Goal: Information Seeking & Learning: Learn about a topic

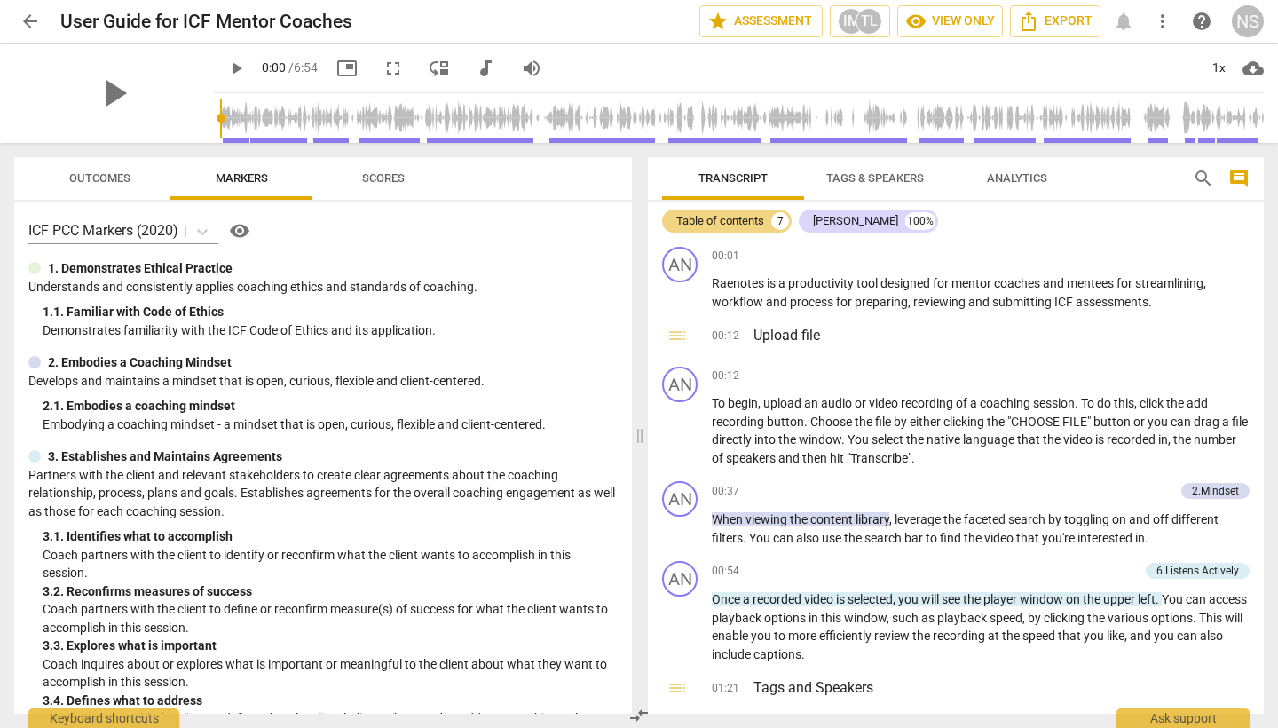
scroll to position [1845, 0]
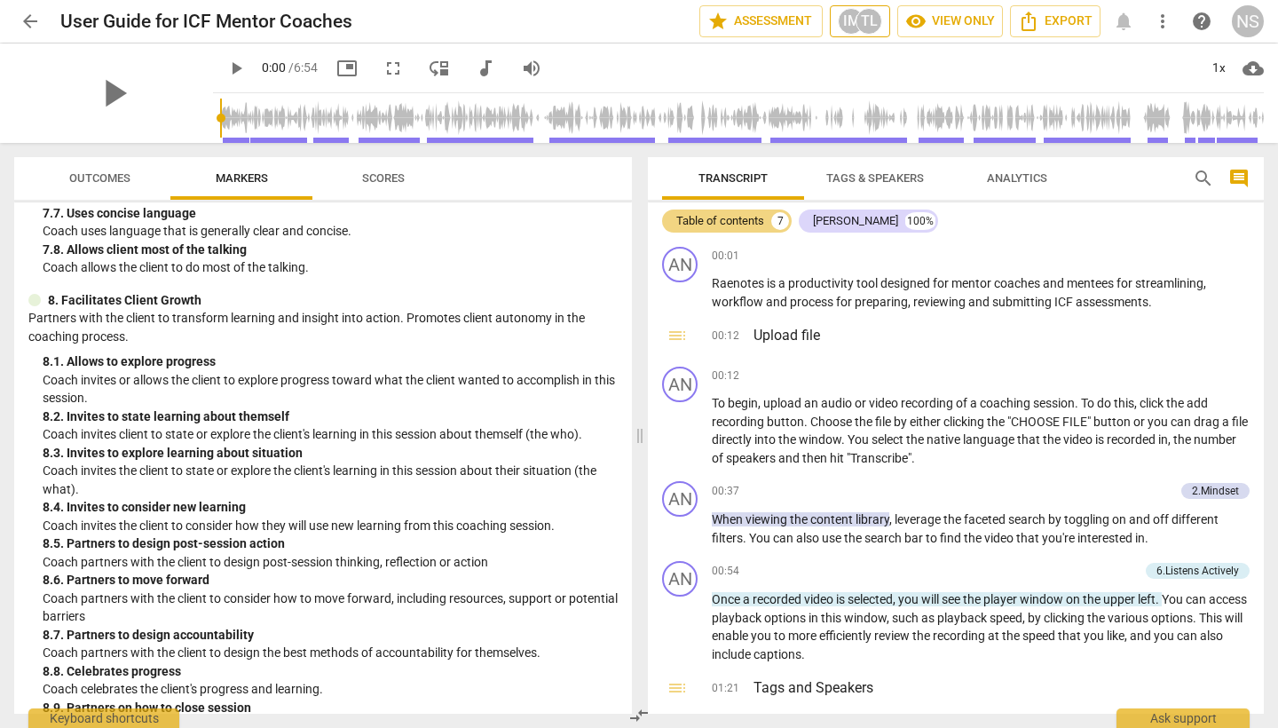
click at [870, 27] on div "TL" at bounding box center [868, 21] width 27 height 27
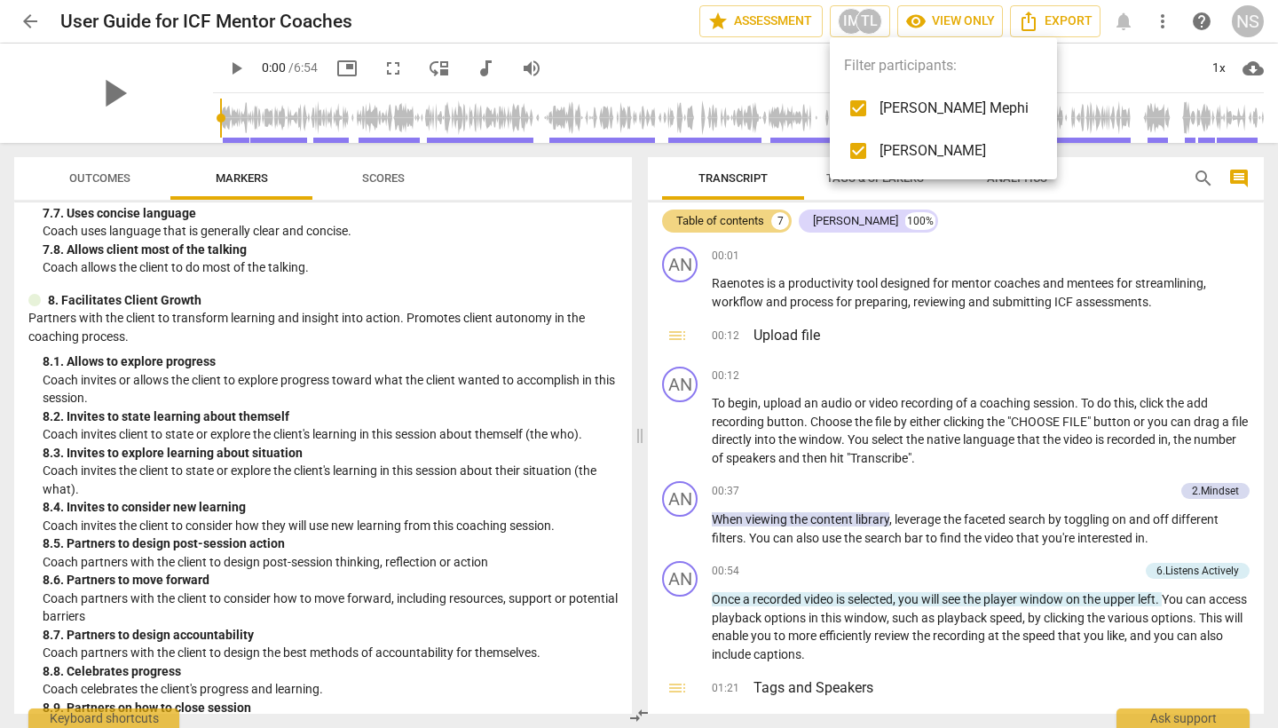
click at [1058, 69] on div at bounding box center [639, 364] width 1278 height 728
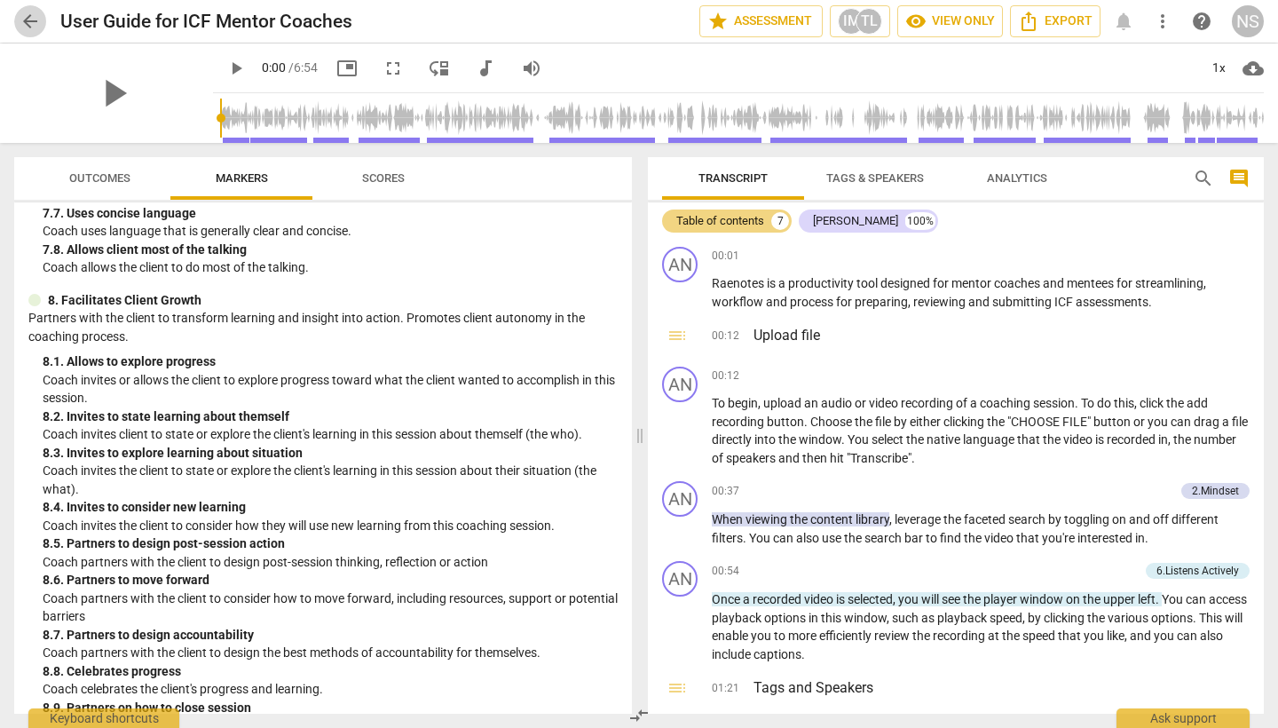
click at [30, 15] on span "arrow_back" at bounding box center [30, 21] width 21 height 21
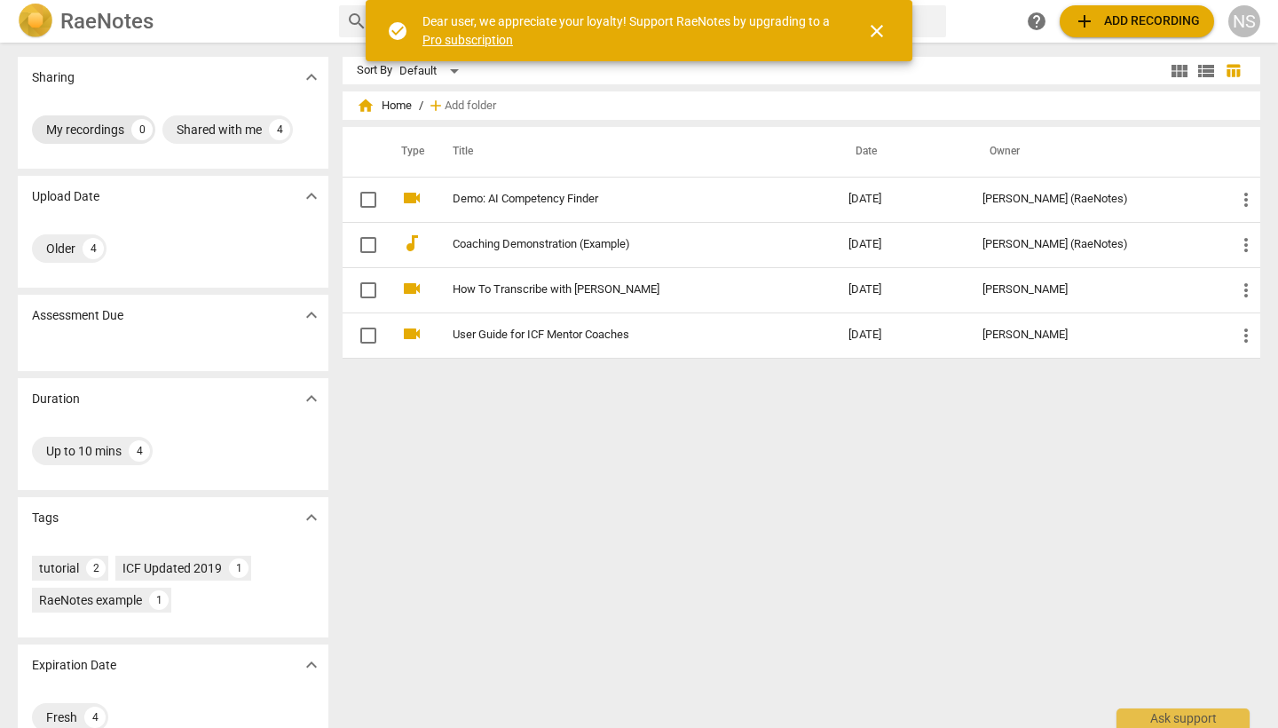
click at [97, 127] on div "My recordings" at bounding box center [85, 130] width 78 height 18
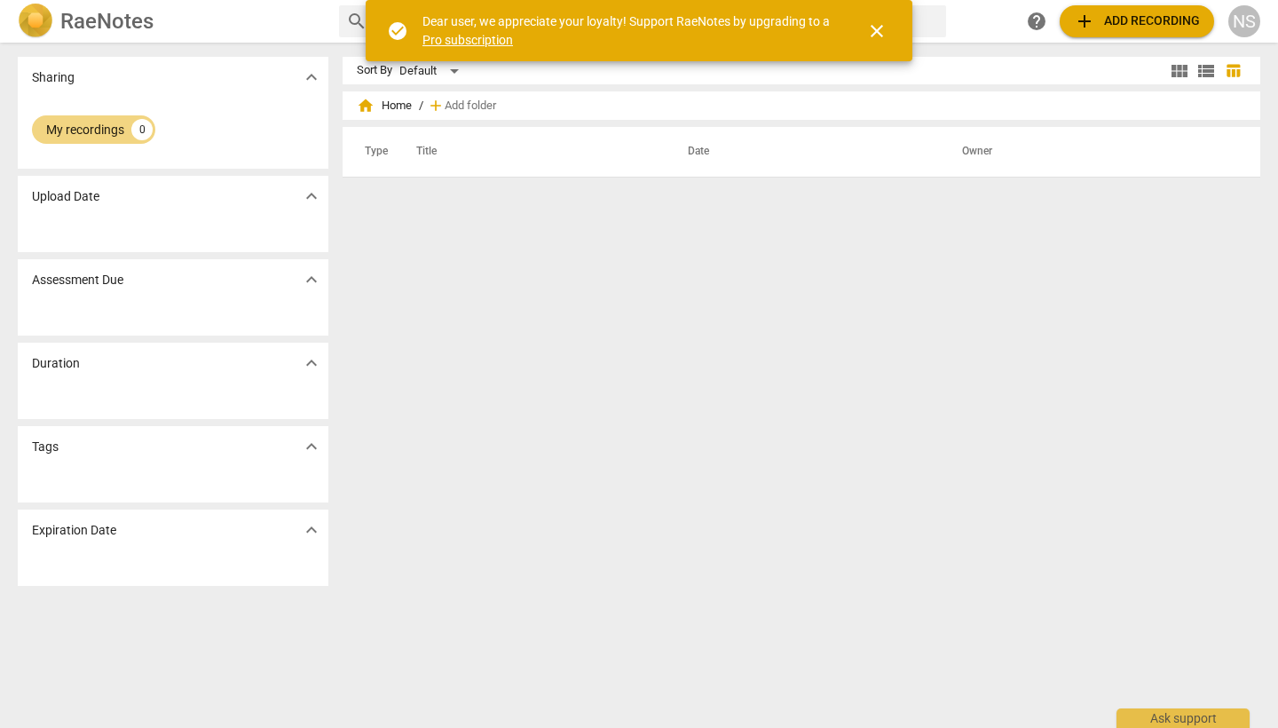
click at [86, 195] on p "Upload Date" at bounding box center [65, 196] width 67 height 19
click at [398, 29] on span "check_circle" at bounding box center [397, 30] width 21 height 21
click at [895, 27] on span "close" at bounding box center [876, 30] width 43 height 21
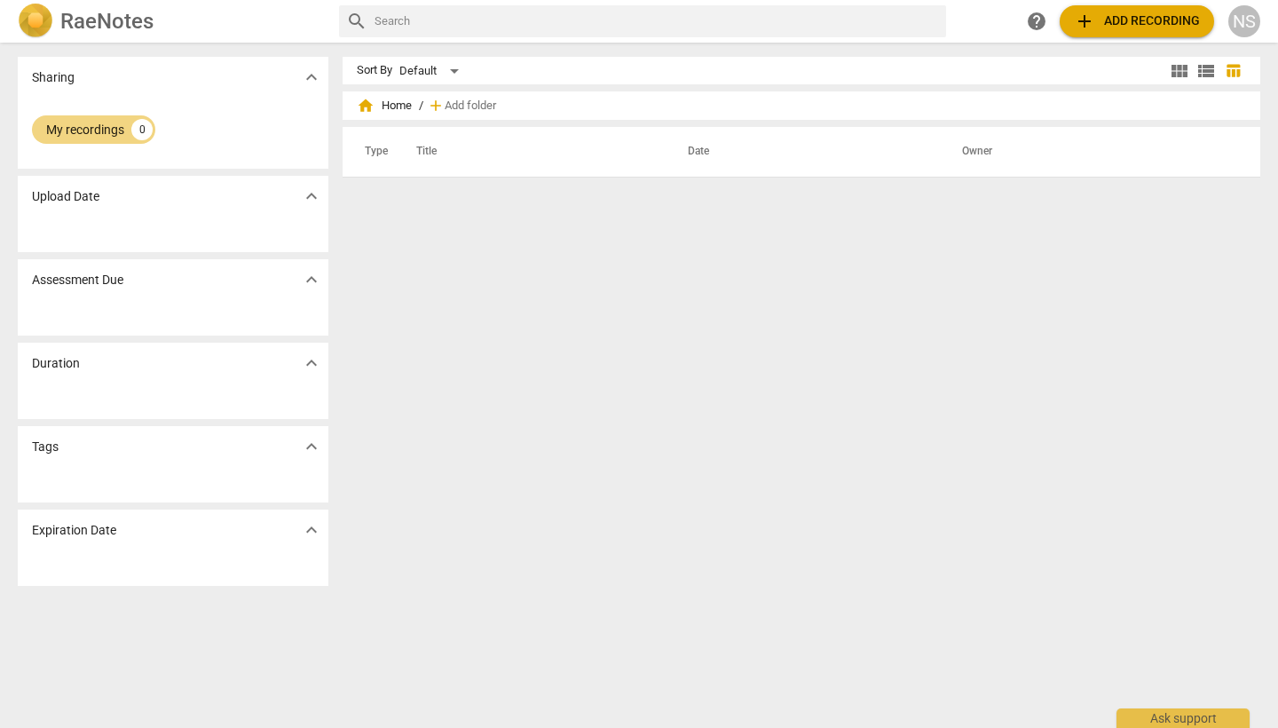
click at [1177, 20] on span "add Add recording" at bounding box center [1137, 21] width 126 height 21
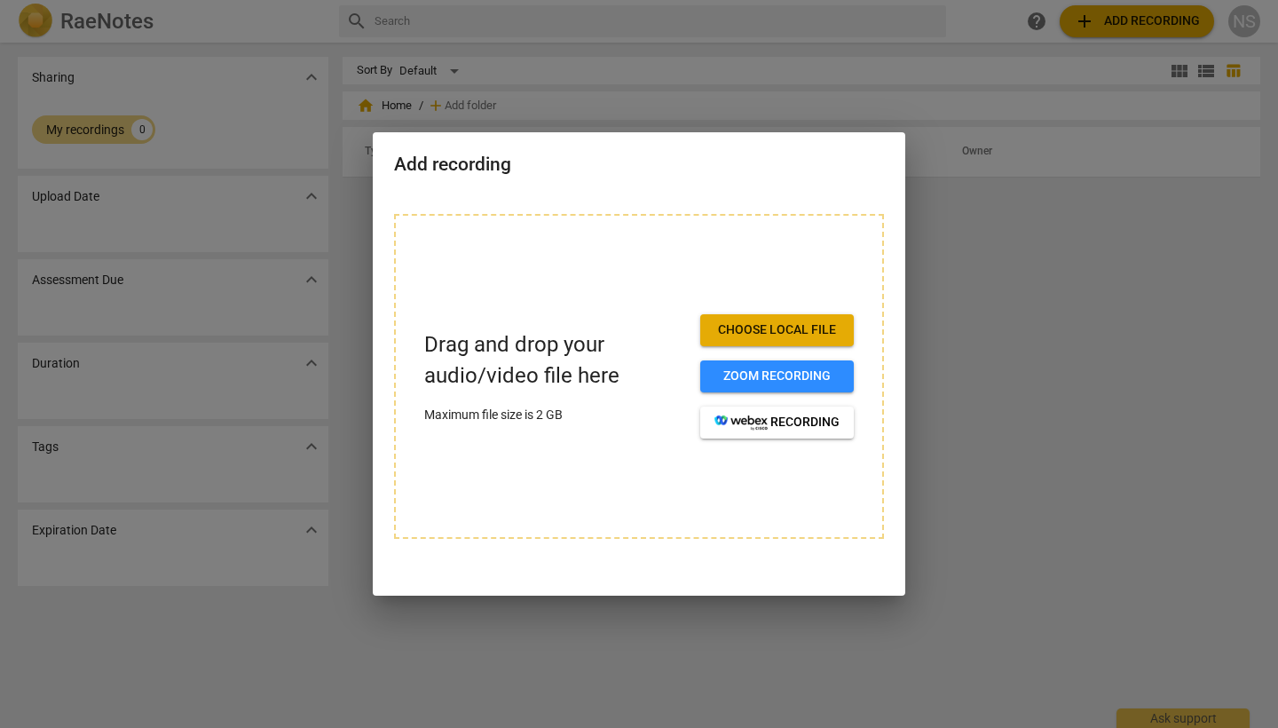
click at [826, 338] on span "Choose local file" at bounding box center [776, 330] width 125 height 18
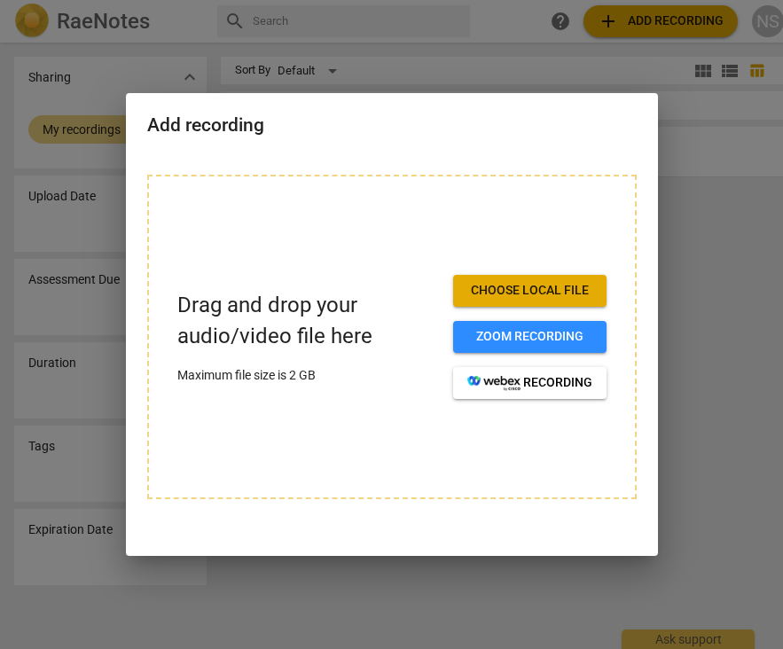
click at [557, 295] on span "Choose local file" at bounding box center [530, 291] width 125 height 18
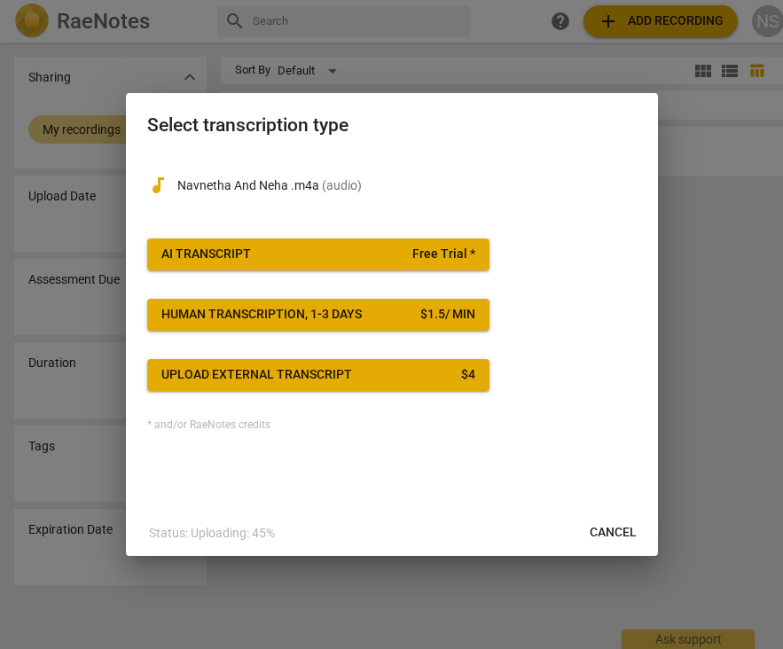
click at [441, 256] on span "Free Trial *" at bounding box center [444, 255] width 63 height 18
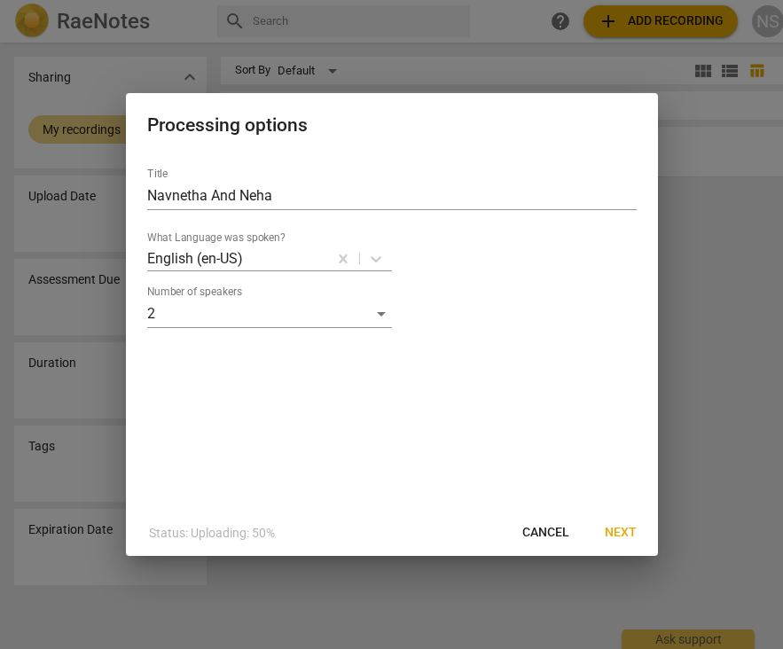
click at [626, 532] on span "Next" at bounding box center [621, 533] width 32 height 18
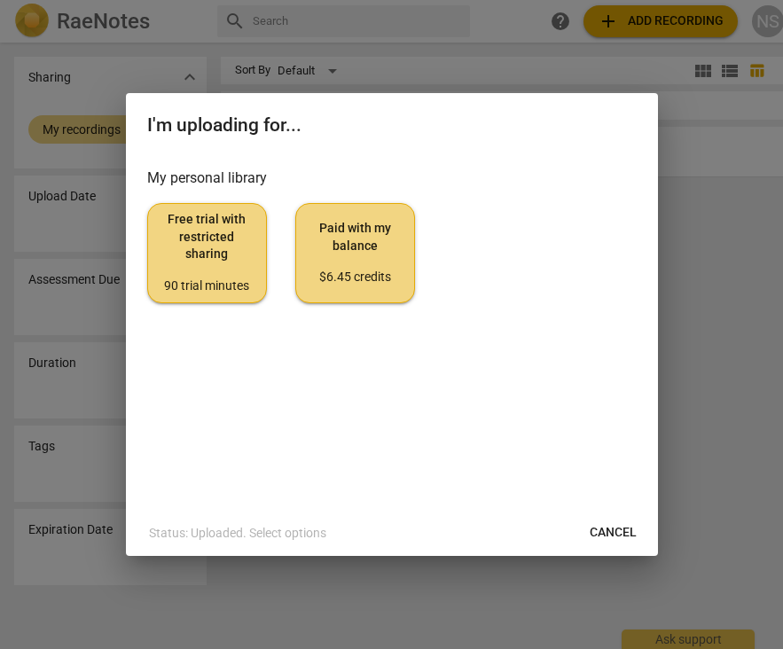
click at [245, 248] on span "Free trial with restricted sharing 90 trial minutes" at bounding box center [207, 252] width 90 height 83
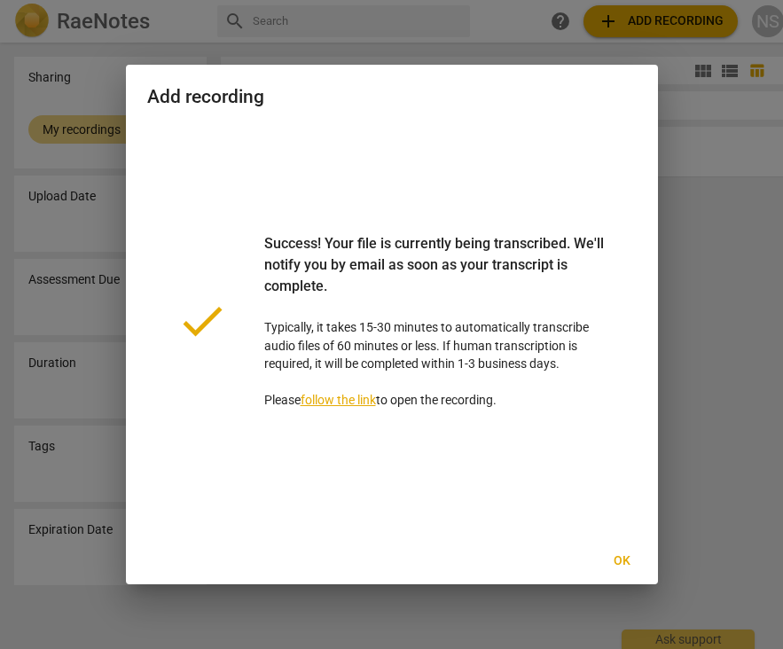
click at [370, 397] on link "follow the link" at bounding box center [338, 400] width 75 height 14
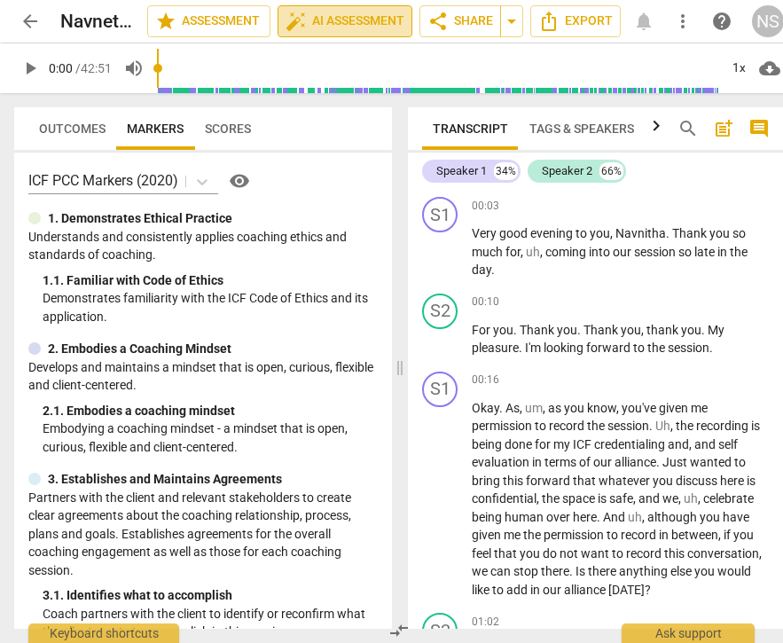
click at [371, 21] on span "auto_fix_high AI Assessment" at bounding box center [345, 21] width 119 height 21
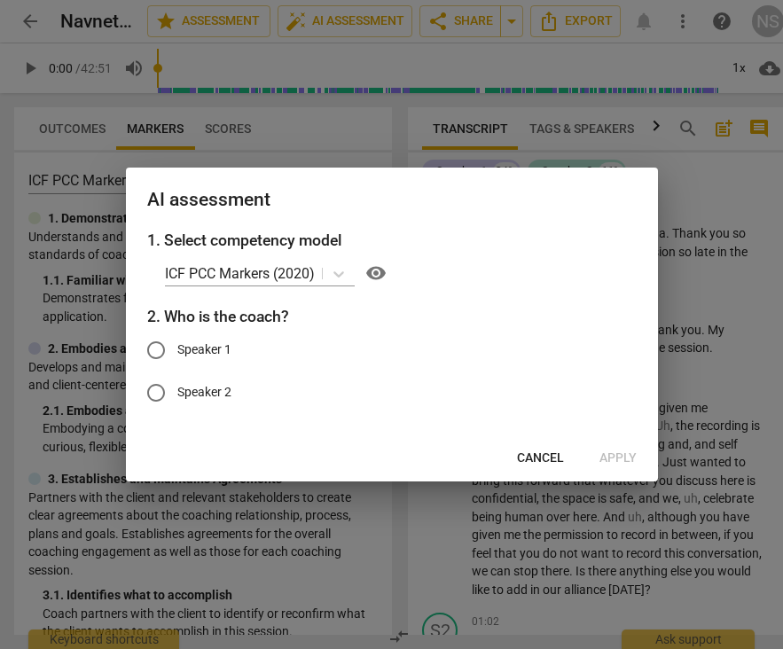
click at [548, 457] on span "Cancel" at bounding box center [540, 459] width 47 height 18
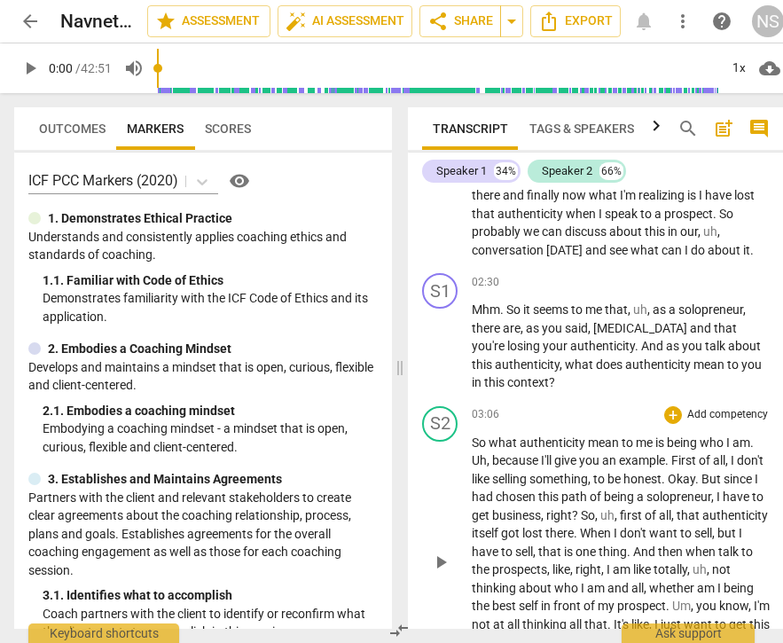
scroll to position [814, 0]
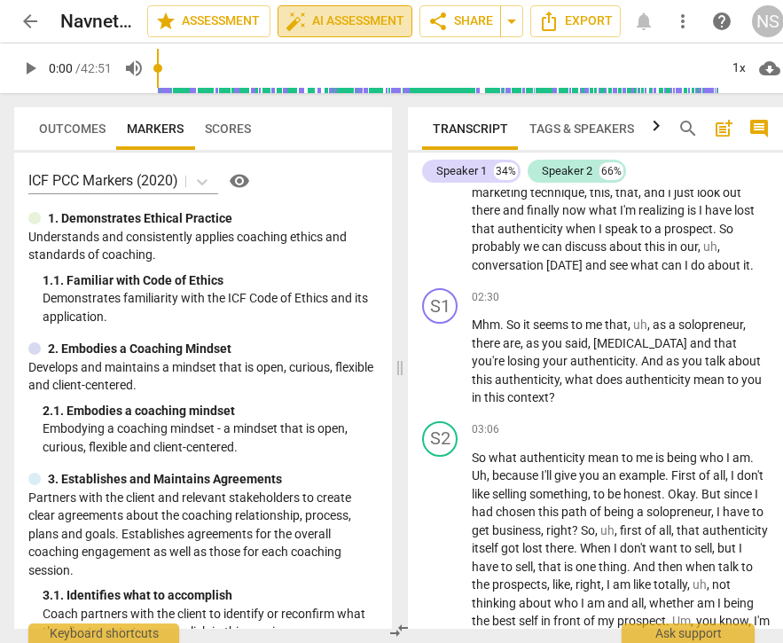
click at [355, 21] on span "auto_fix_high AI Assessment" at bounding box center [345, 21] width 119 height 21
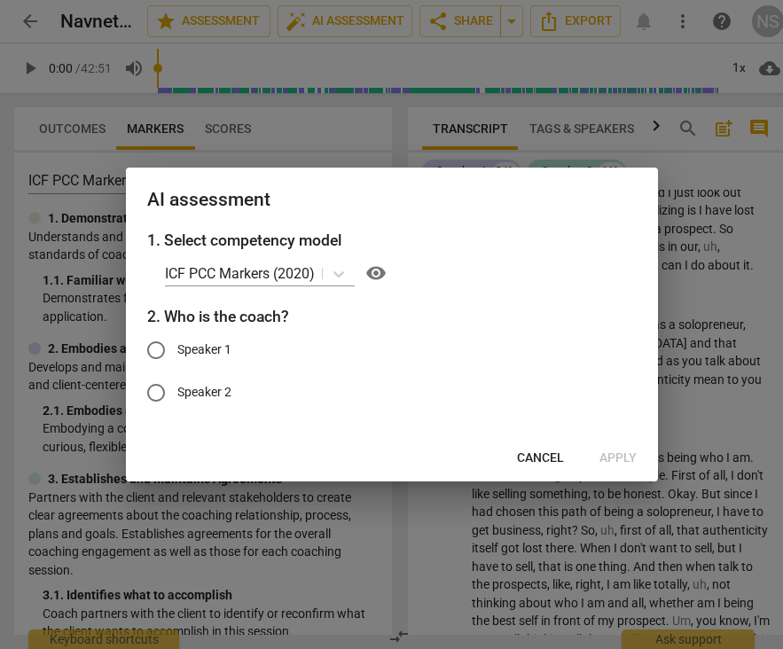
click at [198, 343] on span "Speaker 1" at bounding box center [204, 350] width 54 height 19
click at [177, 343] on input "Speaker 1" at bounding box center [156, 350] width 43 height 43
radio input "true"
click at [615, 453] on span "Apply" at bounding box center [618, 459] width 37 height 18
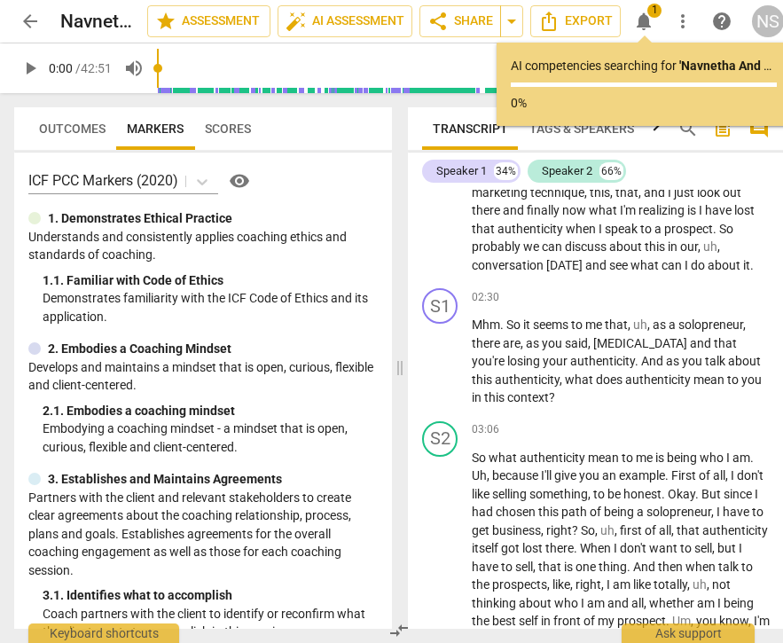
click at [232, 132] on span "Scores" at bounding box center [228, 129] width 46 height 14
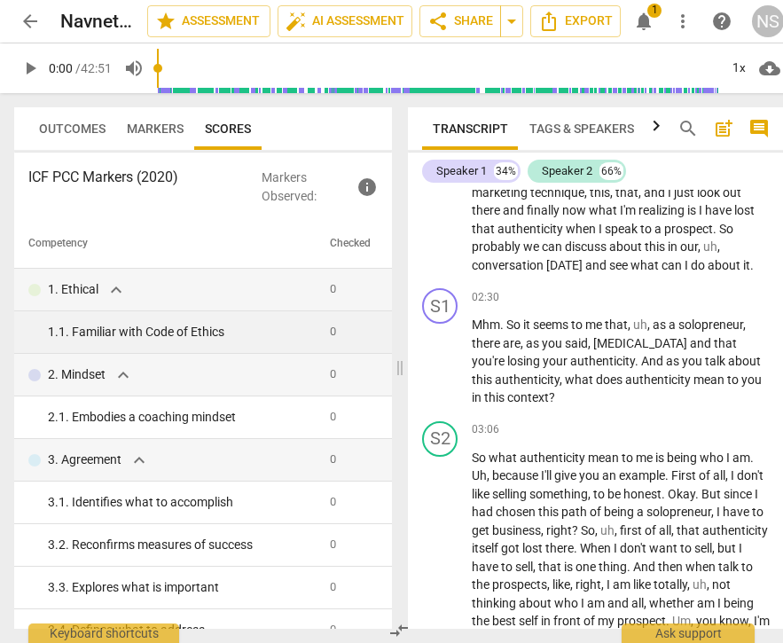
scroll to position [0, 0]
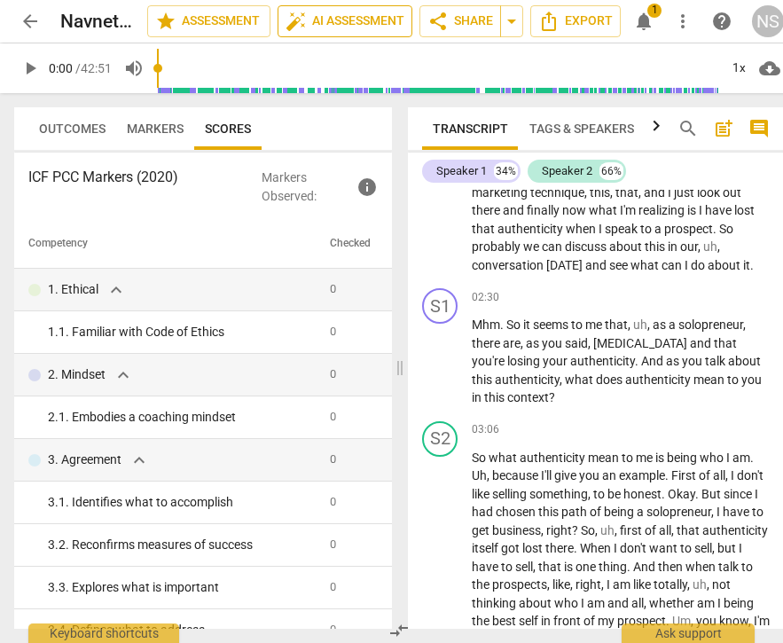
click at [351, 26] on span "auto_fix_high AI Assessment" at bounding box center [345, 21] width 119 height 21
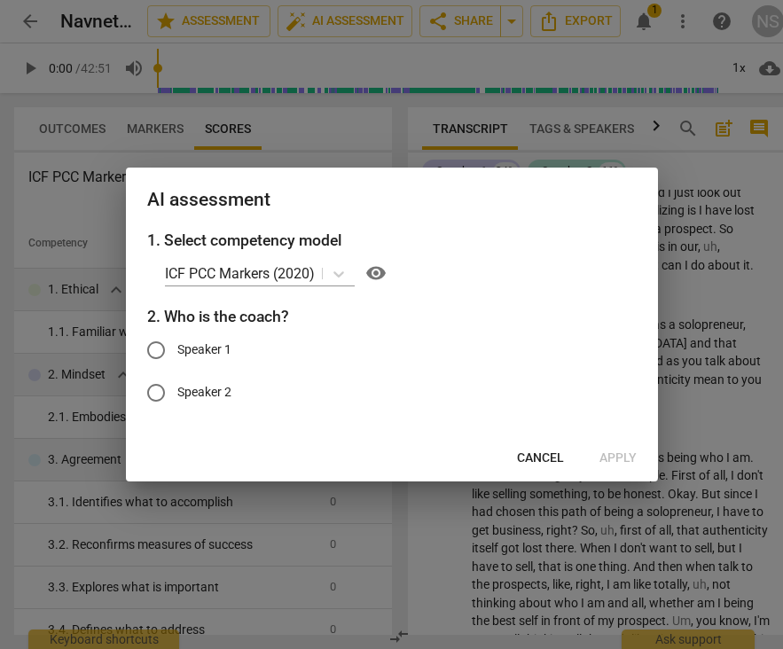
click at [173, 351] on input "Speaker 1" at bounding box center [156, 350] width 43 height 43
radio input "true"
click at [620, 456] on span "Apply" at bounding box center [618, 459] width 37 height 18
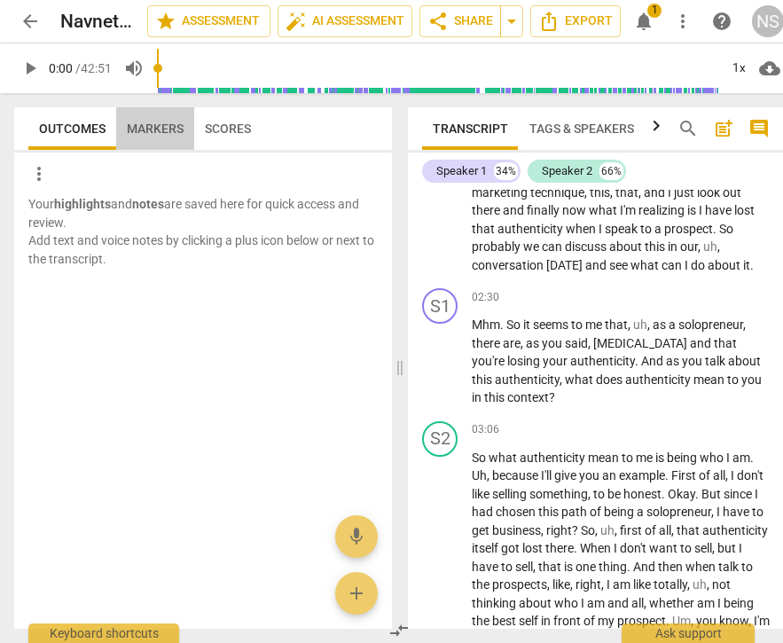
click at [153, 138] on span "Markers" at bounding box center [155, 128] width 78 height 25
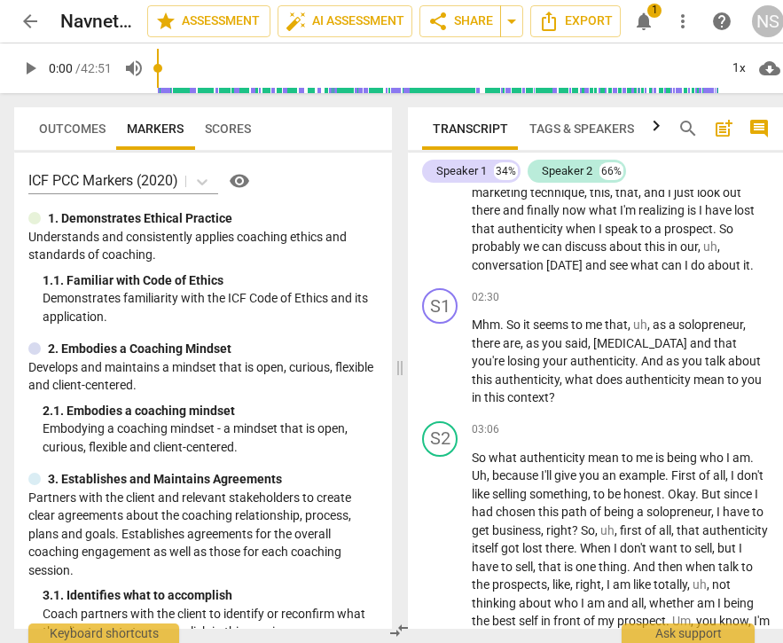
click at [222, 132] on span "Scores" at bounding box center [228, 129] width 46 height 14
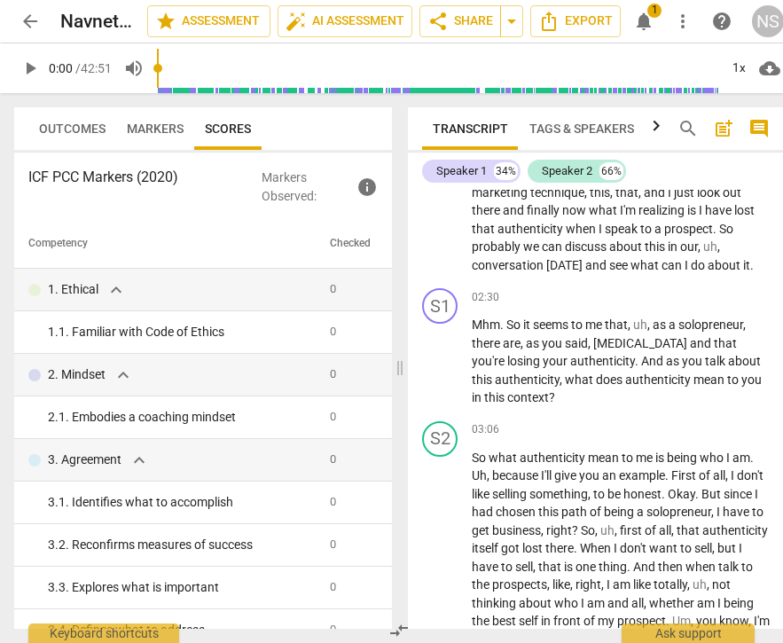
click at [648, 26] on span "notifications" at bounding box center [644, 21] width 21 height 21
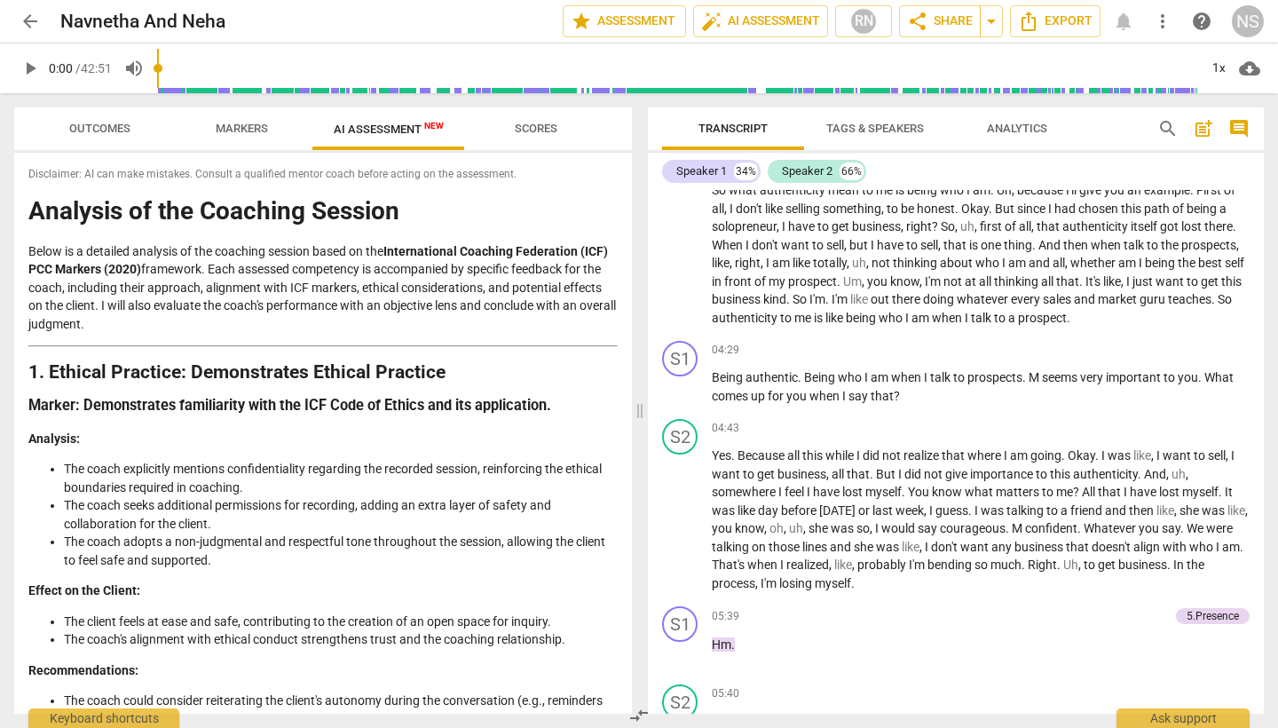
click at [539, 125] on span "Scores" at bounding box center [536, 128] width 43 height 13
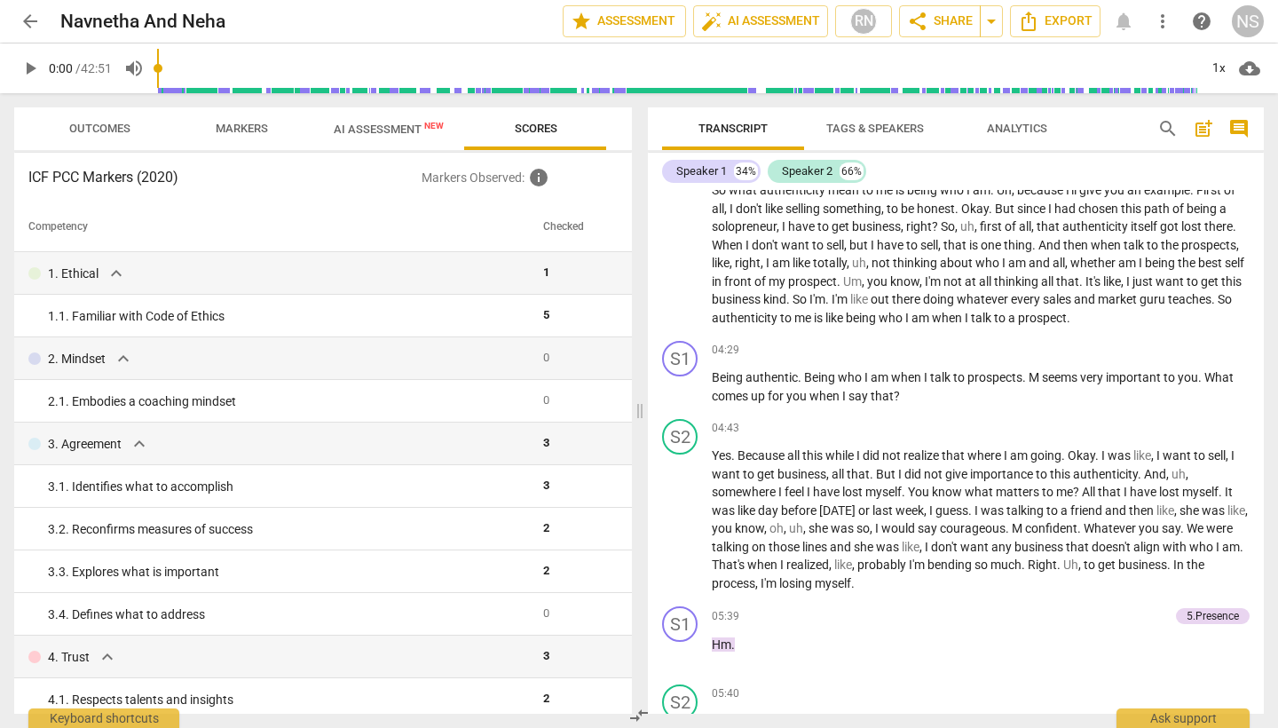
click at [1017, 117] on span "Analytics" at bounding box center [1016, 129] width 103 height 24
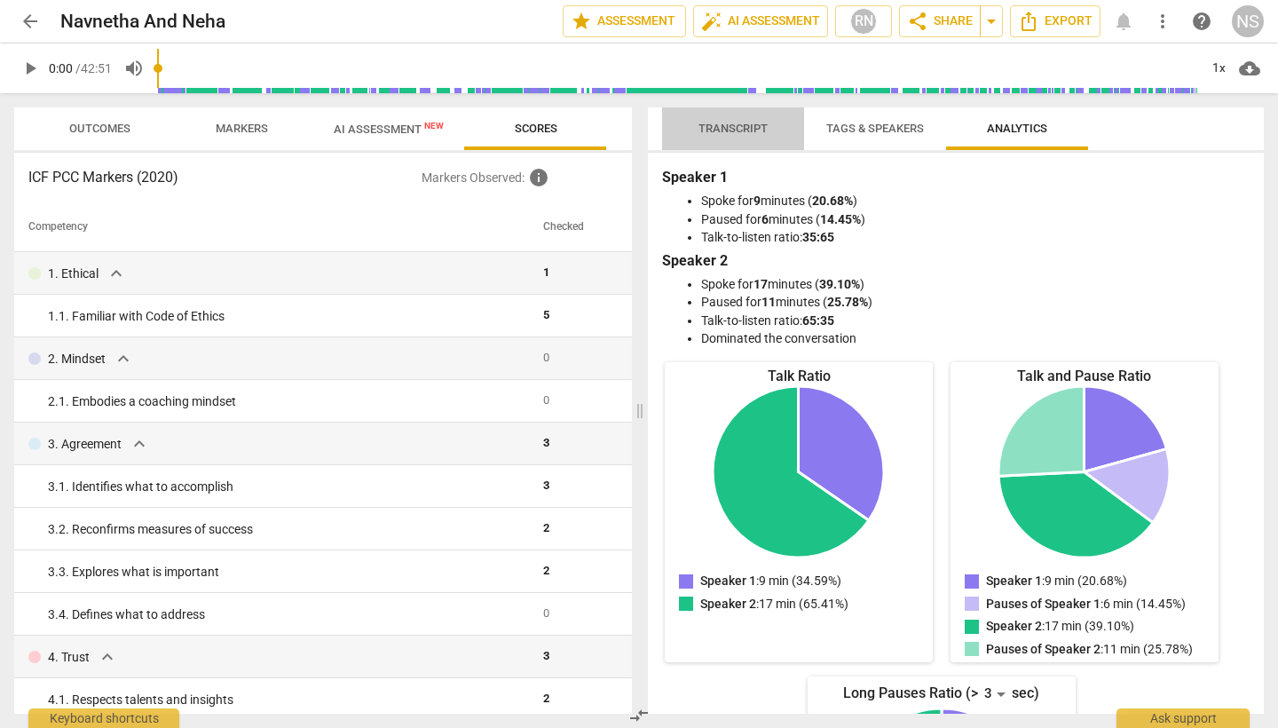
click at [741, 124] on span "Transcript" at bounding box center [732, 128] width 69 height 13
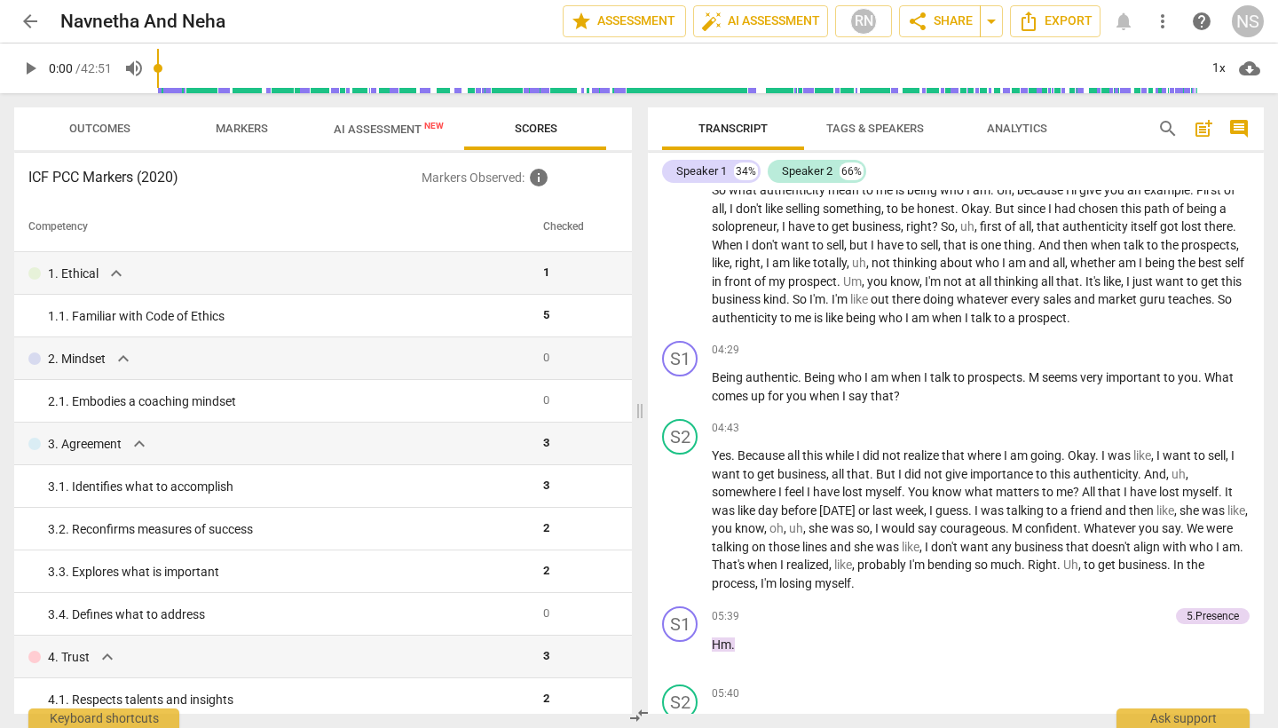
click at [1031, 133] on span "Analytics" at bounding box center [1017, 128] width 60 height 13
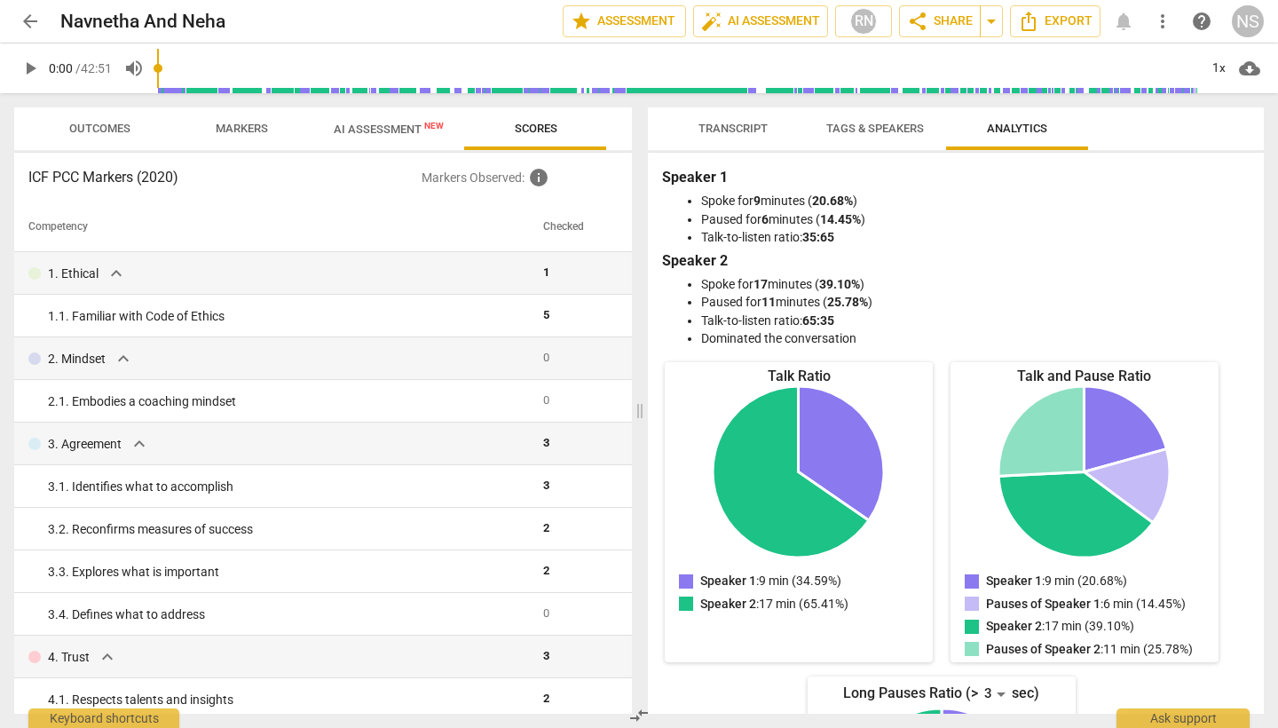
click at [873, 128] on span "Tags & Speakers" at bounding box center [875, 128] width 98 height 13
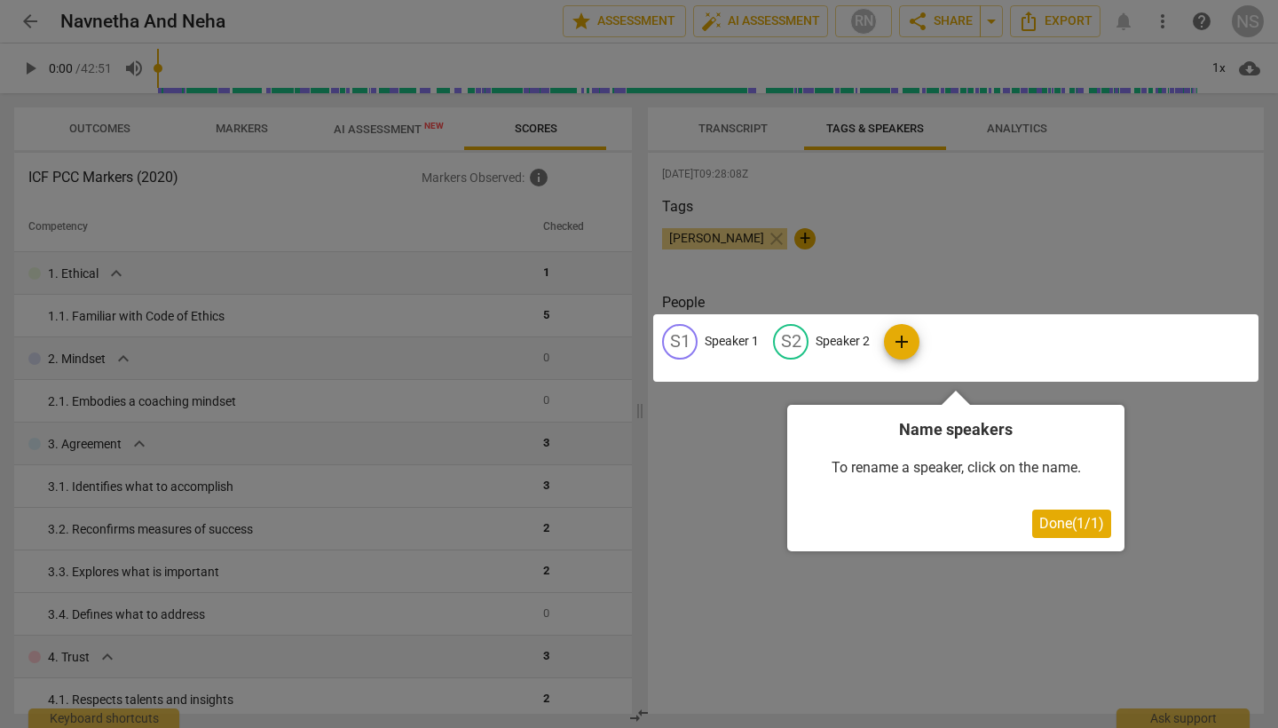
click at [686, 334] on div at bounding box center [955, 347] width 605 height 67
click at [1074, 527] on span "Done ( 1 / 1 )" at bounding box center [1071, 523] width 65 height 17
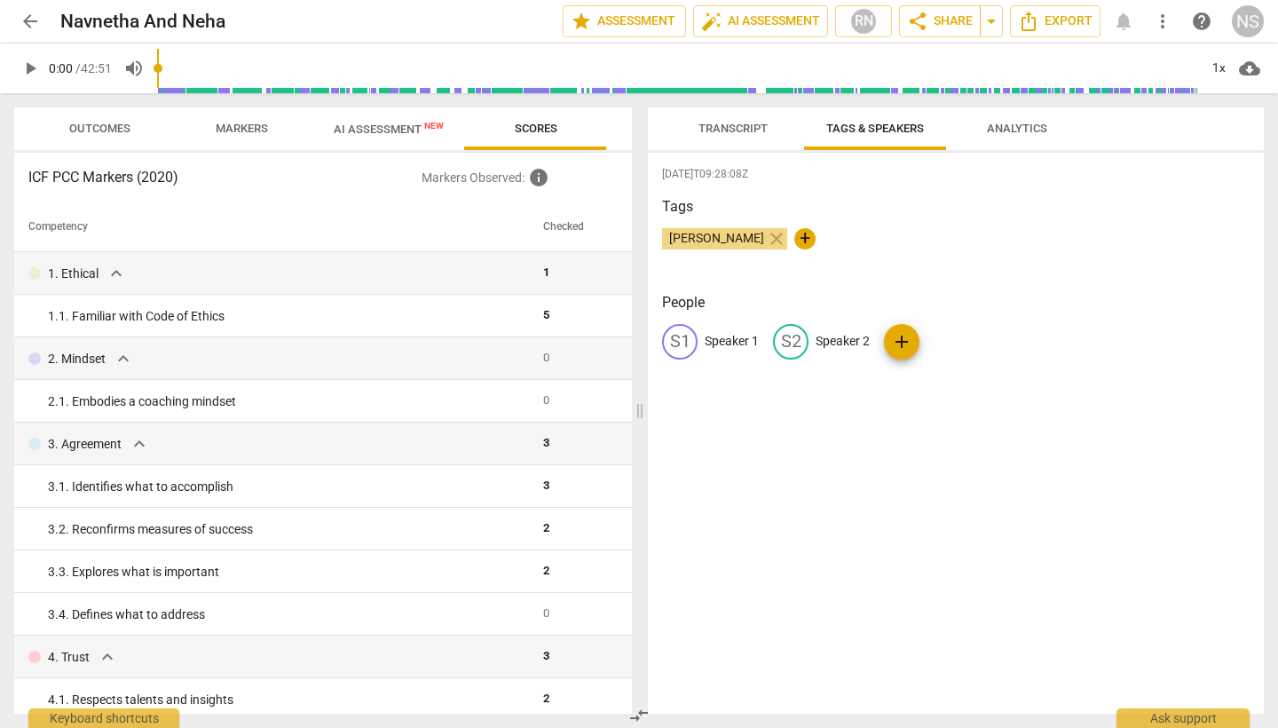
click at [736, 342] on p "Speaker 1" at bounding box center [731, 341] width 54 height 19
click at [776, 341] on input "Speaker 1" at bounding box center [775, 341] width 142 height 28
type input "S"
type input "N"
click at [749, 340] on input "Coach neha" at bounding box center [775, 341] width 142 height 28
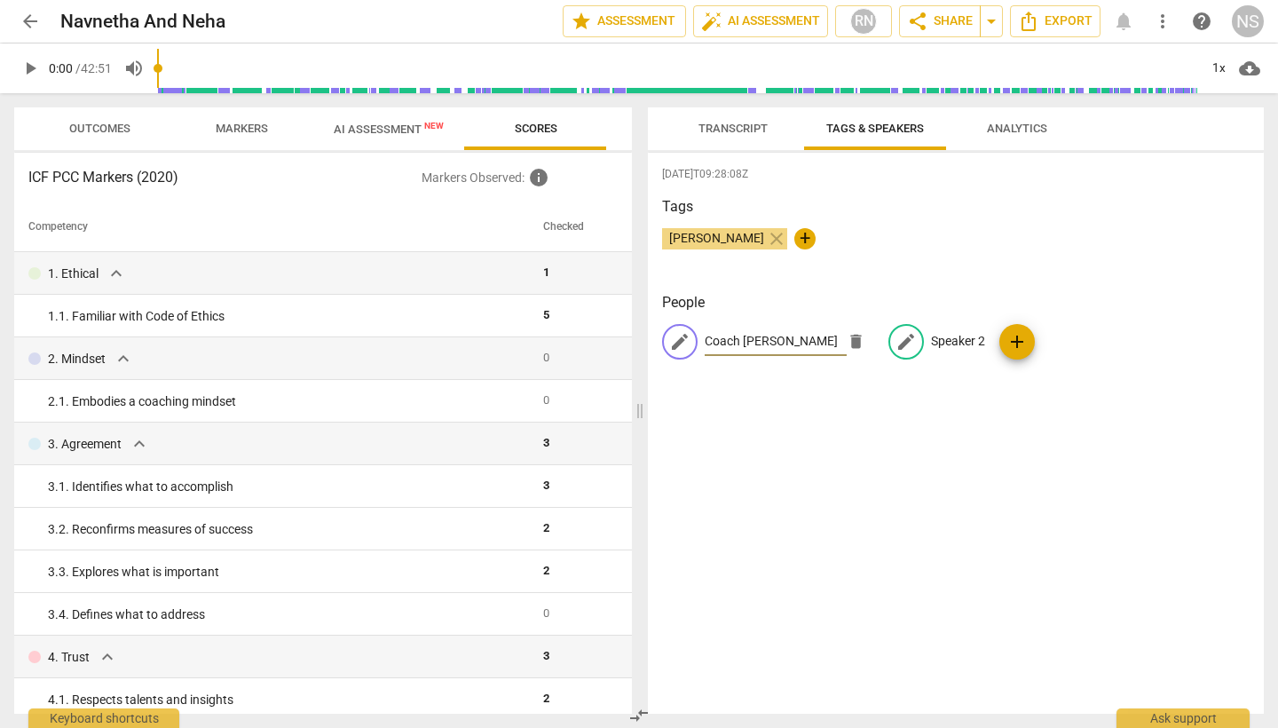
type input "Coach Neha"
click at [957, 342] on p "Speaker 2" at bounding box center [958, 341] width 54 height 19
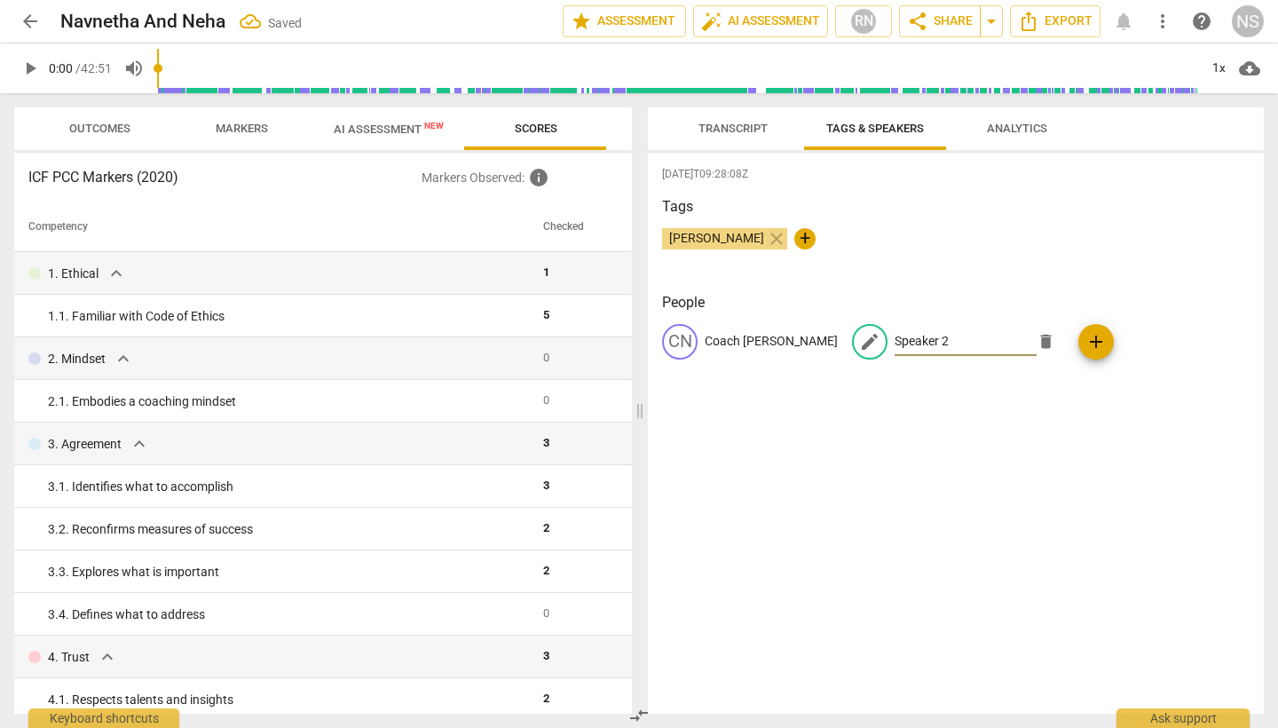
click at [899, 341] on input "Speaker 2" at bounding box center [965, 341] width 142 height 28
type input "S"
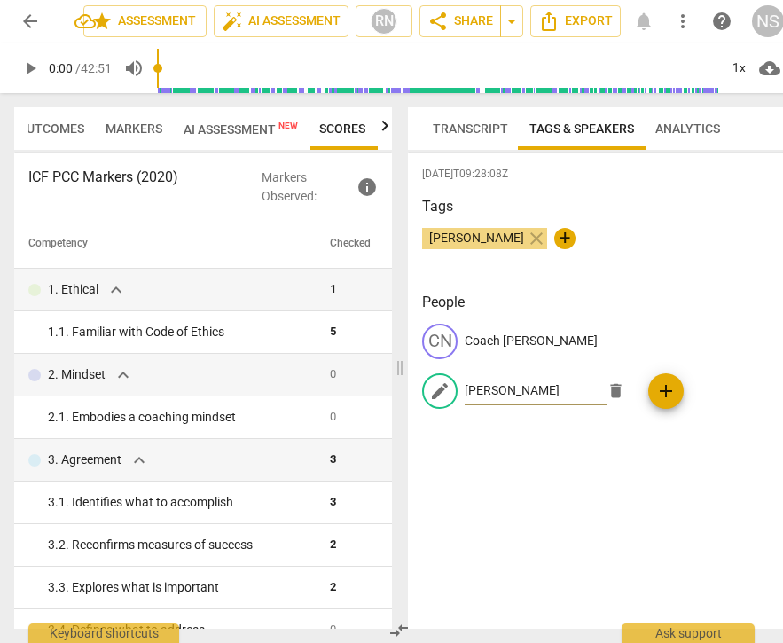
scroll to position [0, 21]
click at [607, 377] on input "Navneeta" at bounding box center [536, 391] width 142 height 28
type input "Navneetha"
click at [702, 454] on div "2025-09-17T09:28:08Z Tags Neha Saxena close + People CN Coach Neha edit Navneet…" at bounding box center [596, 391] width 376 height 476
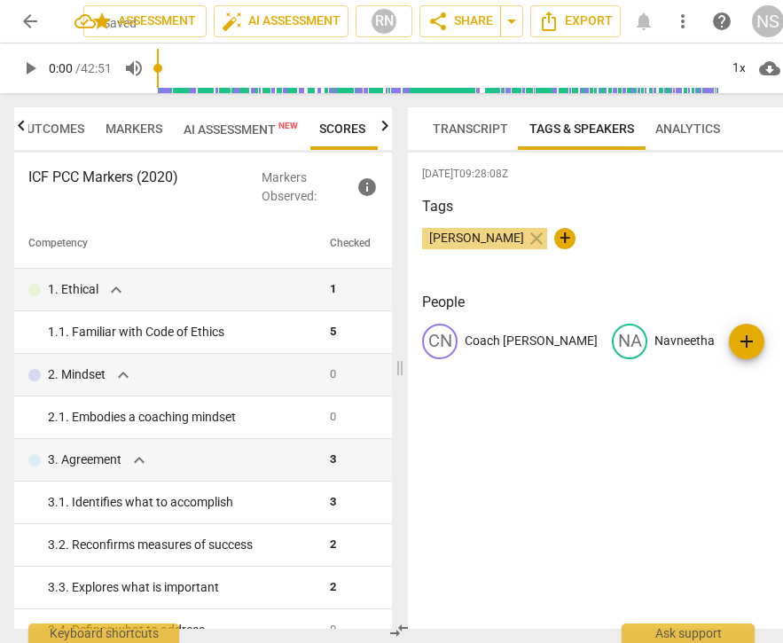
click at [473, 129] on span "Transcript" at bounding box center [470, 129] width 75 height 14
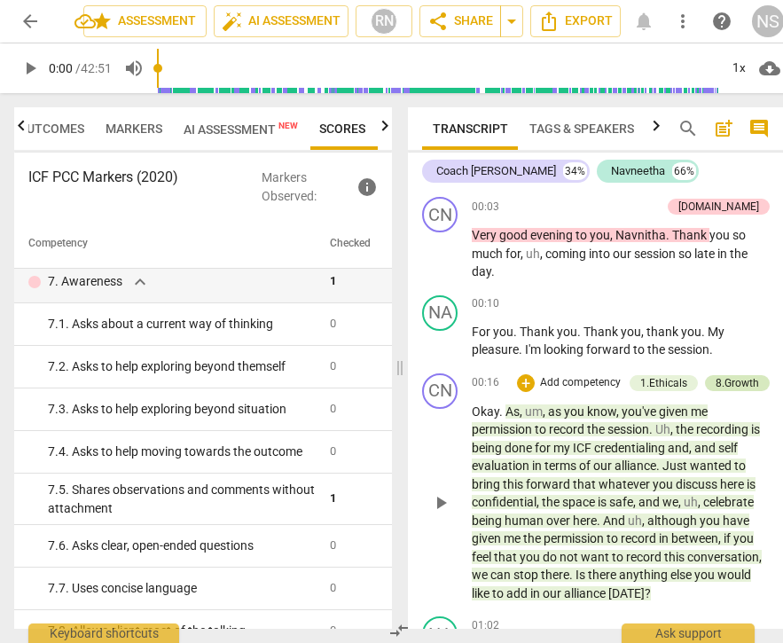
scroll to position [1206, 0]
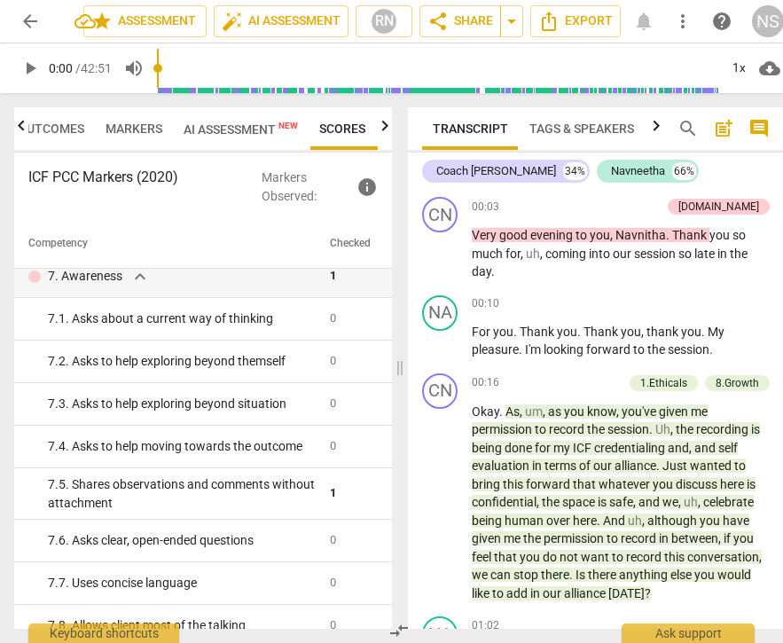
click at [31, 67] on span "play_arrow" at bounding box center [30, 68] width 21 height 21
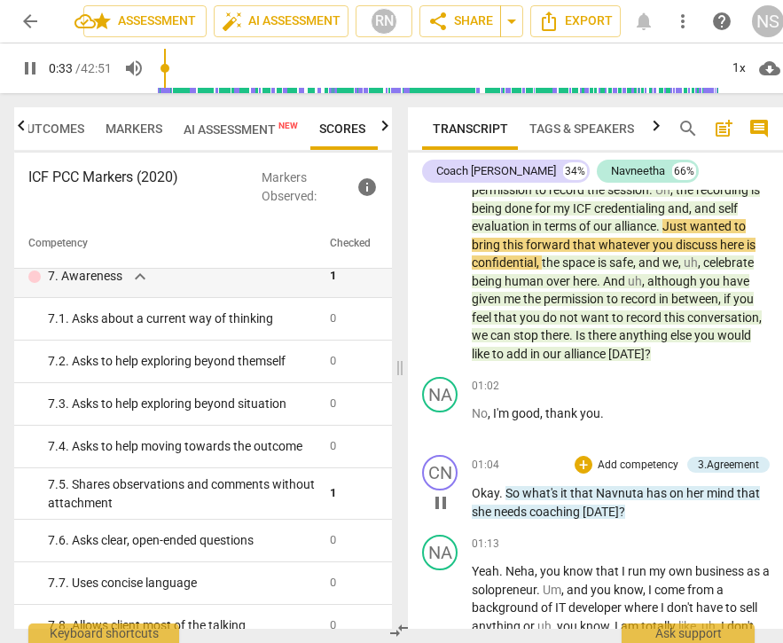
scroll to position [246, 0]
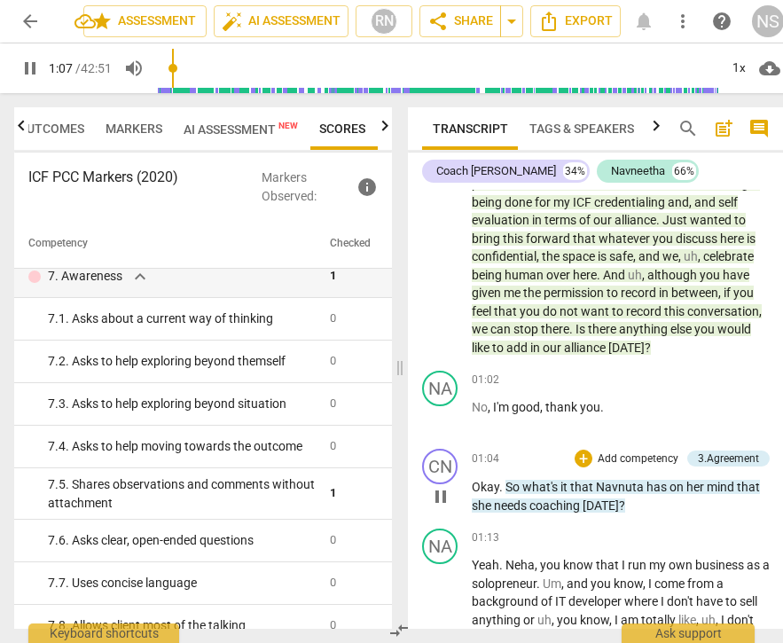
click at [633, 484] on span "Navnuta" at bounding box center [621, 487] width 51 height 14
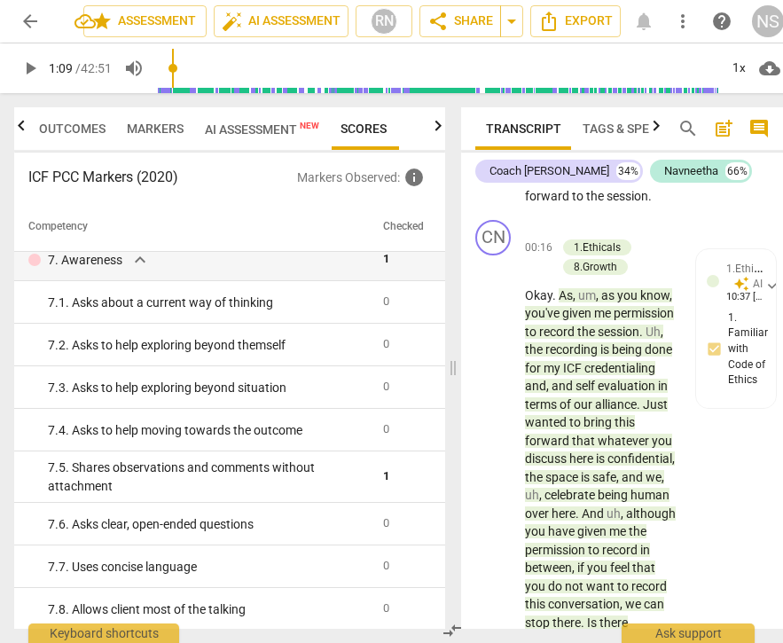
click at [30, 73] on span "play_arrow" at bounding box center [30, 68] width 21 height 21
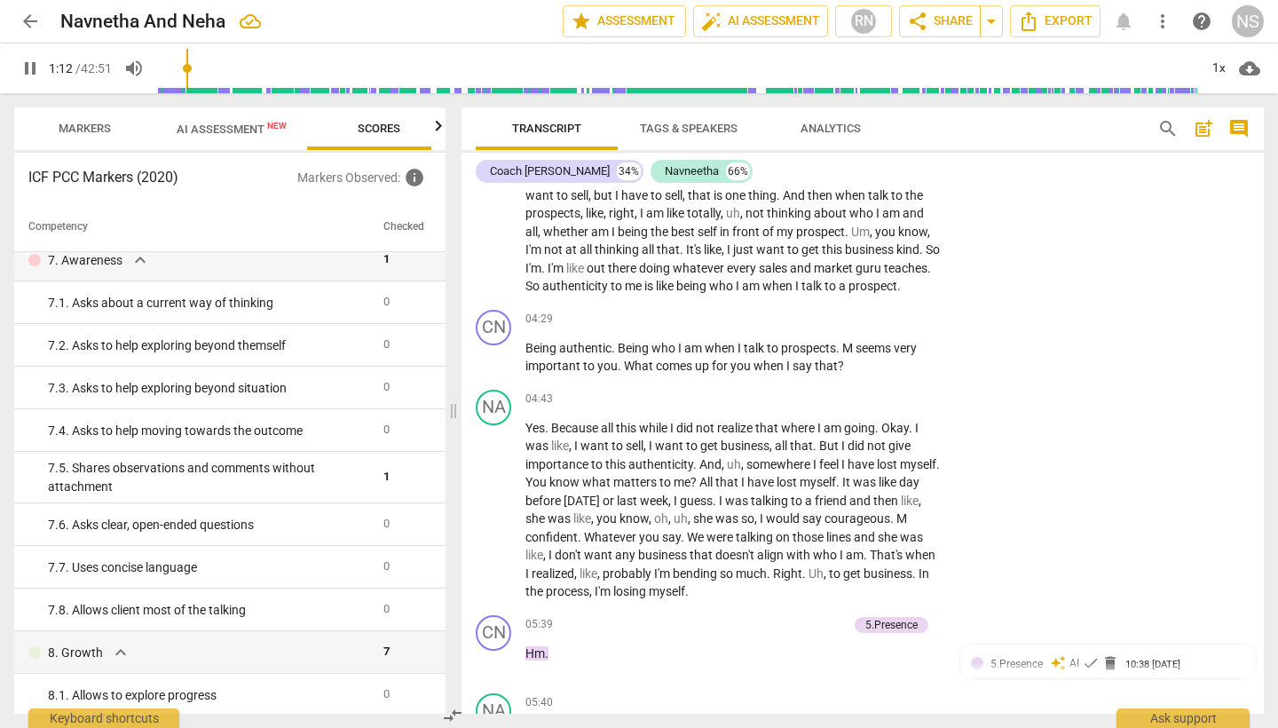
scroll to position [0, 175]
click at [37, 63] on span "pause" at bounding box center [30, 68] width 21 height 21
type input "74"
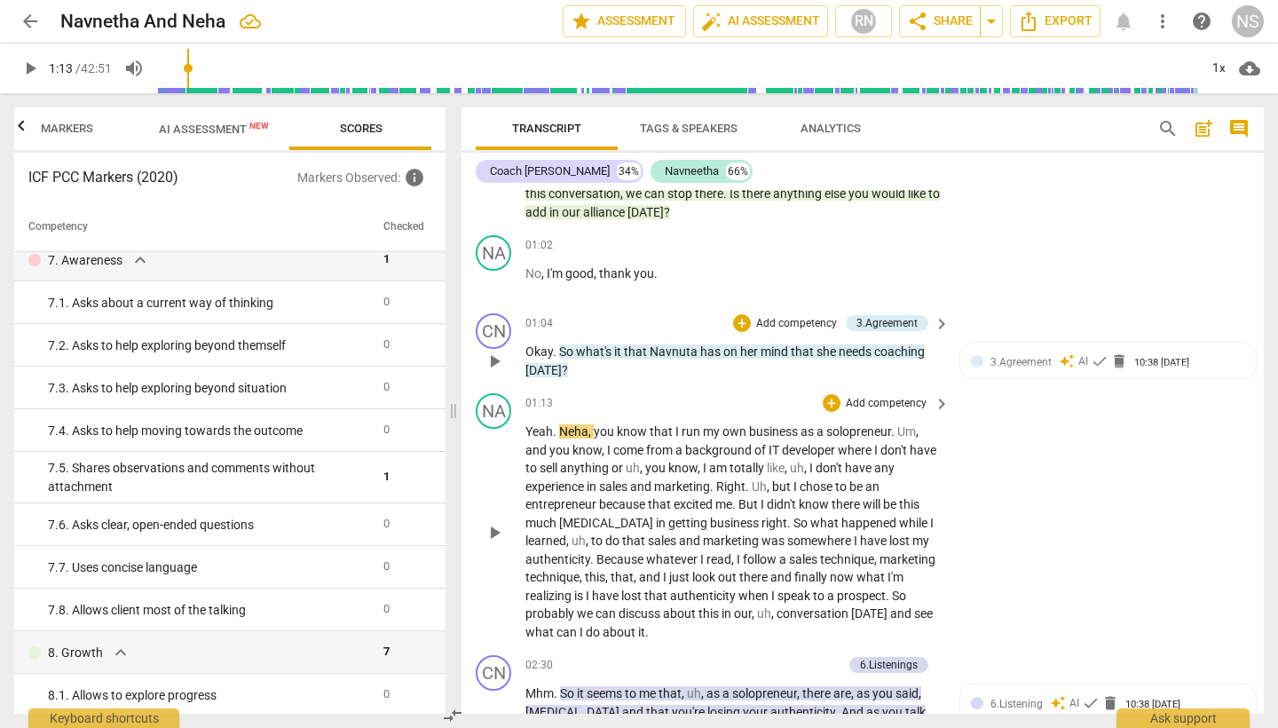
scroll to position [271, 0]
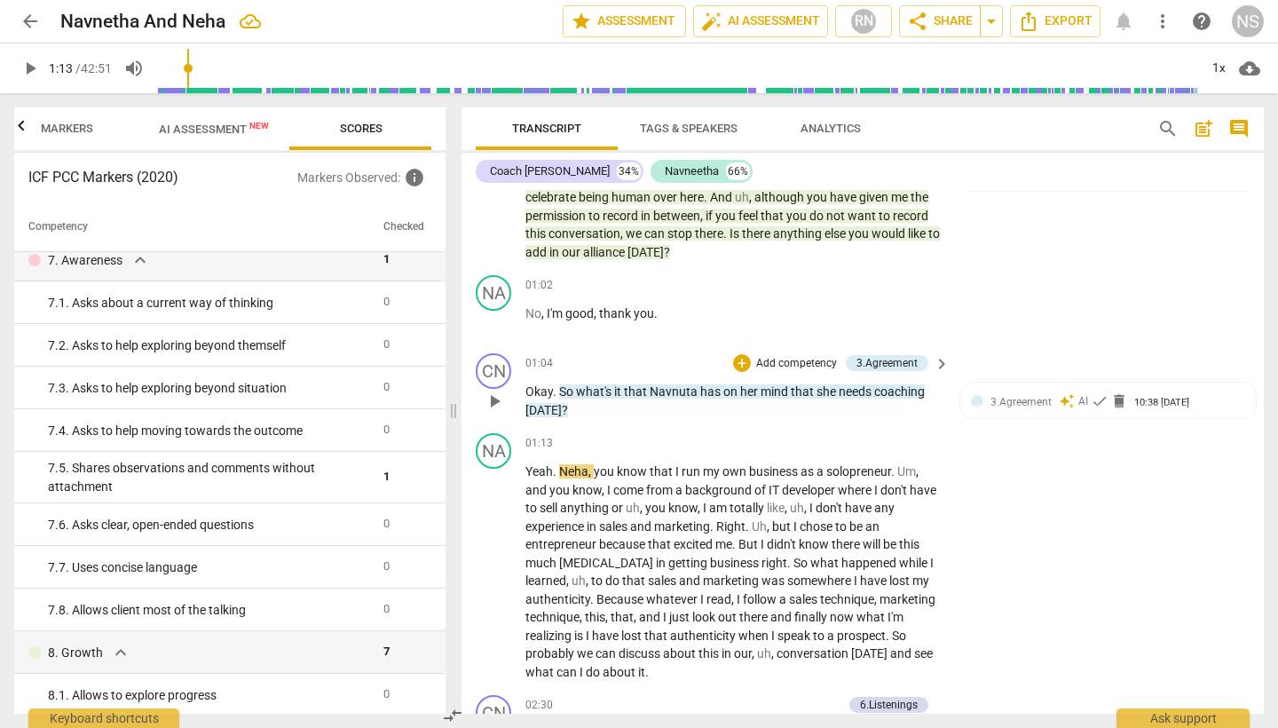
click at [688, 385] on span "Navnuta" at bounding box center [674, 391] width 51 height 14
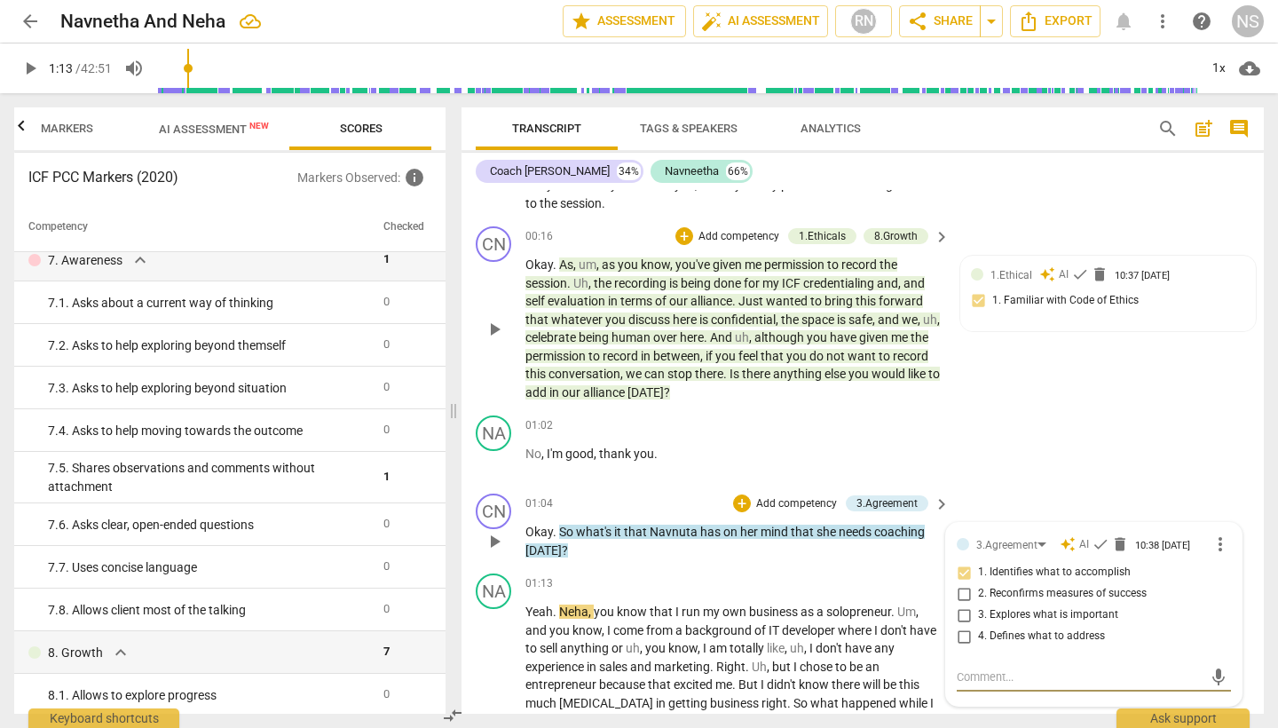
scroll to position [112, 0]
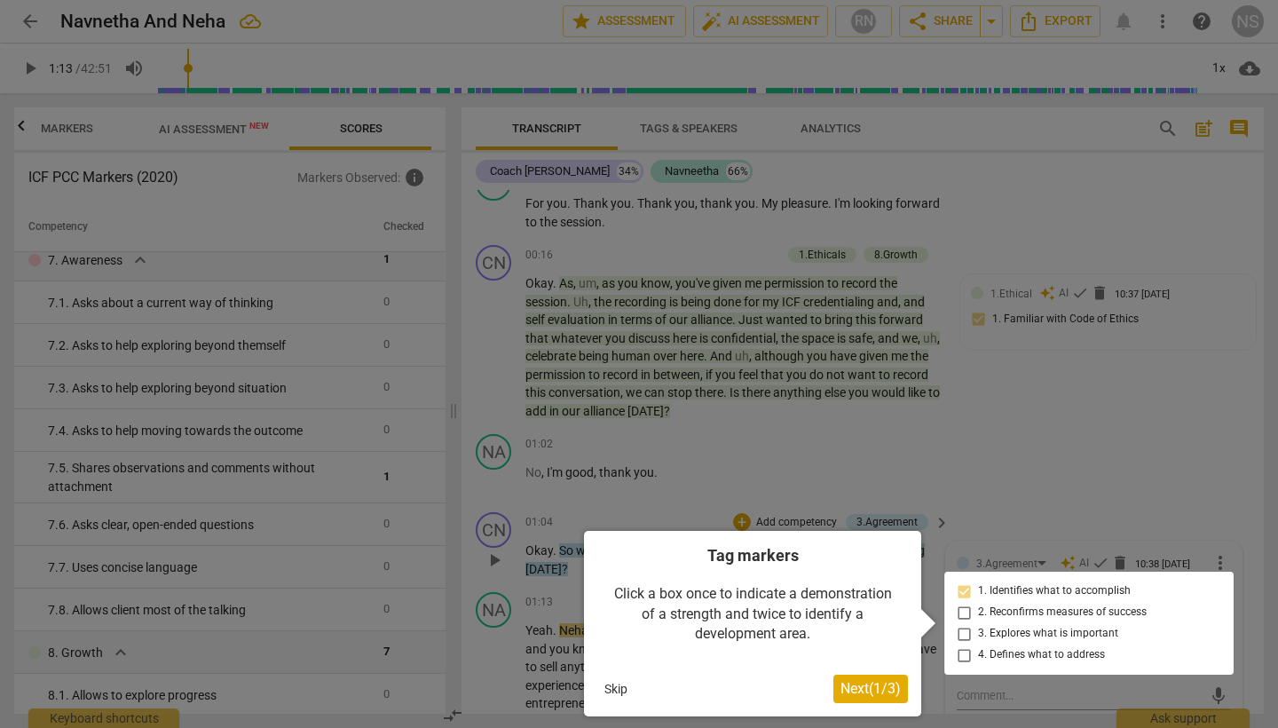
click at [807, 468] on div at bounding box center [639, 364] width 1278 height 728
click at [618, 693] on button "Skip" at bounding box center [615, 688] width 37 height 27
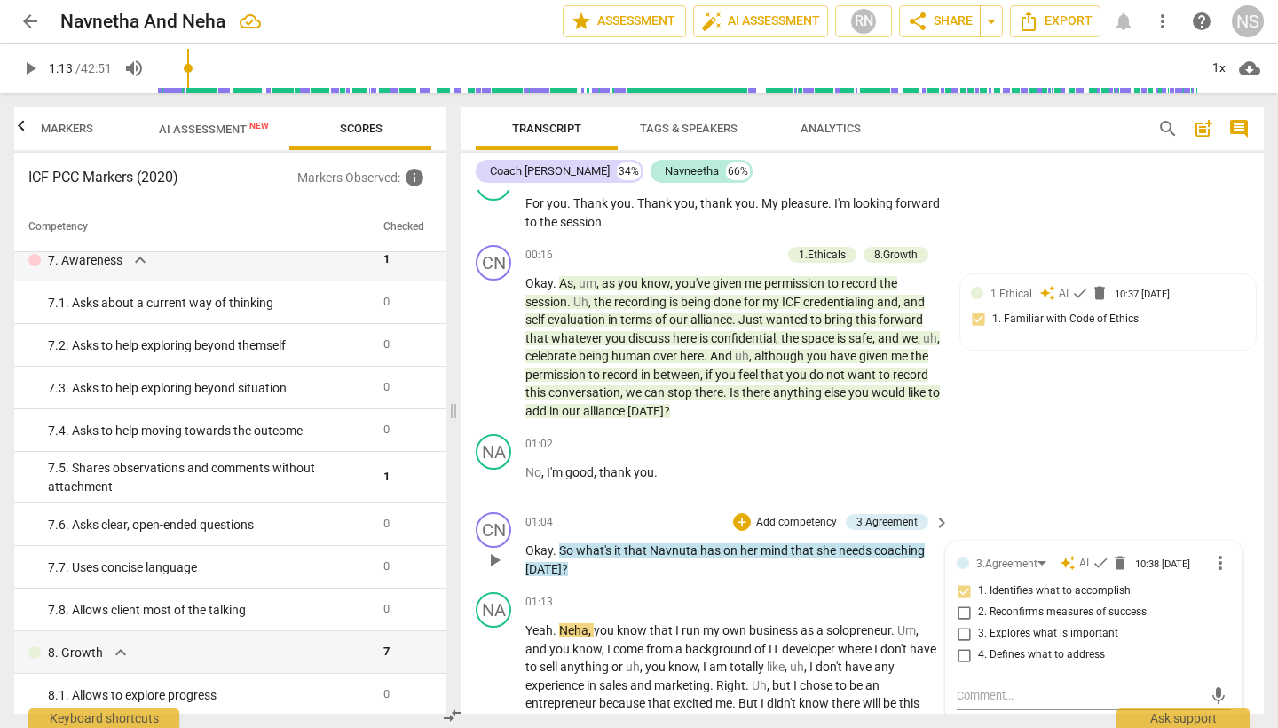
click at [687, 544] on span "Navnuta" at bounding box center [674, 550] width 51 height 14
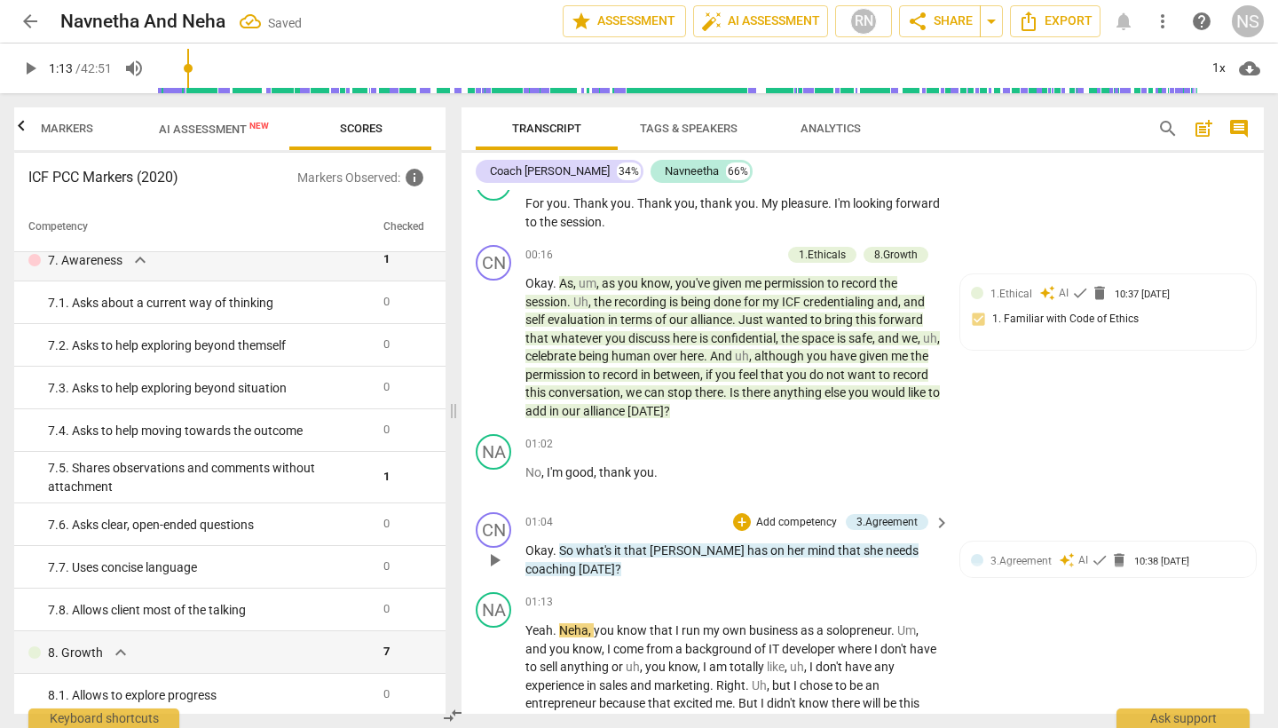
click at [696, 545] on span "Navneeta" at bounding box center [698, 550] width 98 height 14
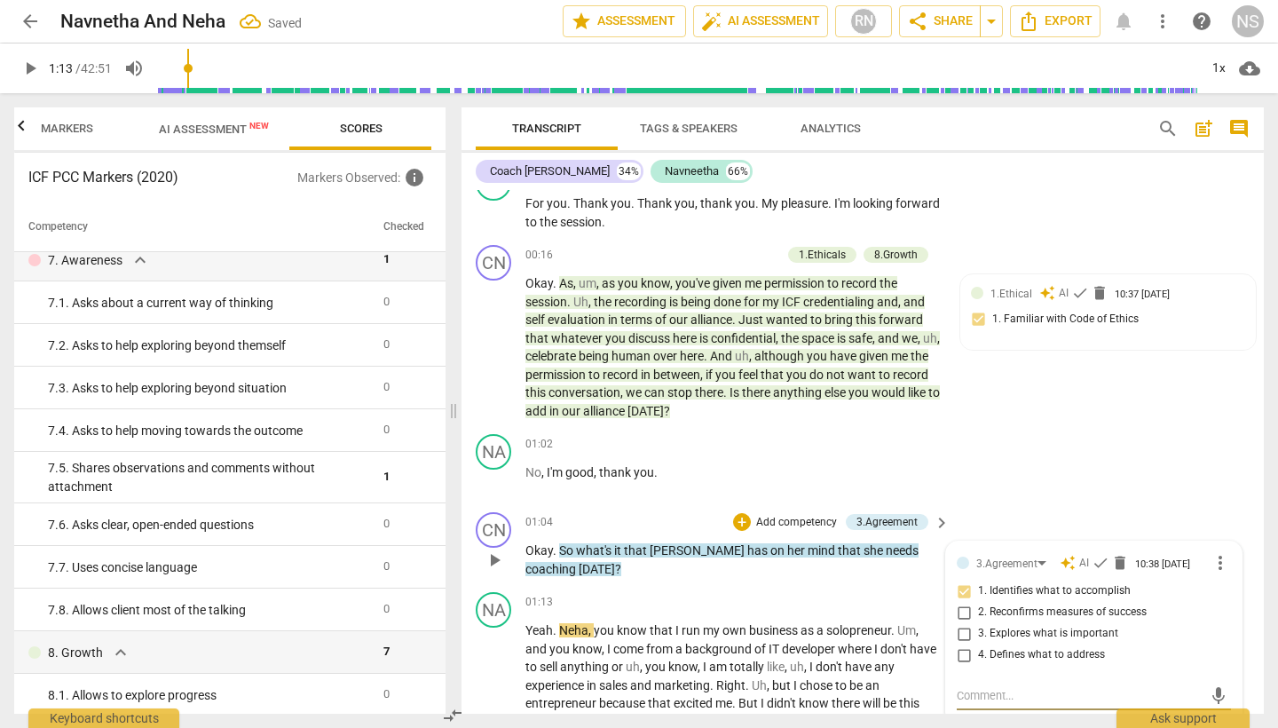
type textarea "h"
click at [697, 547] on span "Navneeta" at bounding box center [698, 550] width 98 height 14
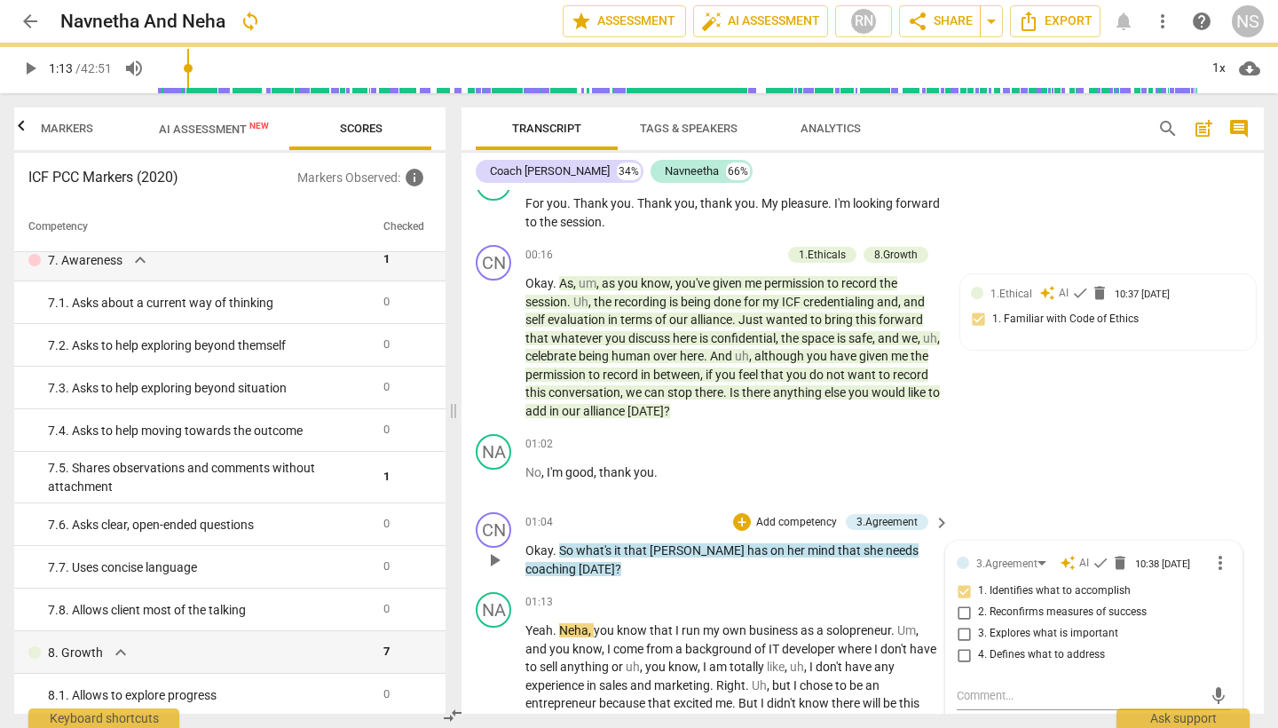
click at [697, 547] on p "Okay . So what's it that Navneeta has on her mind that she needs coaching today…" at bounding box center [732, 559] width 415 height 36
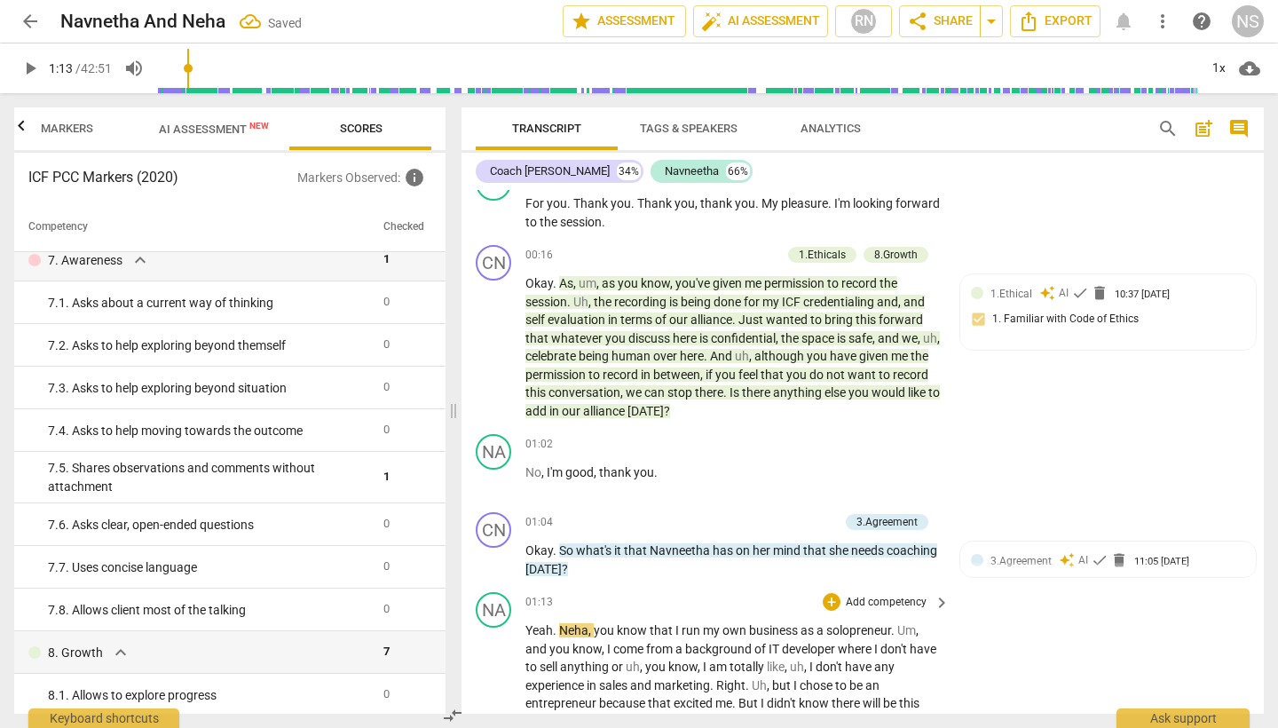
click at [998, 623] on div "NA play_arrow pause 01:13 + Add competency keyboard_arrow_right Yeah . Neha , y…" at bounding box center [862, 716] width 802 height 262
click at [26, 64] on span "play_arrow" at bounding box center [30, 68] width 21 height 21
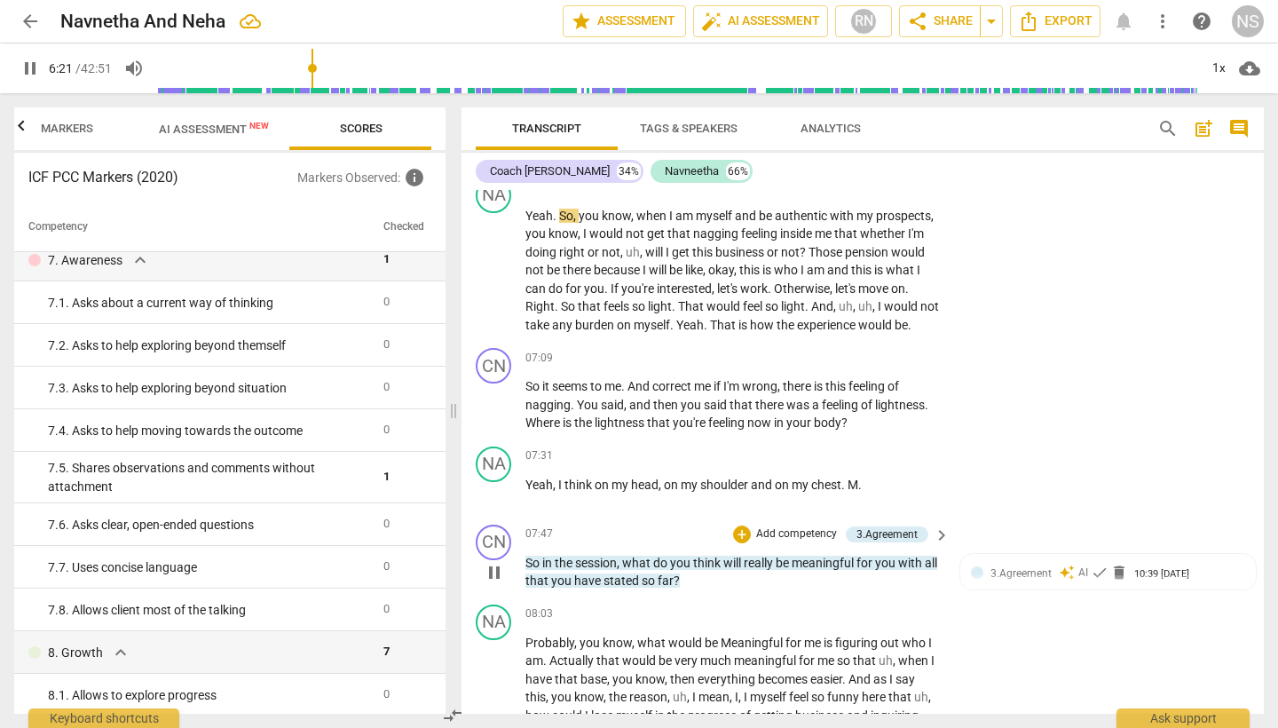
scroll to position [1702, 0]
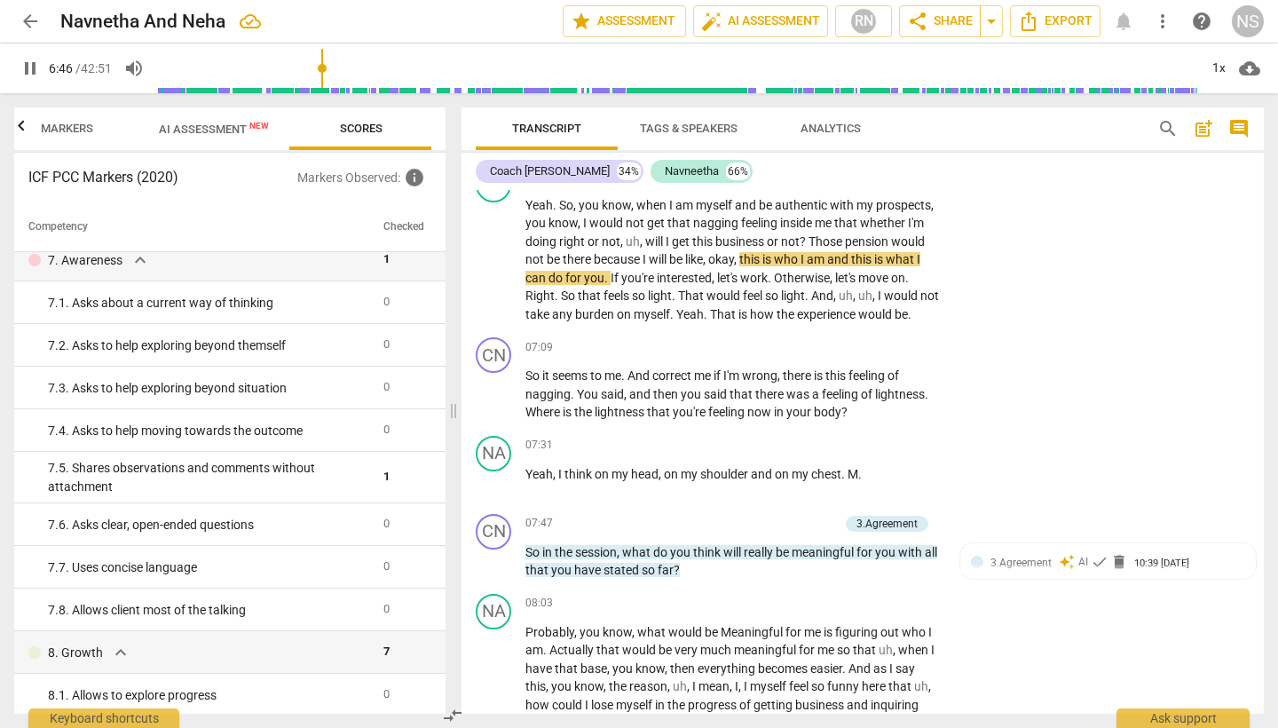
click at [31, 75] on span "pause" at bounding box center [30, 68] width 21 height 21
type input "407"
click at [856, 234] on span "pension" at bounding box center [868, 241] width 46 height 14
click at [30, 66] on span "play_arrow" at bounding box center [30, 68] width 21 height 21
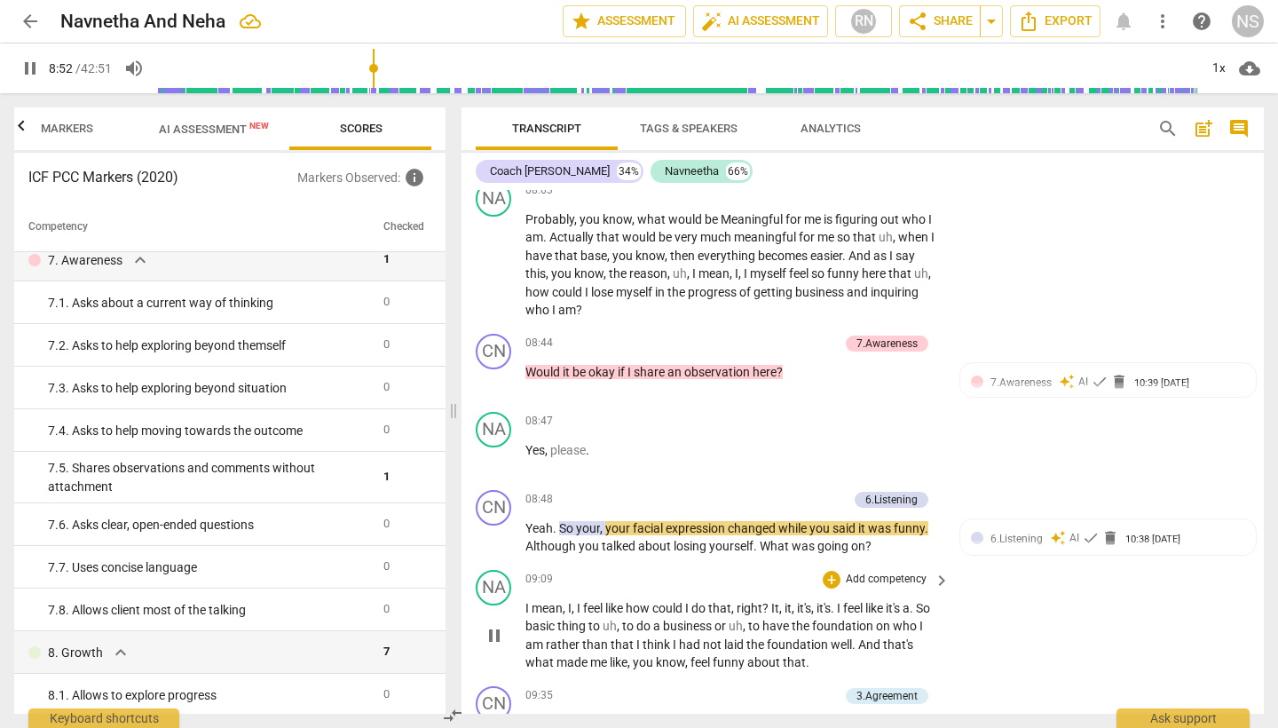
scroll to position [2253, 0]
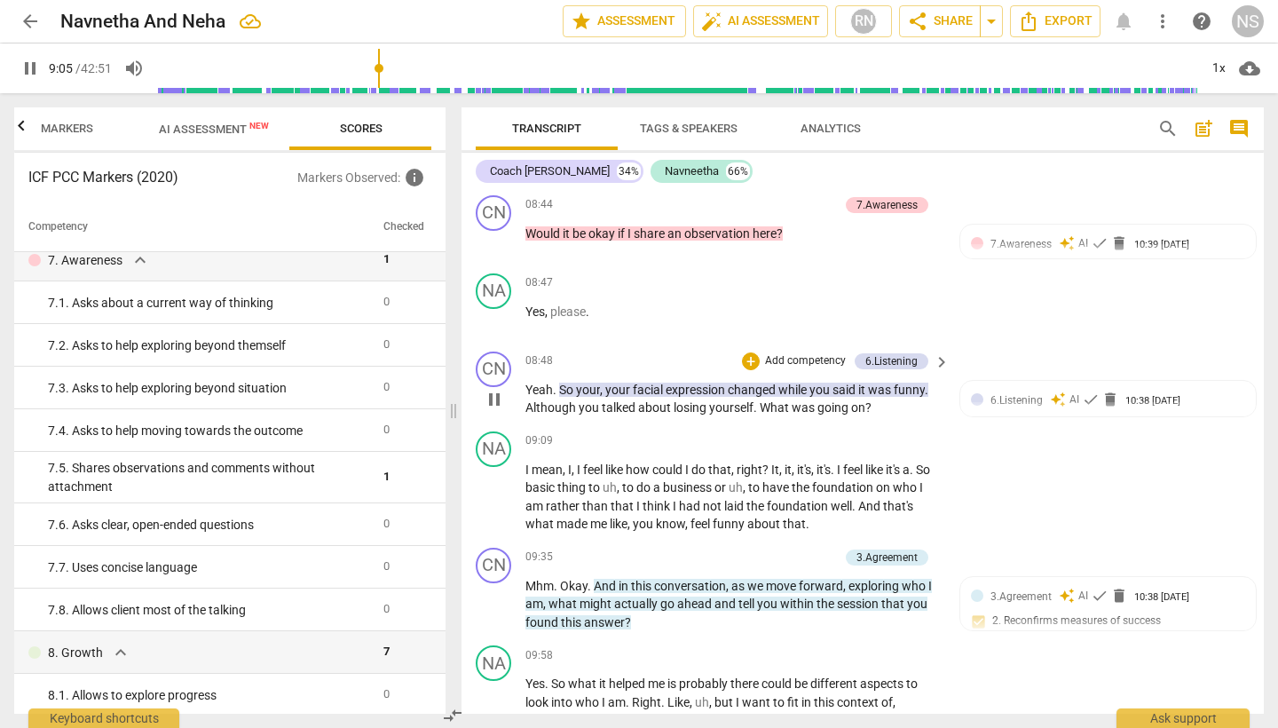
click at [867, 400] on span "?" at bounding box center [868, 407] width 6 height 14
type input "547"
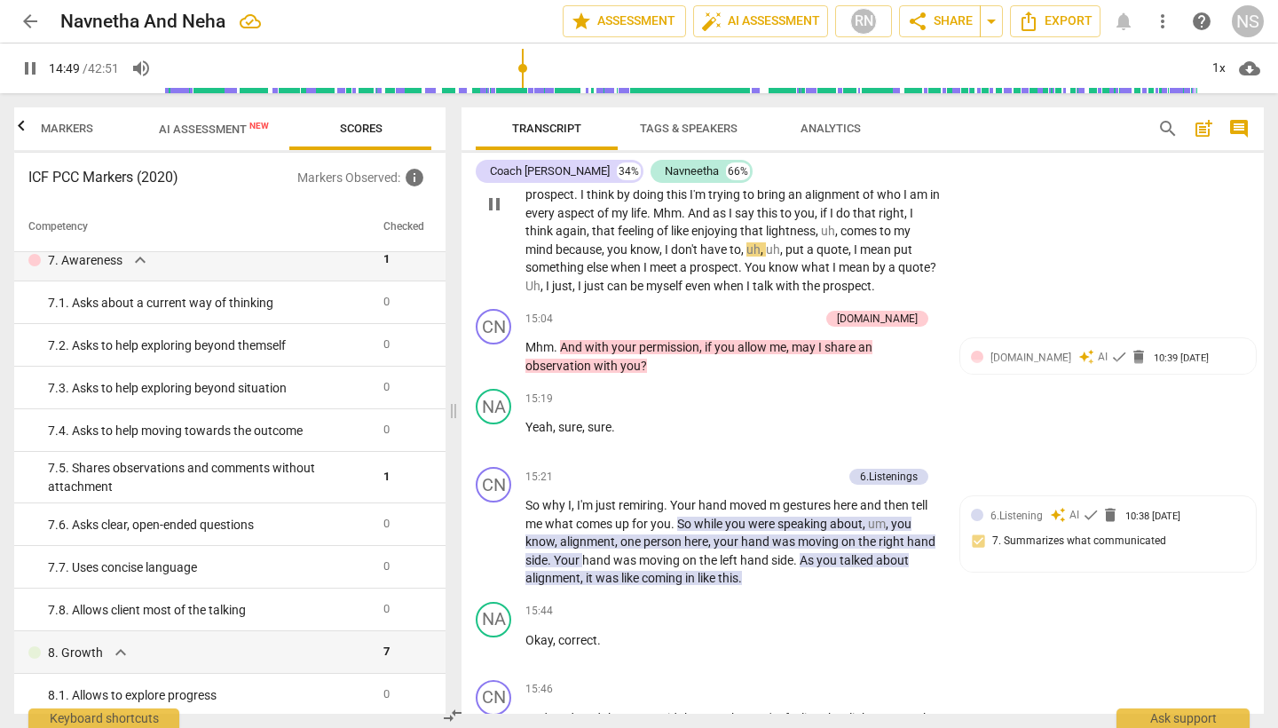
scroll to position [3801, 0]
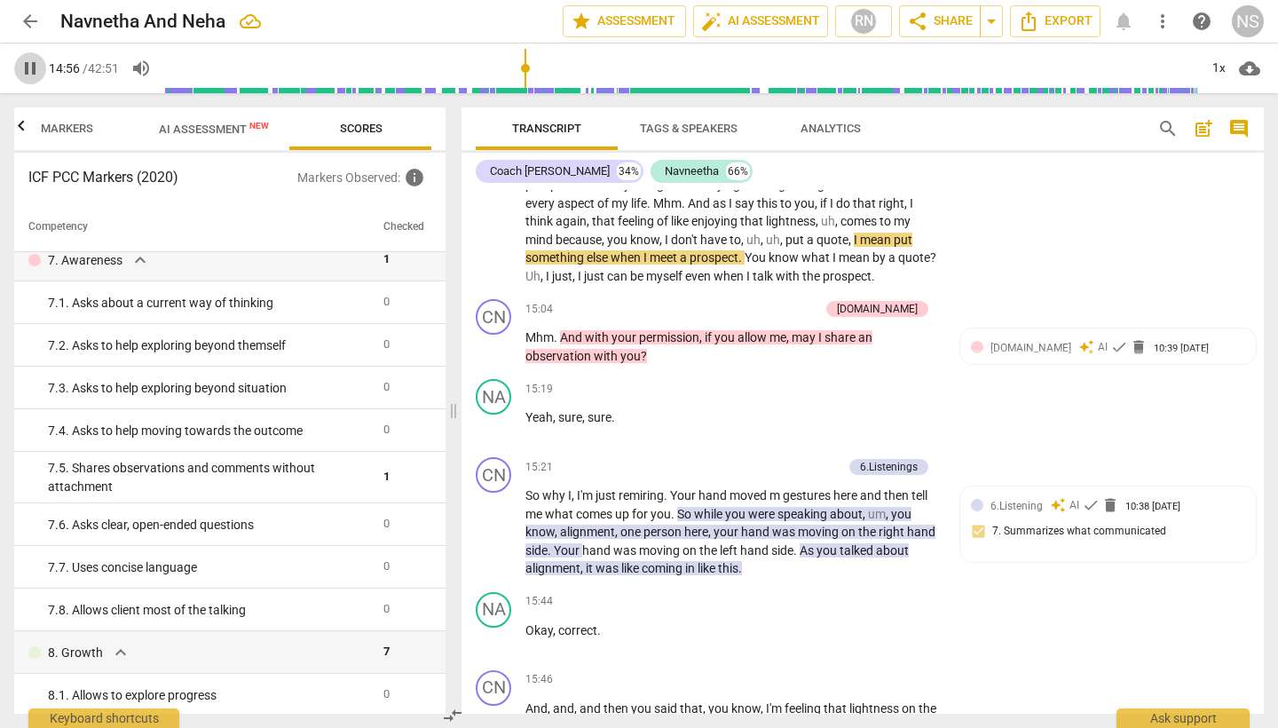
click at [28, 68] on span "pause" at bounding box center [30, 68] width 21 height 21
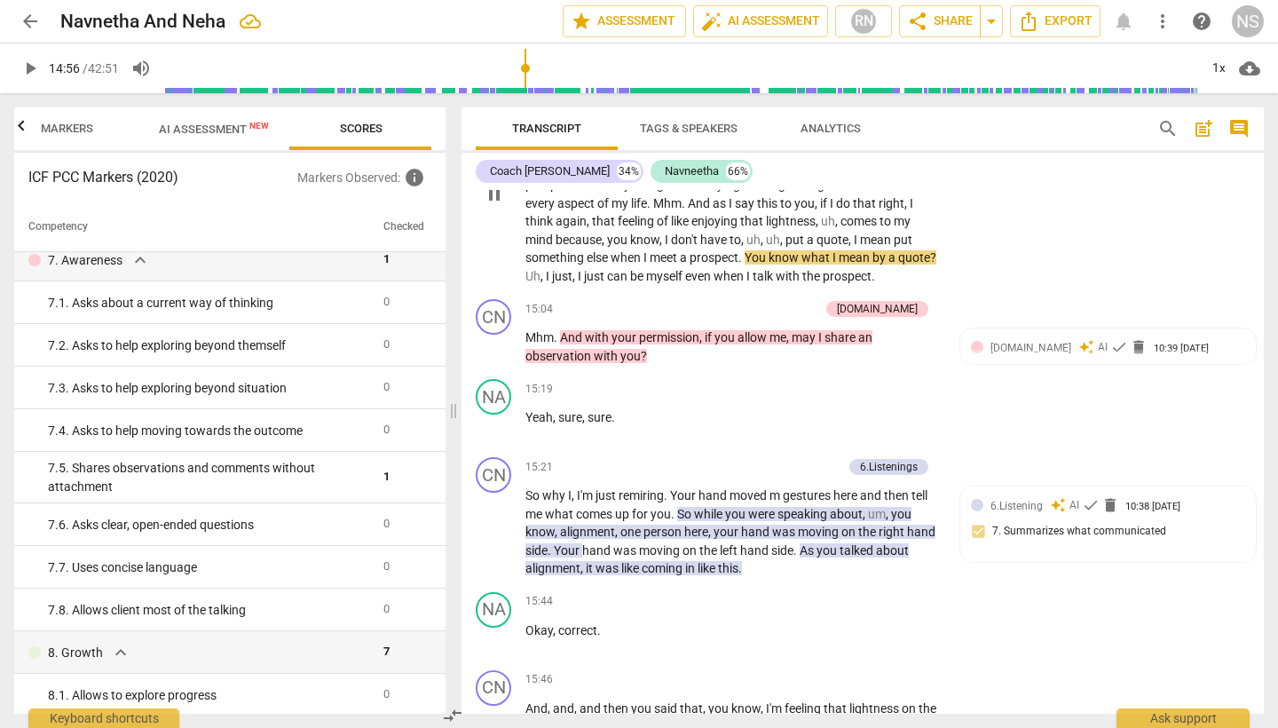
type input "897"
click at [848, 232] on span "quote" at bounding box center [832, 239] width 32 height 14
click at [854, 232] on span "," at bounding box center [850, 239] width 5 height 14
click at [930, 250] on span "?" at bounding box center [933, 257] width 6 height 14
click at [25, 71] on span "play_arrow" at bounding box center [30, 68] width 21 height 21
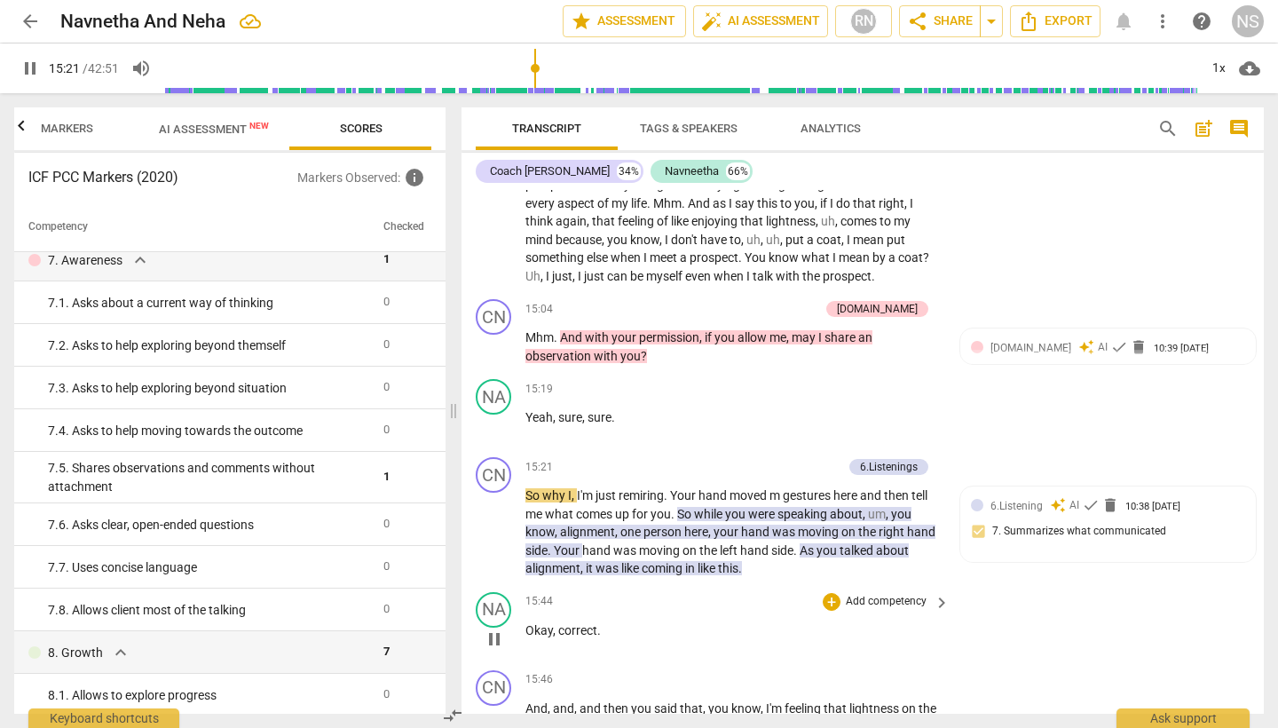
scroll to position [4040, 0]
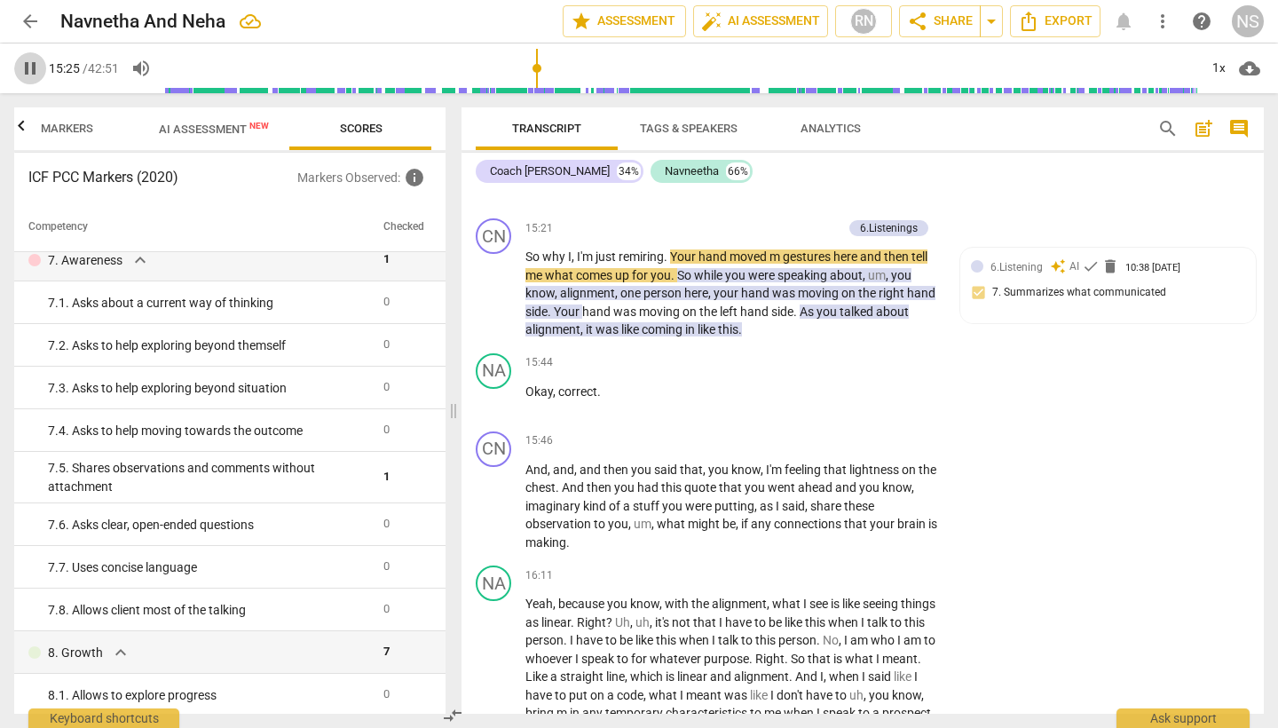
click at [33, 70] on span "pause" at bounding box center [30, 68] width 21 height 21
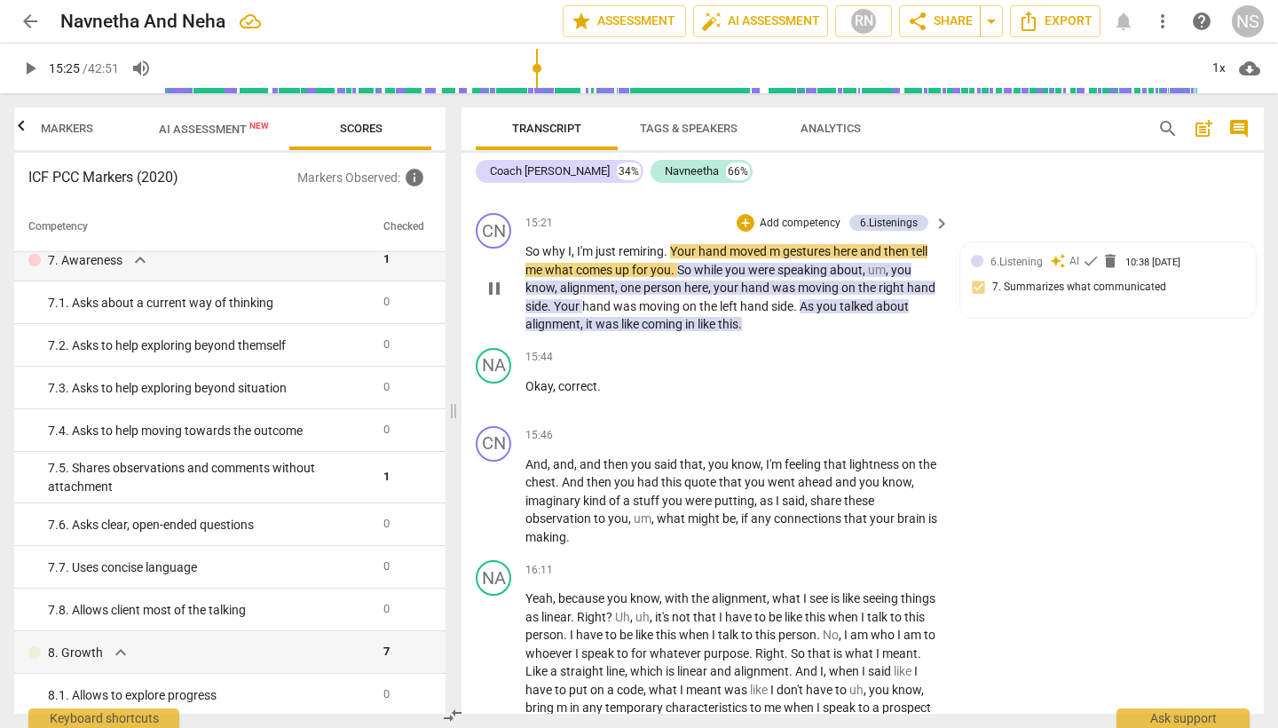
type input "926"
click at [667, 244] on span "." at bounding box center [667, 251] width 6 height 14
click at [665, 244] on span "." at bounding box center [667, 251] width 6 height 14
click at [599, 244] on span "jmirroring" at bounding box center [621, 251] width 53 height 14
click at [33, 67] on span "play_arrow" at bounding box center [30, 68] width 21 height 21
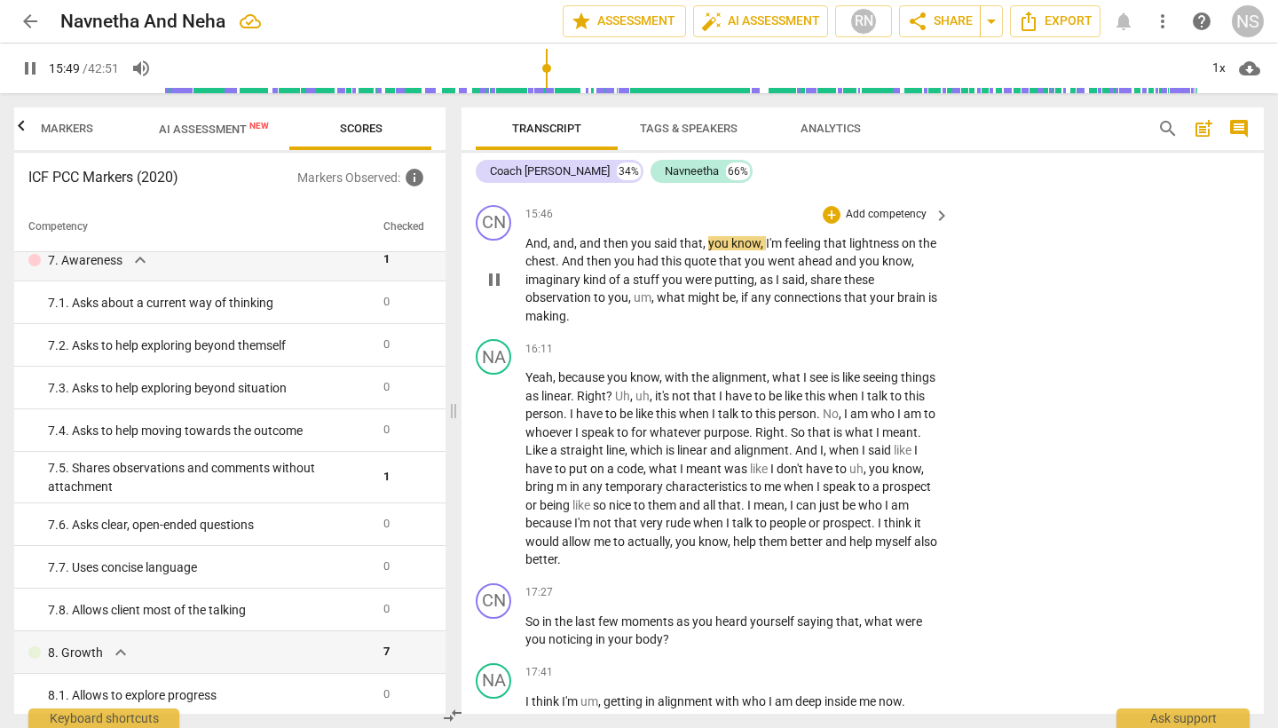
scroll to position [4277, 0]
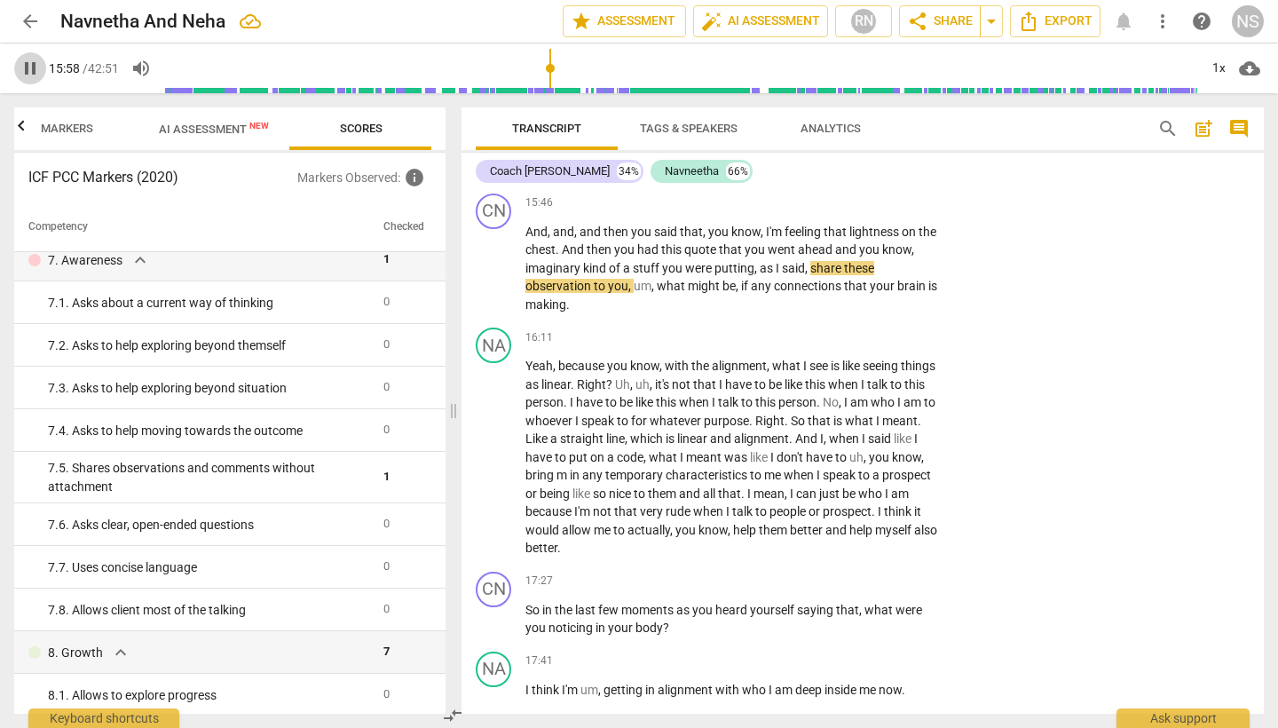
click at [32, 72] on span "pause" at bounding box center [30, 68] width 21 height 21
type input "959"
click at [716, 242] on span "quote" at bounding box center [701, 249] width 35 height 14
click at [30, 66] on span "play_arrow" at bounding box center [30, 68] width 21 height 21
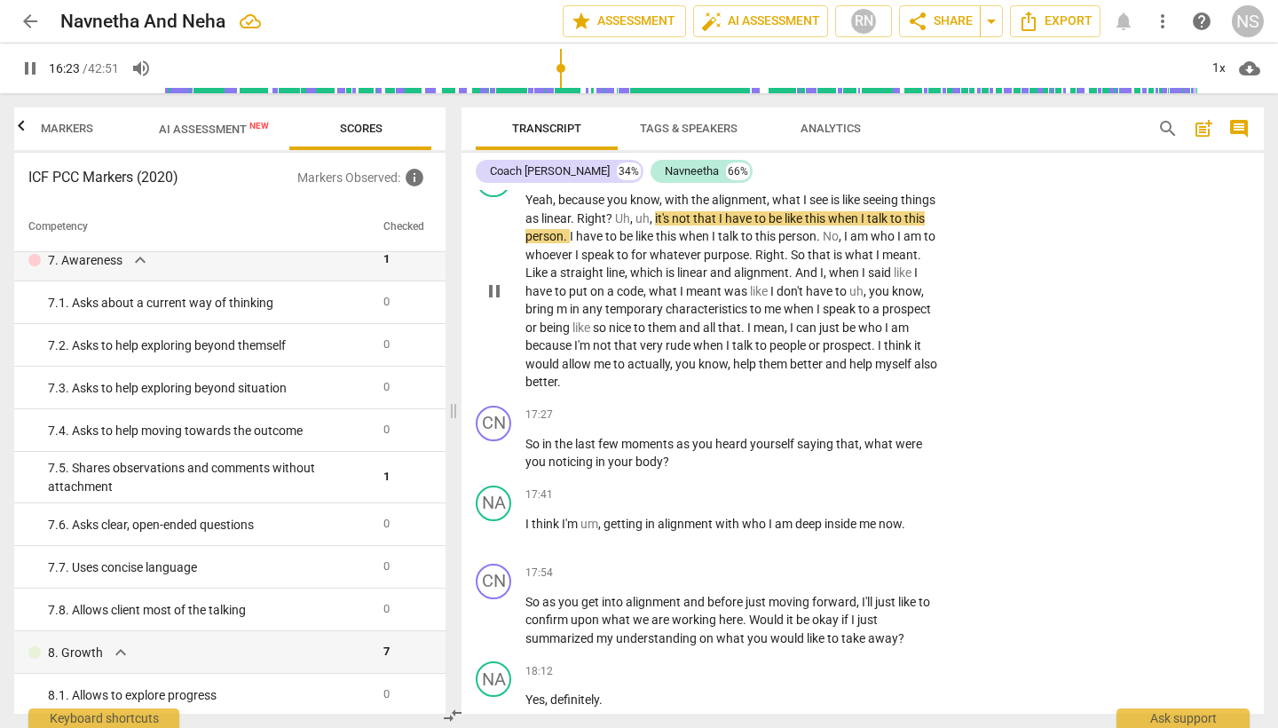
scroll to position [4436, 0]
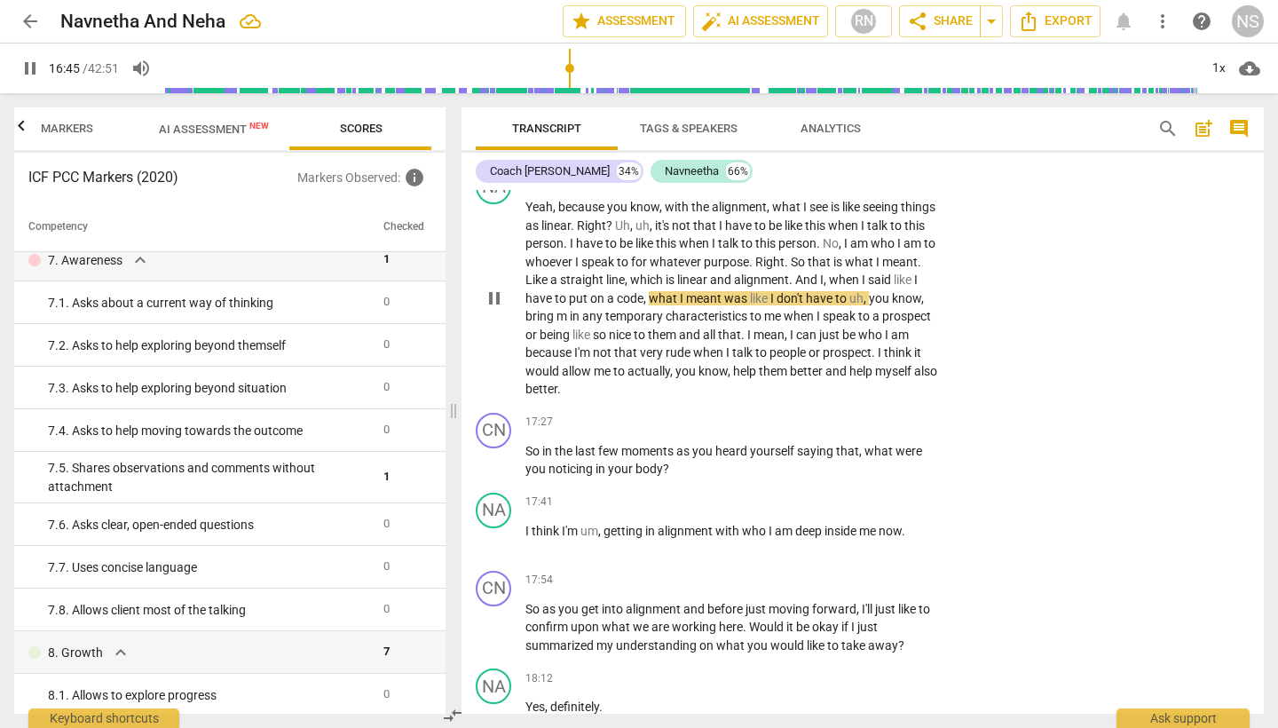
click at [649, 291] on span "," at bounding box center [645, 298] width 5 height 14
type input "1007"
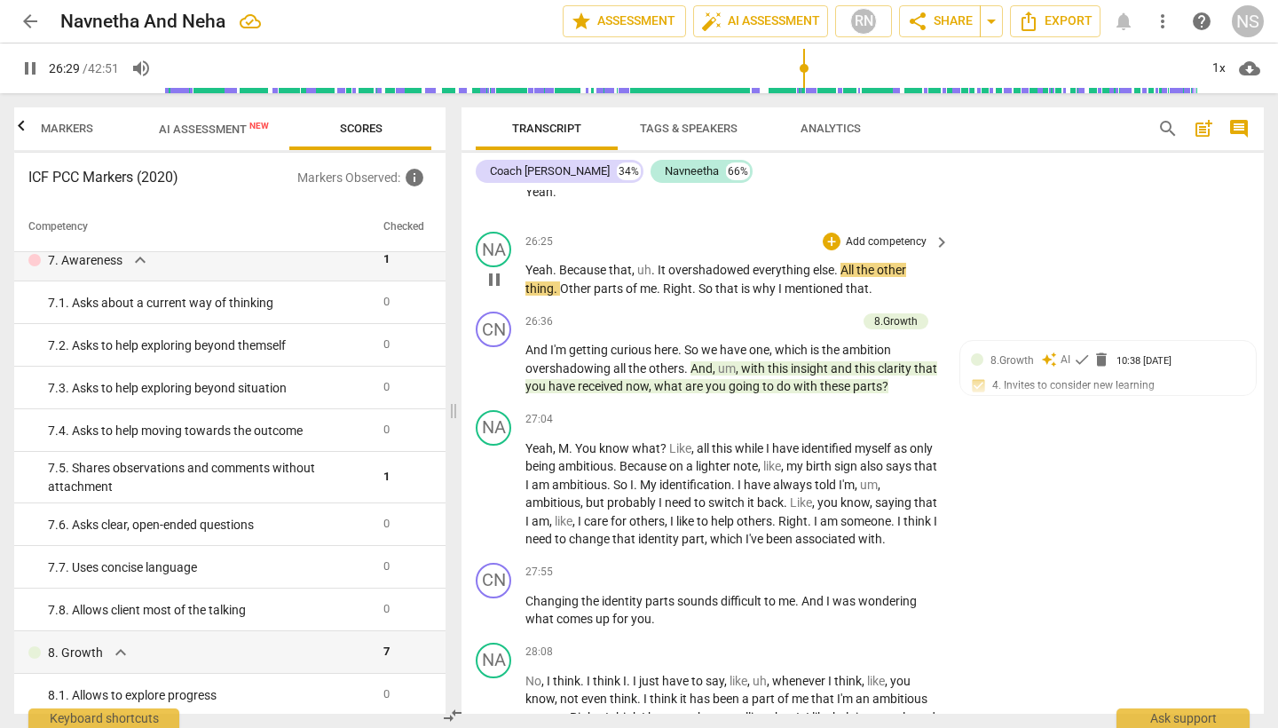
scroll to position [6323, 0]
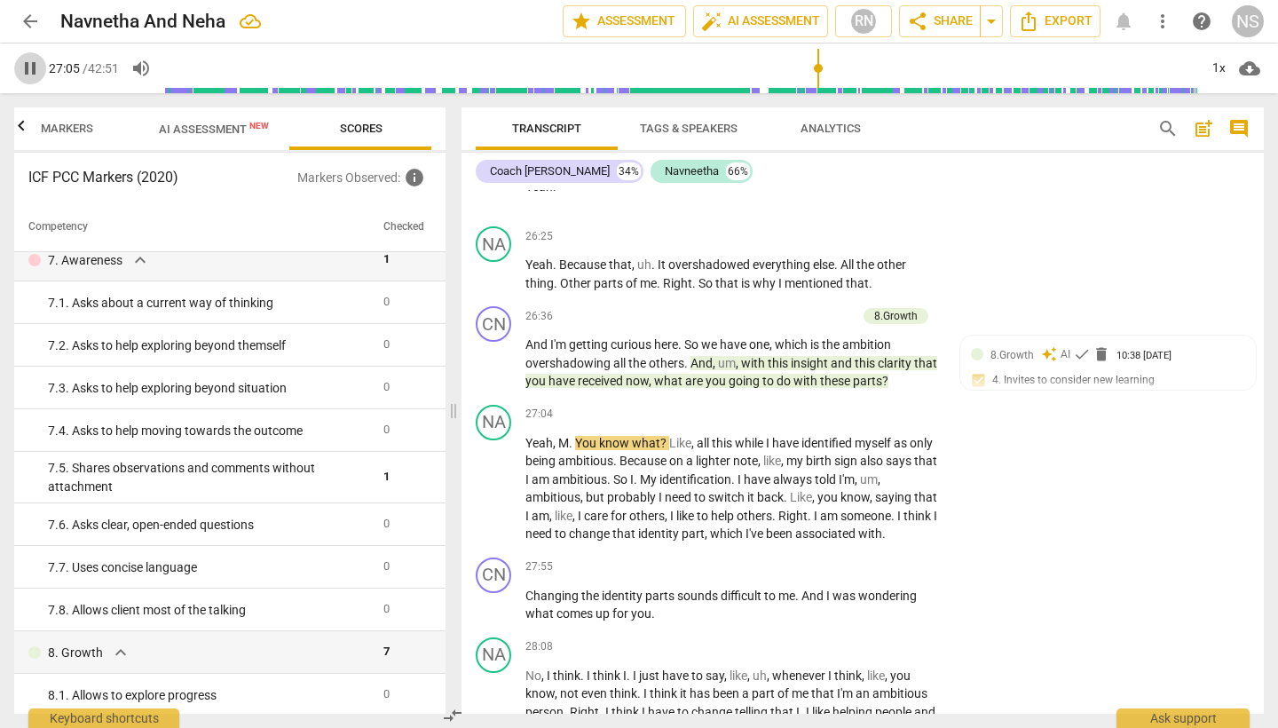
click at [30, 74] on span "pause" at bounding box center [30, 68] width 21 height 21
click at [31, 68] on span "play_arrow" at bounding box center [30, 68] width 21 height 21
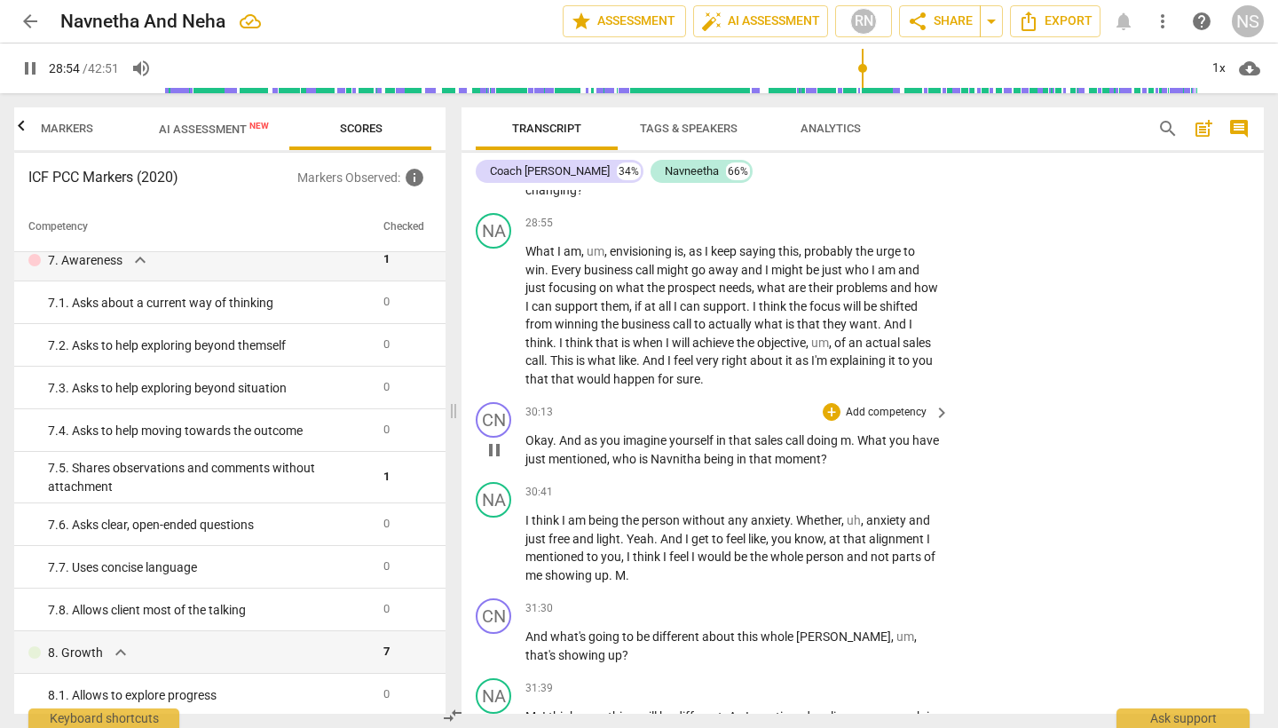
scroll to position [6965, 0]
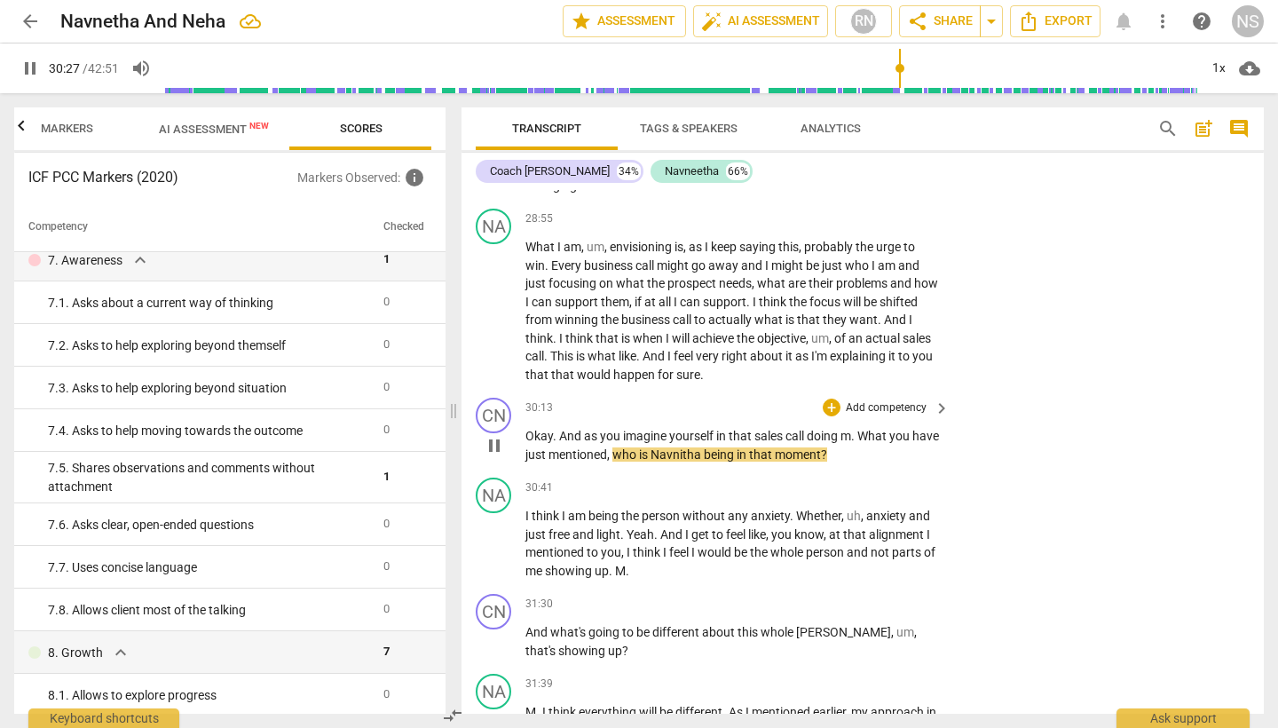
click at [704, 447] on span "Navnitha" at bounding box center [676, 454] width 53 height 14
type input "1830"
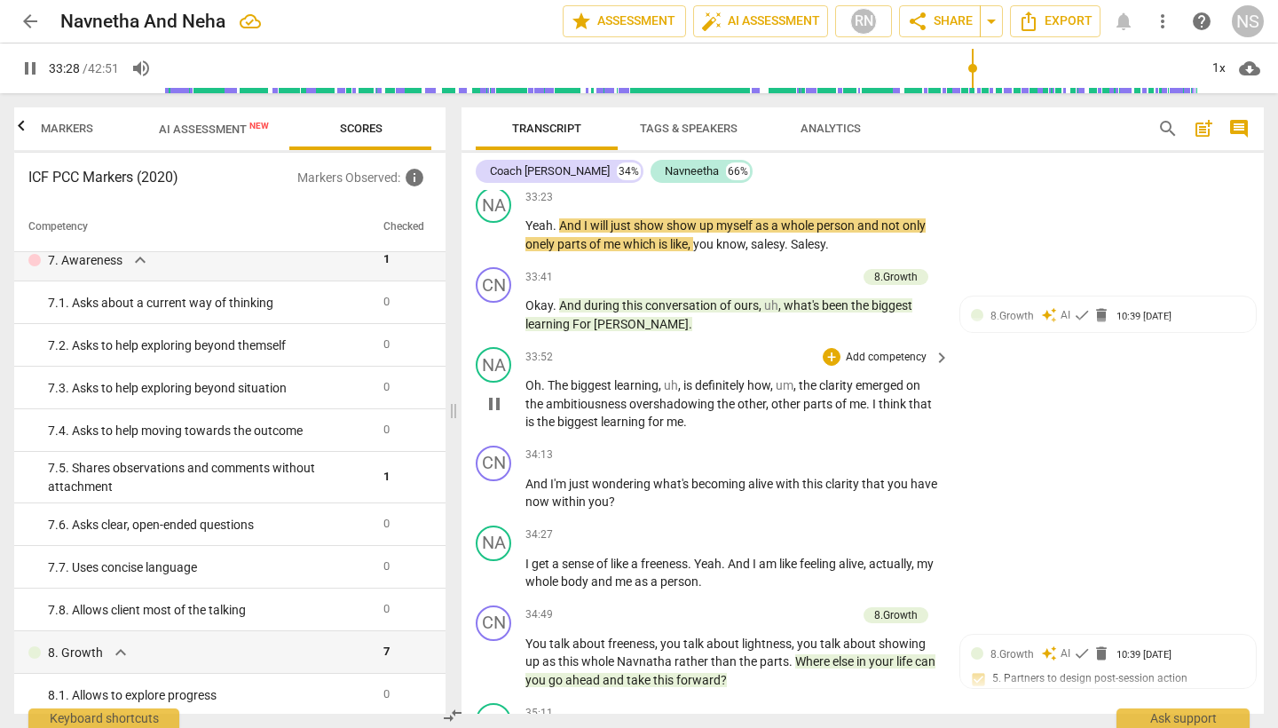
scroll to position [8004, 0]
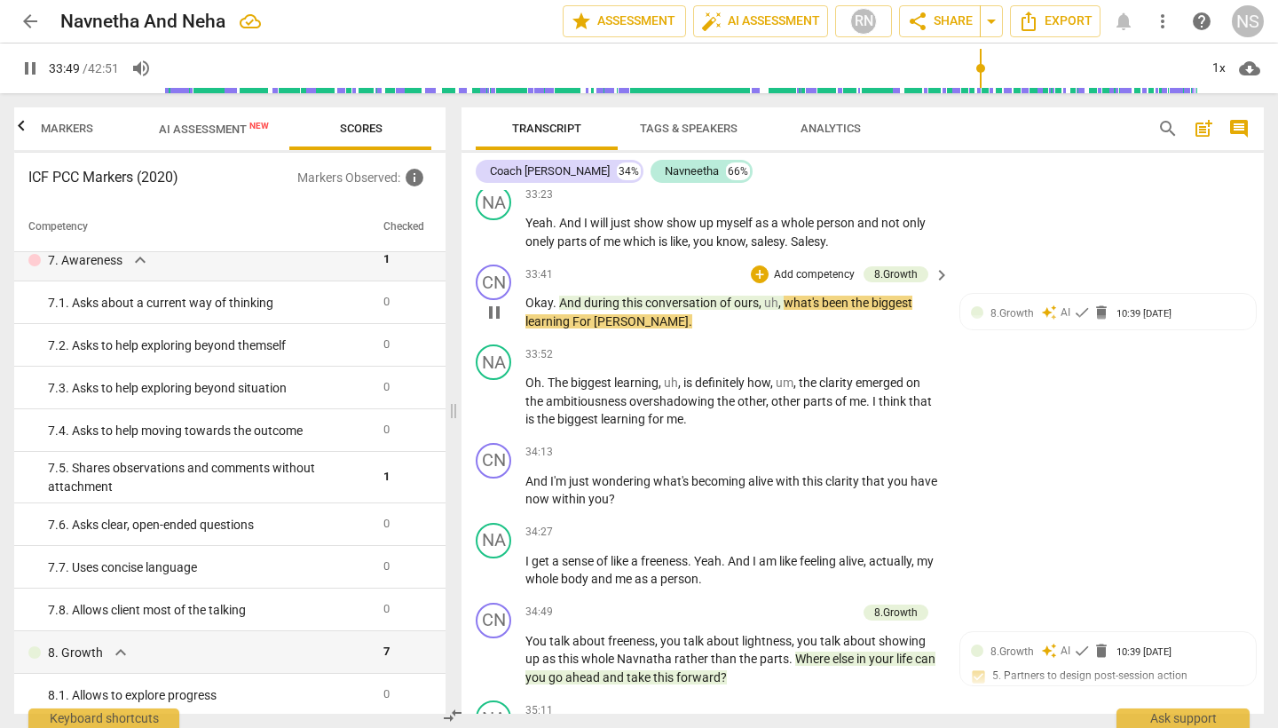
click at [623, 314] on span "Navnita" at bounding box center [641, 321] width 95 height 14
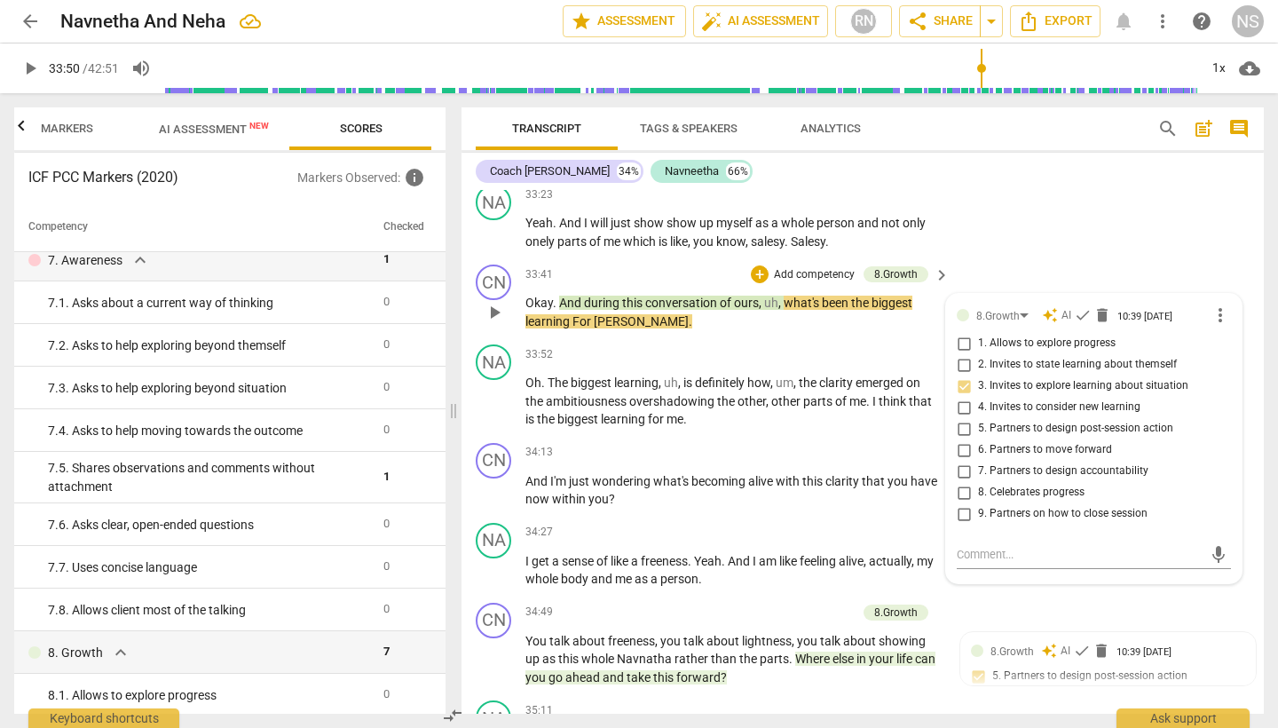
click at [626, 314] on span "Navnita" at bounding box center [641, 321] width 95 height 14
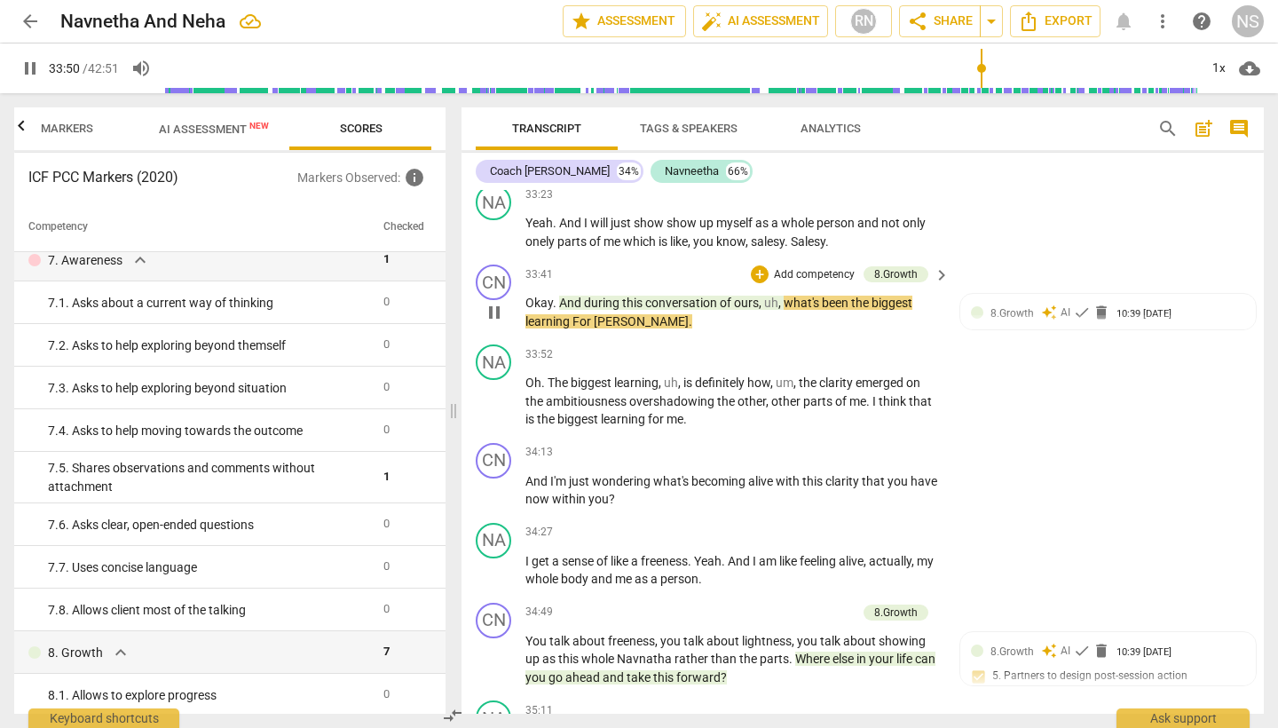
type input "2030"
click at [634, 314] on span "Naveeta" at bounding box center [641, 321] width 95 height 14
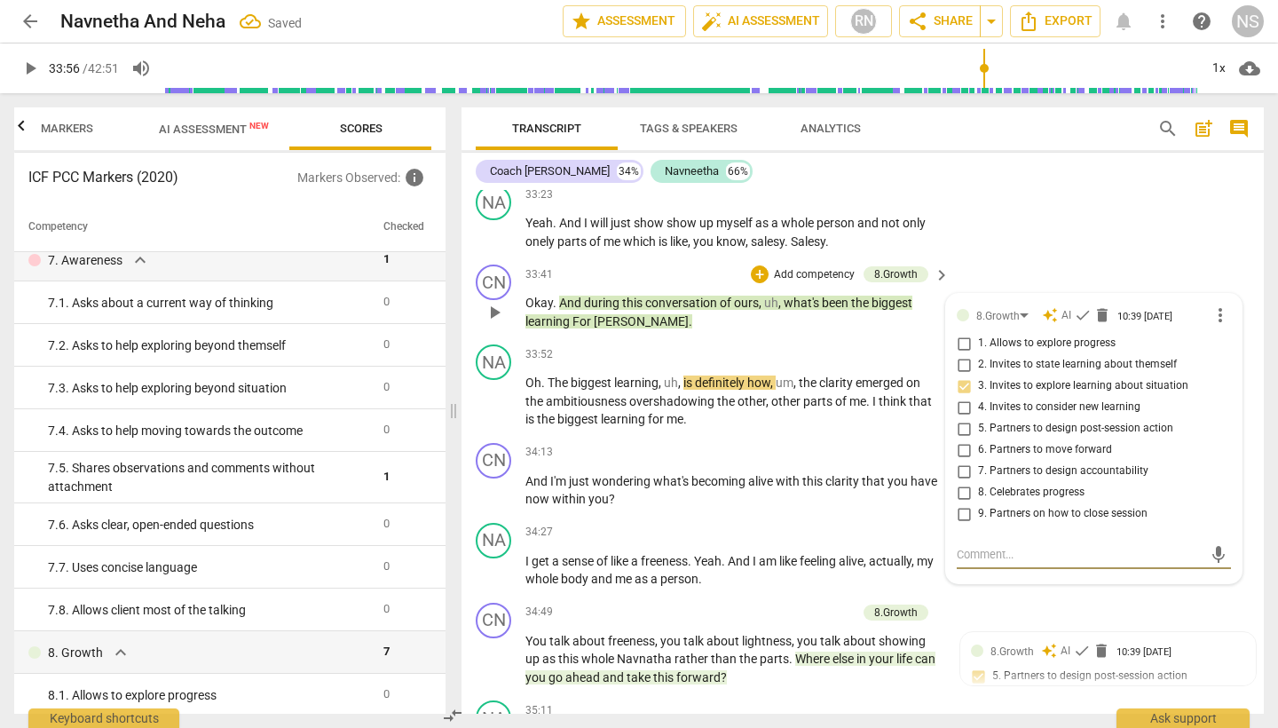
type input "2037"
type textarea "h"
click at [634, 314] on span "Naveeta" at bounding box center [641, 321] width 95 height 14
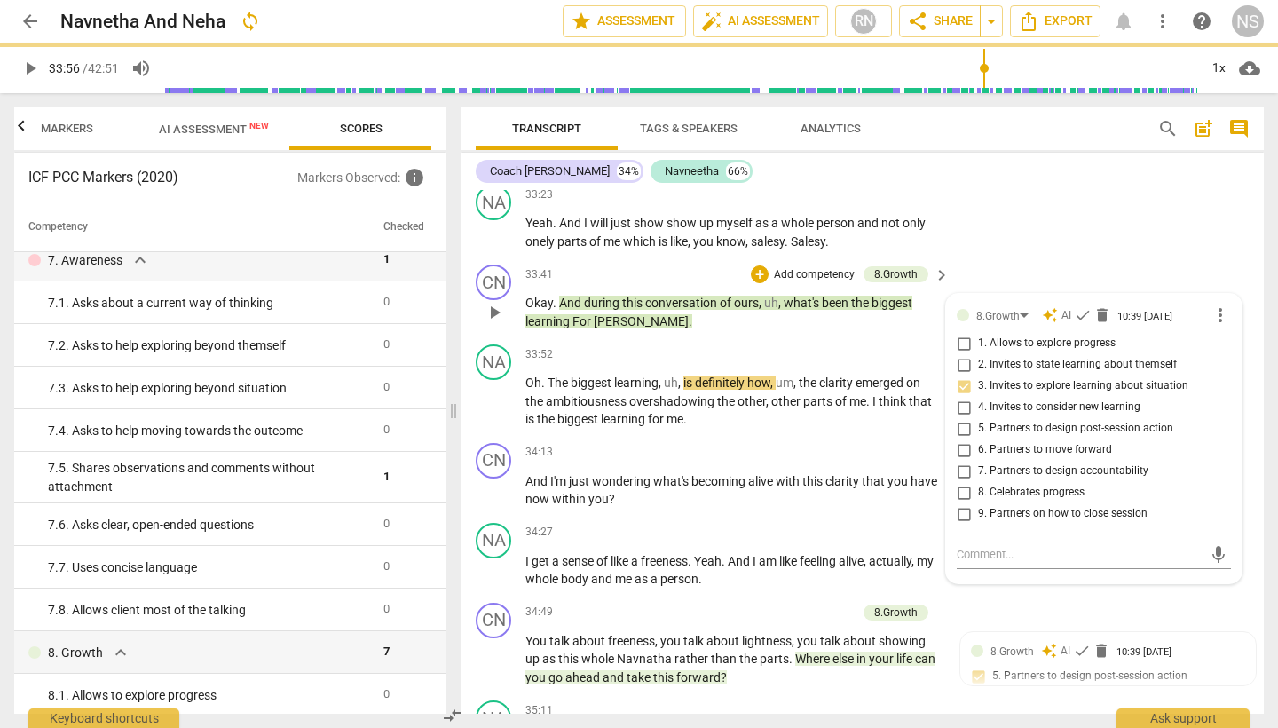
type input "2037"
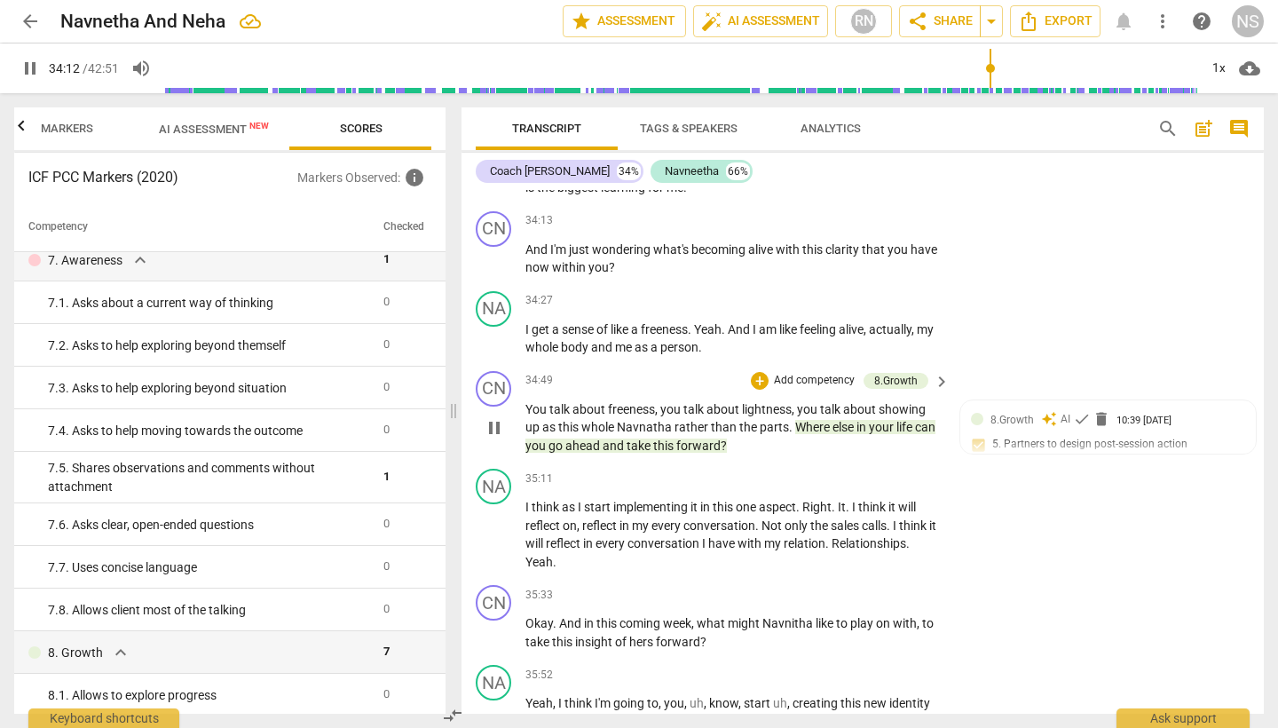
scroll to position [8235, 0]
click at [653, 421] on span "Navnatha" at bounding box center [646, 428] width 58 height 14
type input "2110"
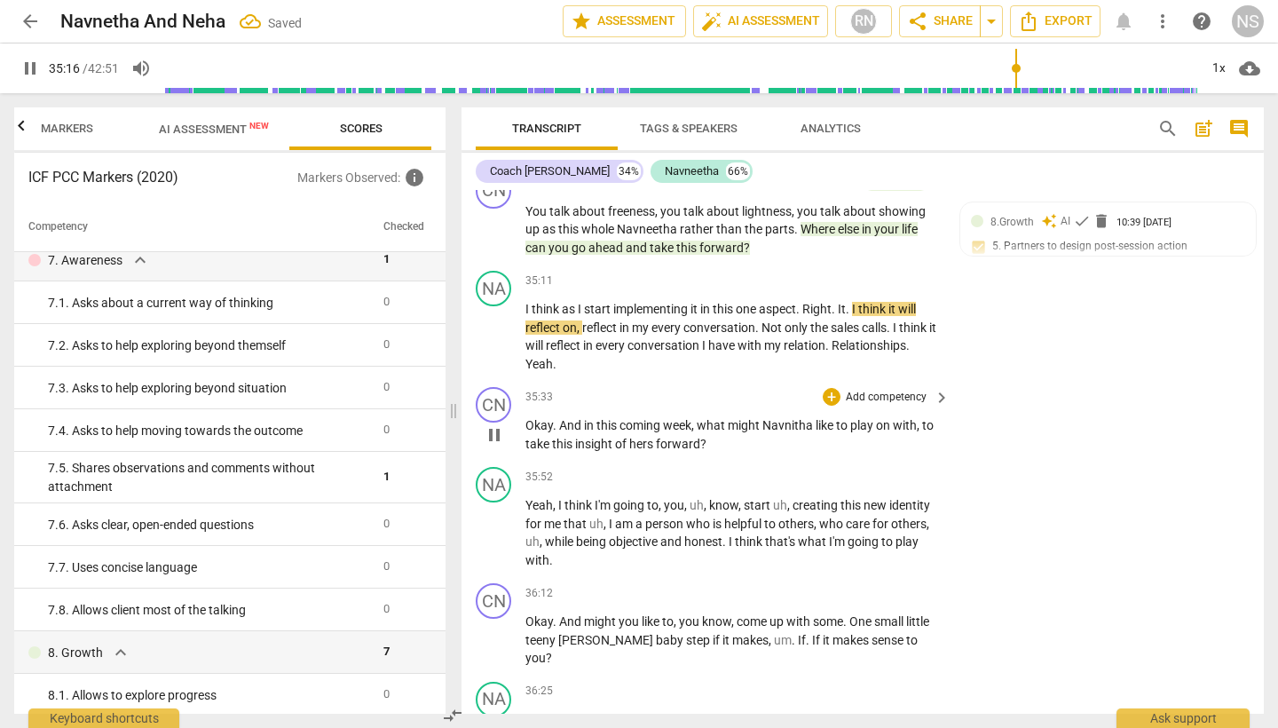
scroll to position [8439, 0]
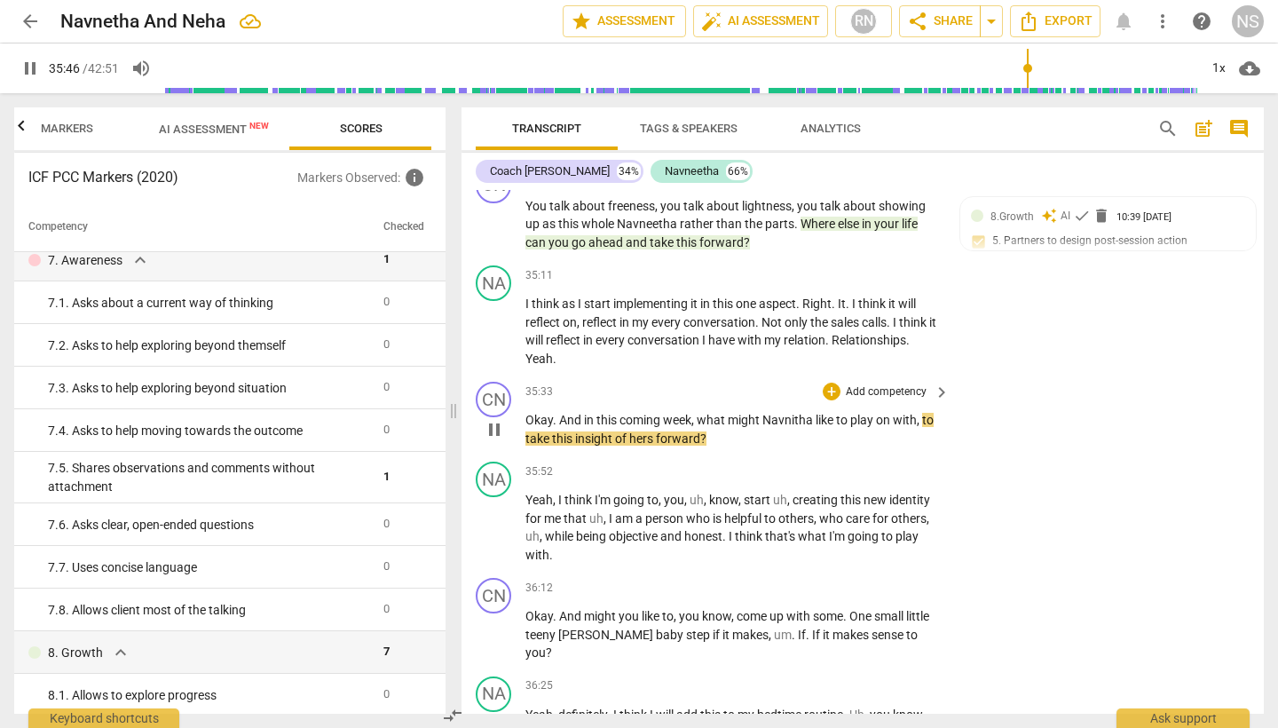
click at [798, 413] on span "Navnitha" at bounding box center [788, 420] width 53 height 14
type input "2148"
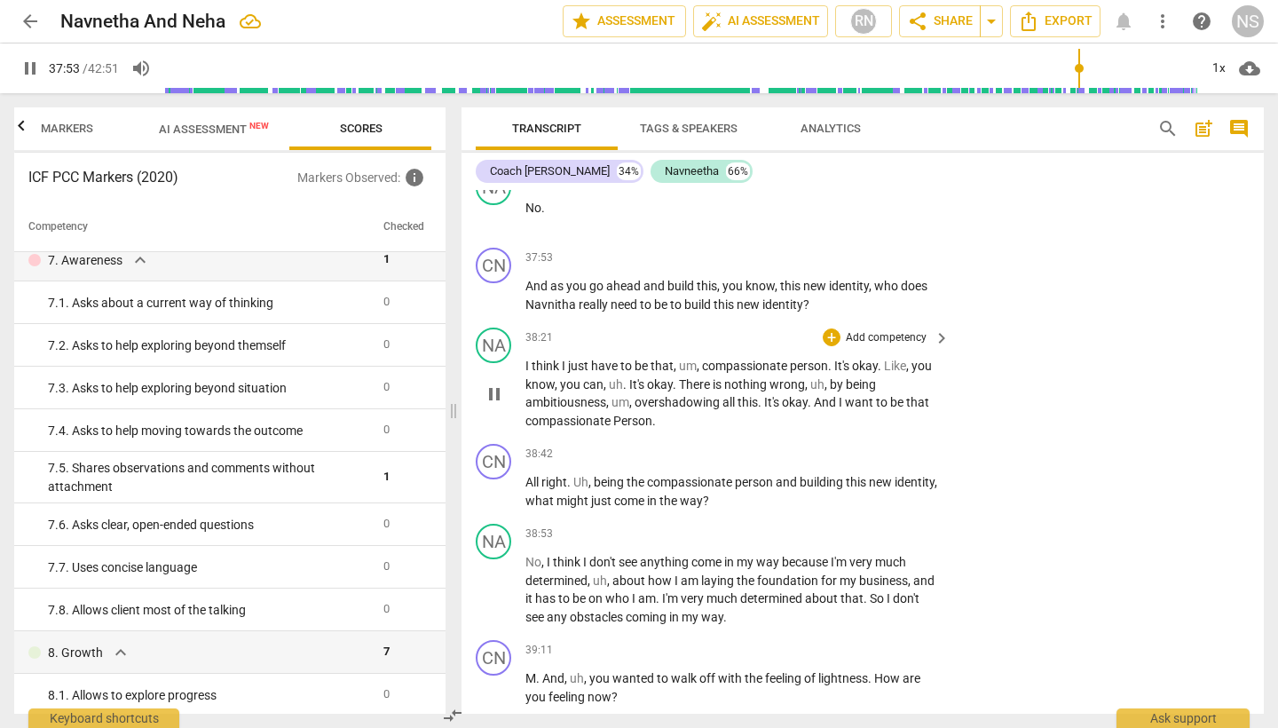
scroll to position [9596, 0]
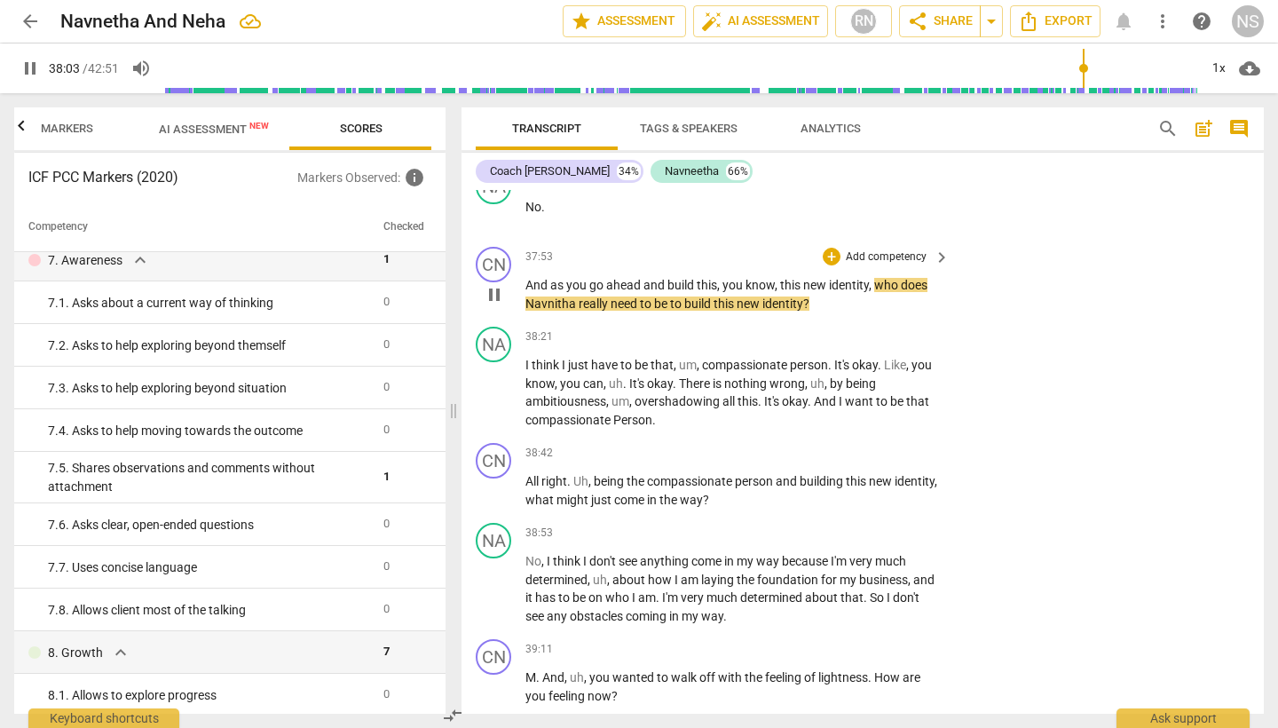
click at [556, 296] on span "Navnitha" at bounding box center [551, 303] width 53 height 14
type input "2285"
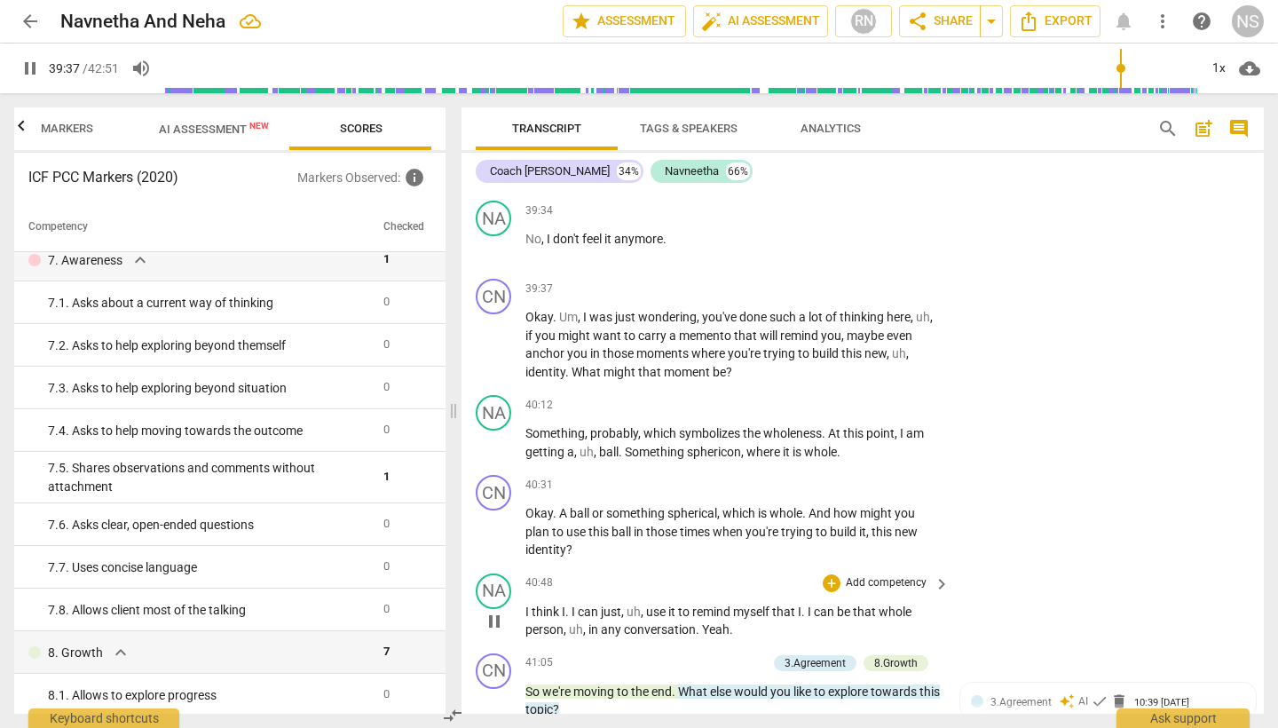
scroll to position [10295, 0]
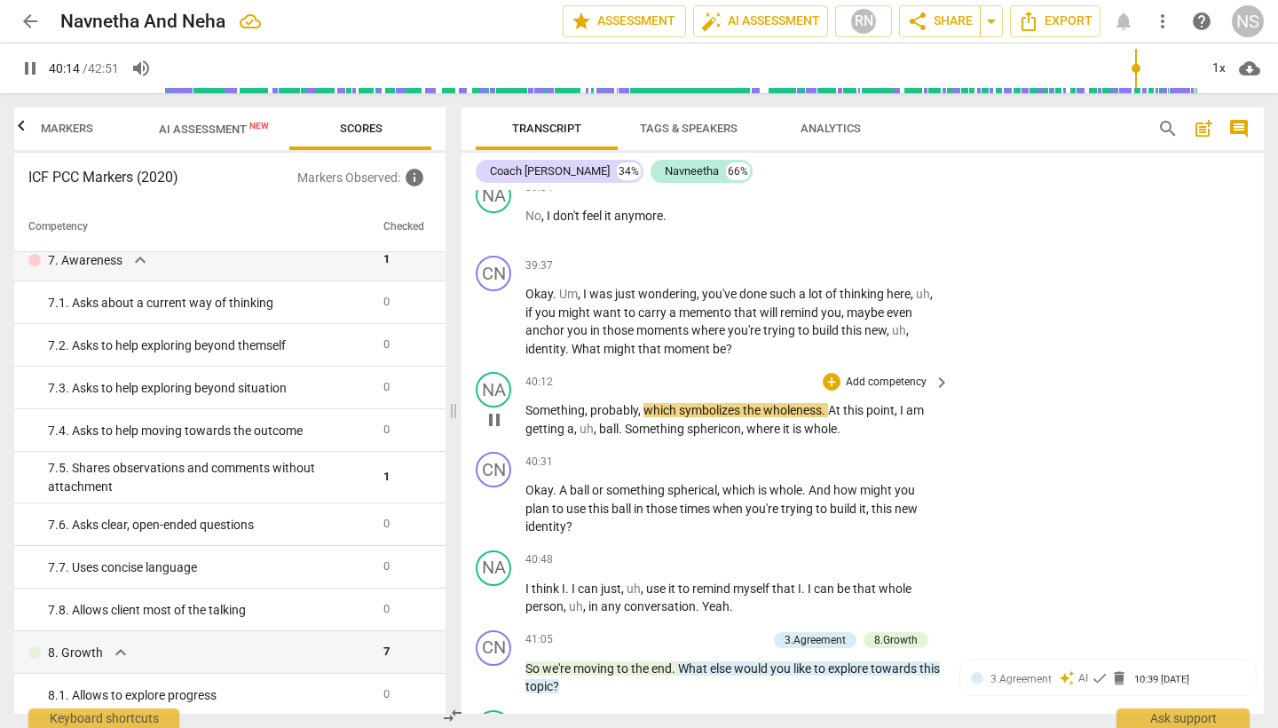
click at [743, 421] on span "," at bounding box center [743, 428] width 5 height 14
type input "2417"
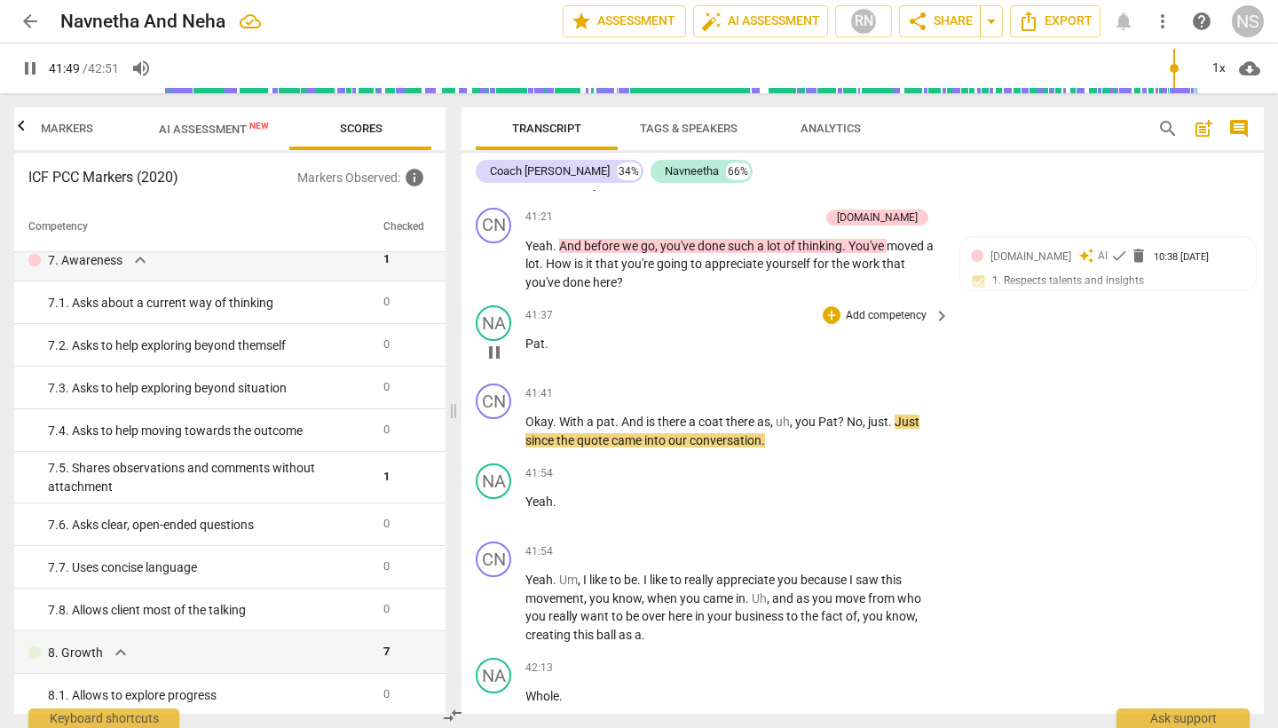
scroll to position [10883, 0]
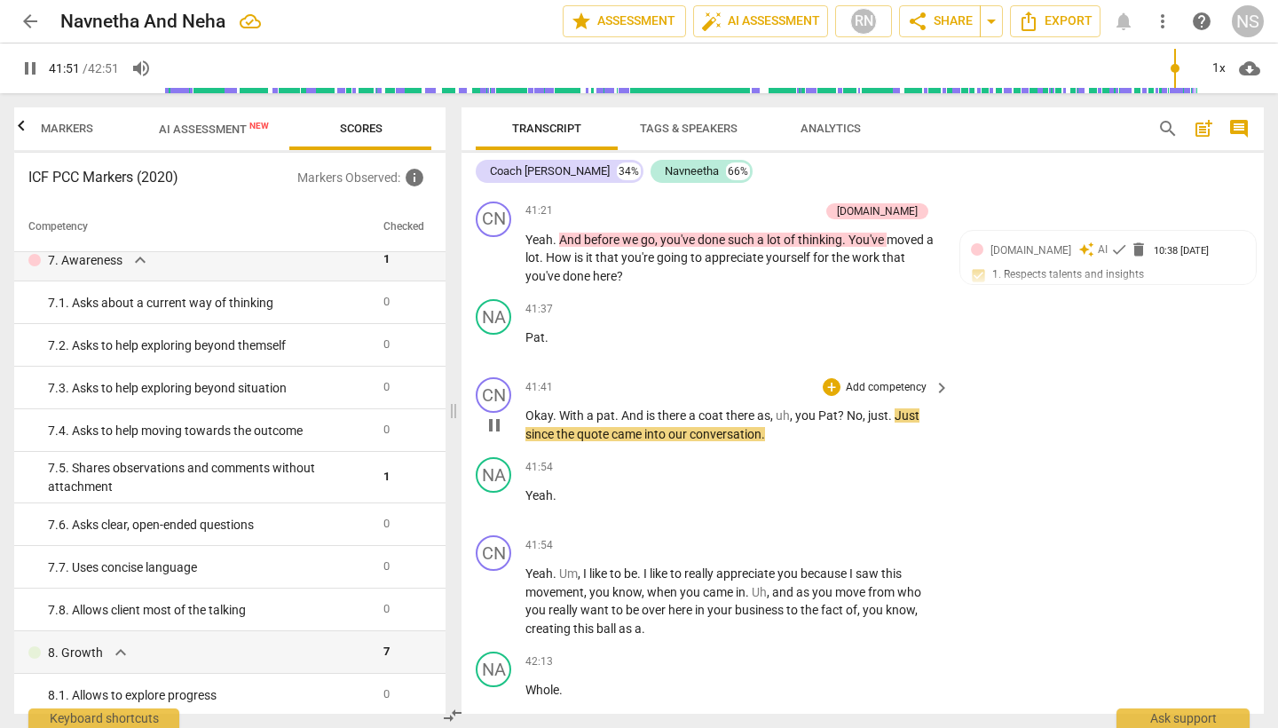
click at [608, 427] on span "quote" at bounding box center [594, 434] width 35 height 14
click at [610, 427] on span "quote" at bounding box center [594, 434] width 35 height 14
type input "2514"
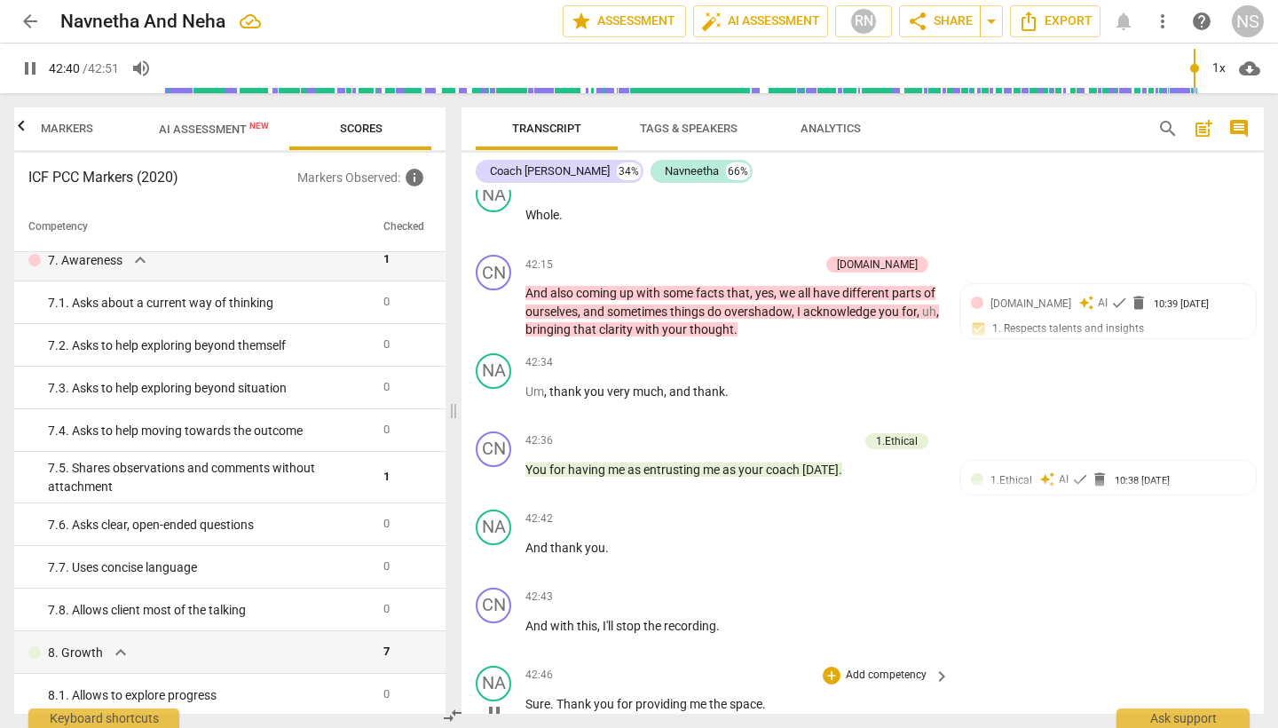
scroll to position [11356, 0]
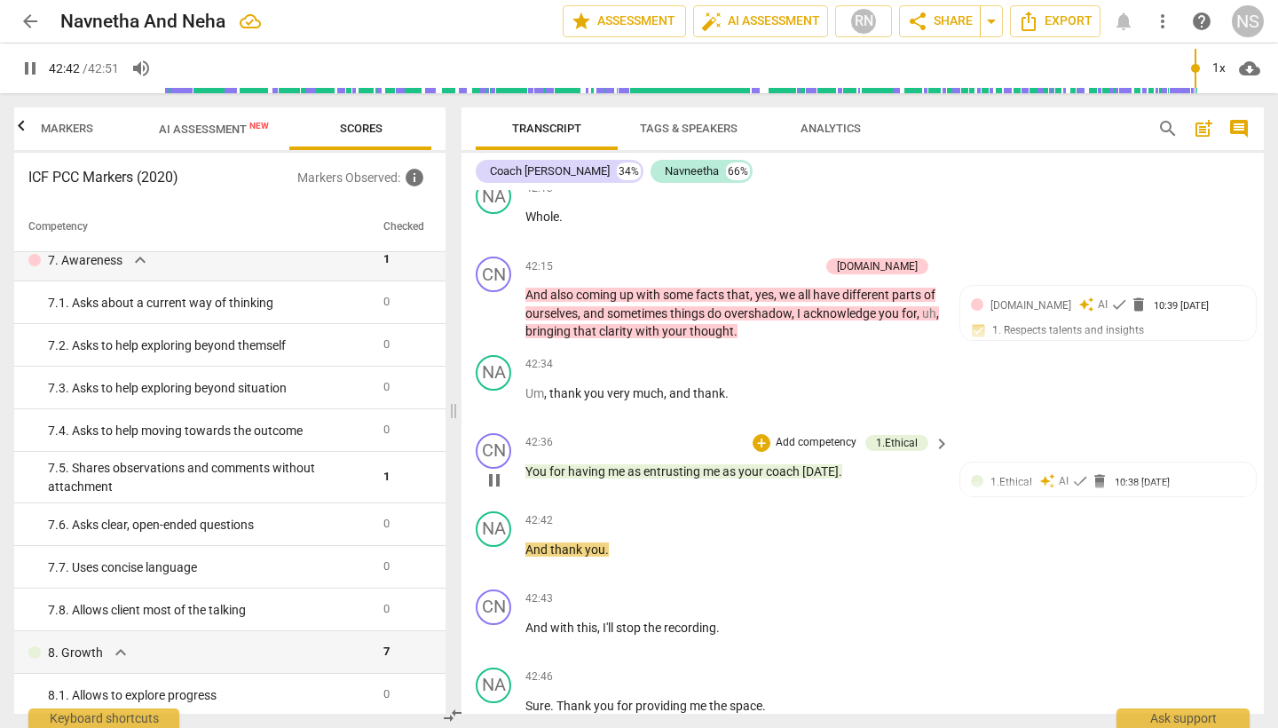
click at [661, 464] on span "entrusting" at bounding box center [672, 471] width 59 height 14
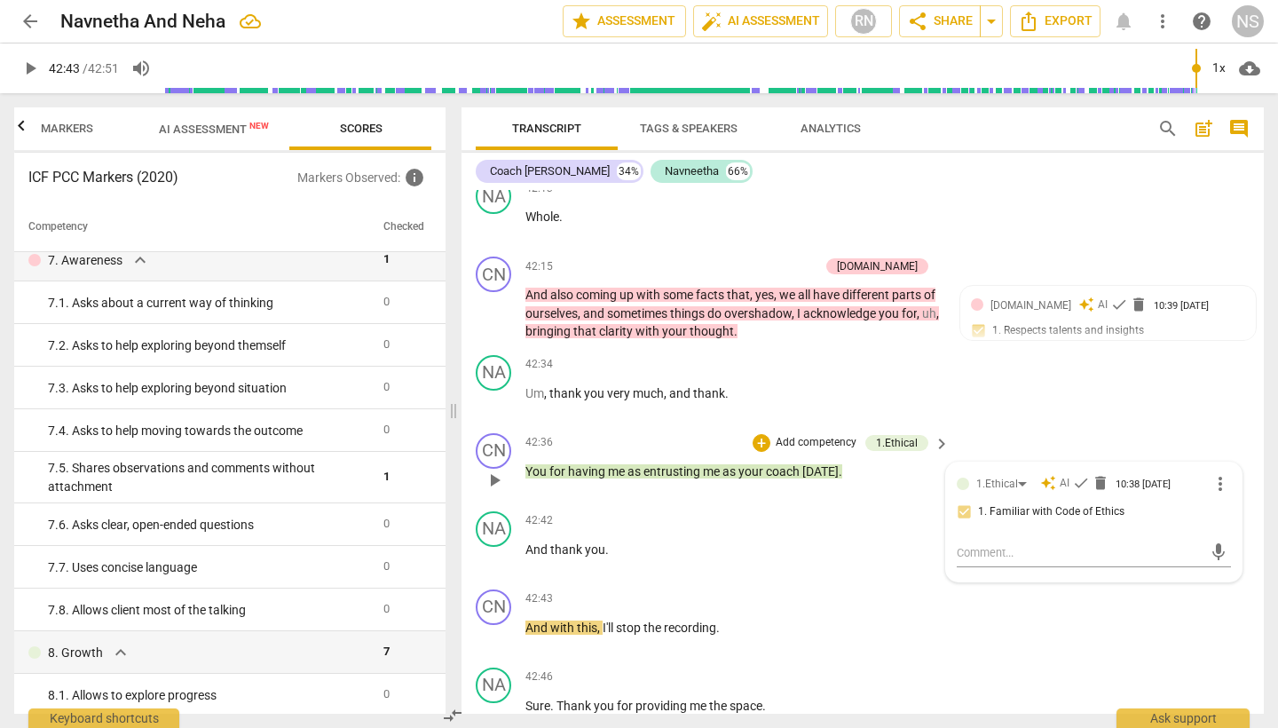
click at [653, 464] on span "entrusting" at bounding box center [672, 471] width 59 height 14
click at [656, 464] on span "entrusting" at bounding box center [672, 471] width 59 height 14
click at [666, 464] on span "entrusting" at bounding box center [672, 471] width 59 height 14
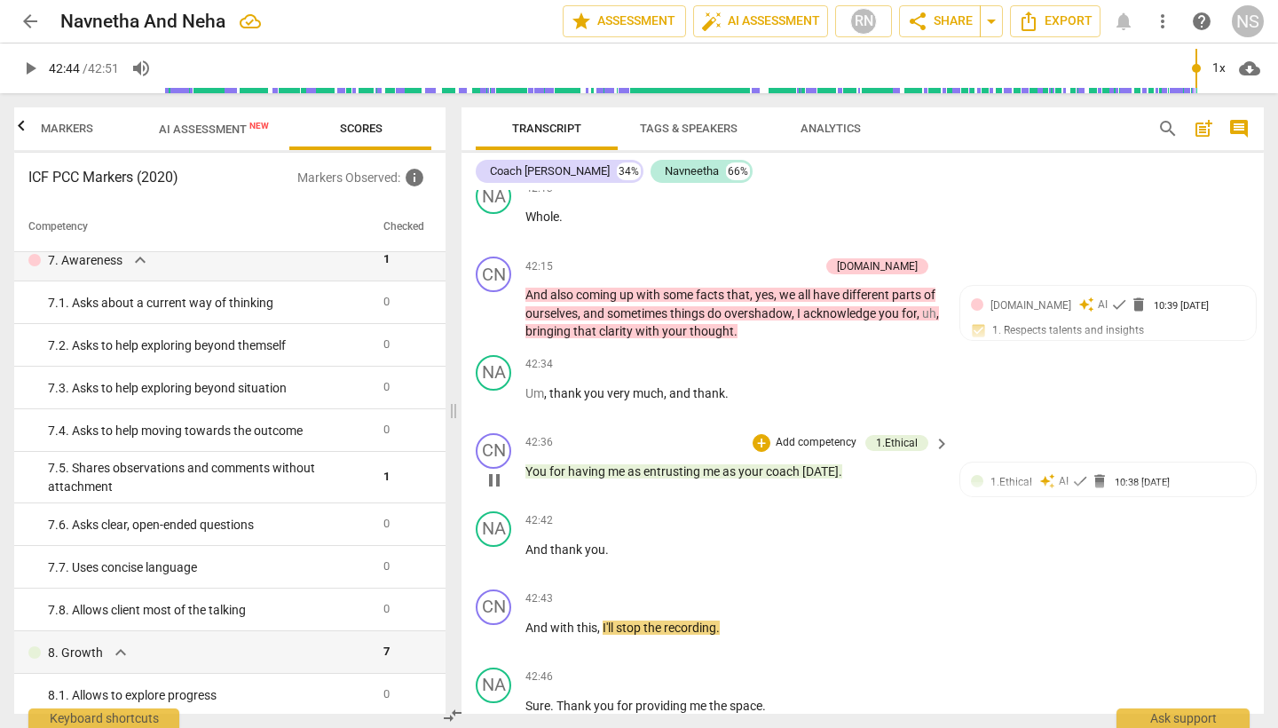
click at [657, 464] on span "entrusting" at bounding box center [672, 471] width 59 height 14
click at [655, 464] on span "entrusting" at bounding box center [672, 471] width 59 height 14
type input "2567"
type input "2571"
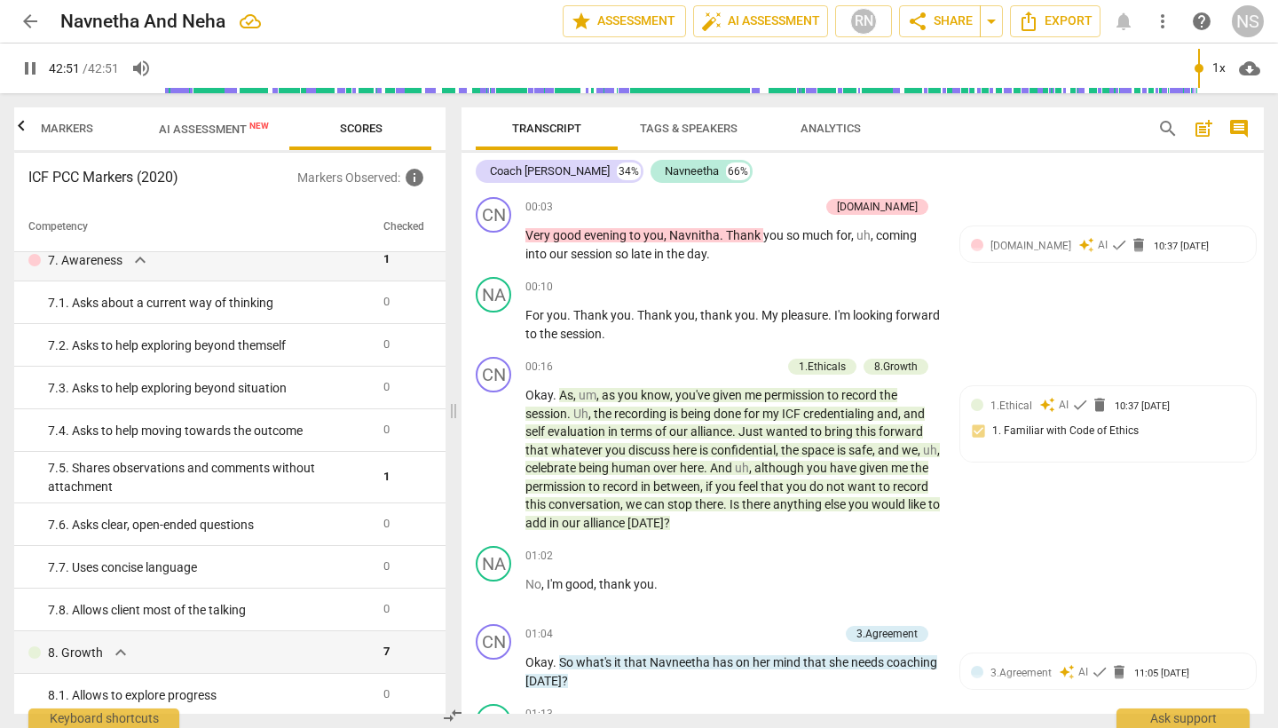
scroll to position [0, 0]
click at [1067, 25] on span "Export" at bounding box center [1055, 21] width 75 height 21
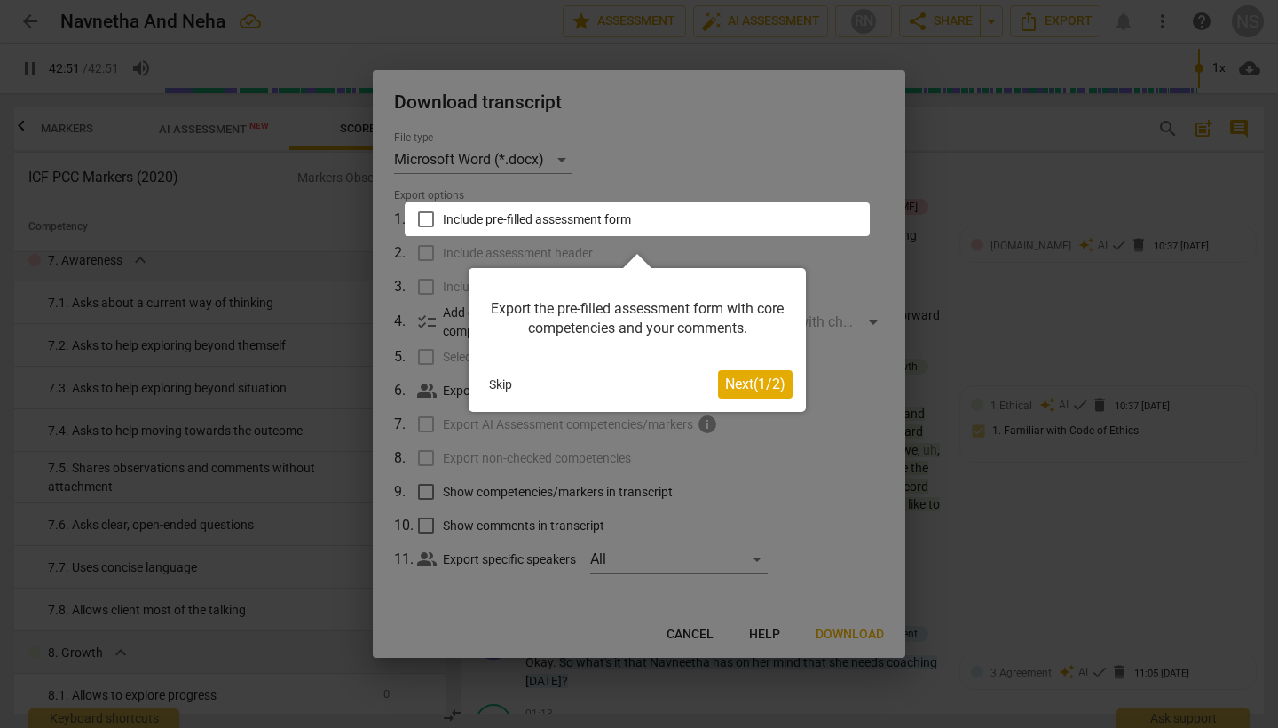
click at [753, 376] on span "Next ( 1 / 2 )" at bounding box center [755, 383] width 60 height 17
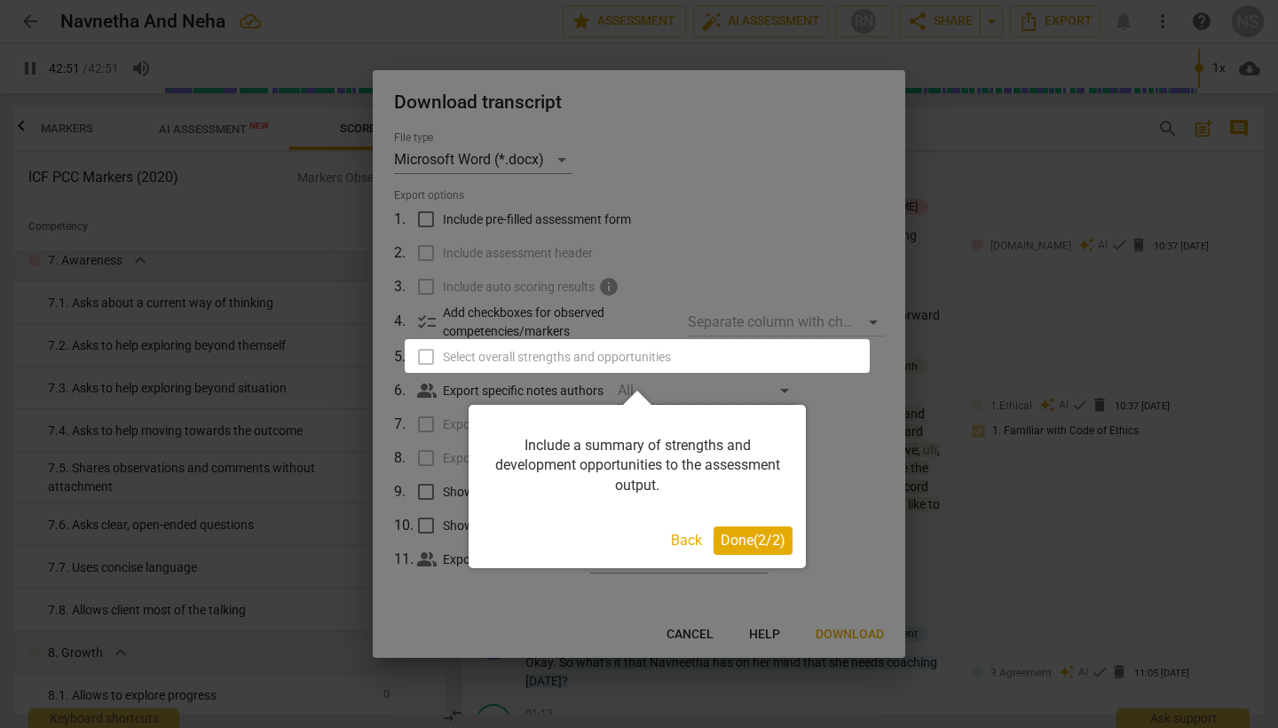
click at [756, 544] on span "Done ( 2 / 2 )" at bounding box center [752, 539] width 65 height 17
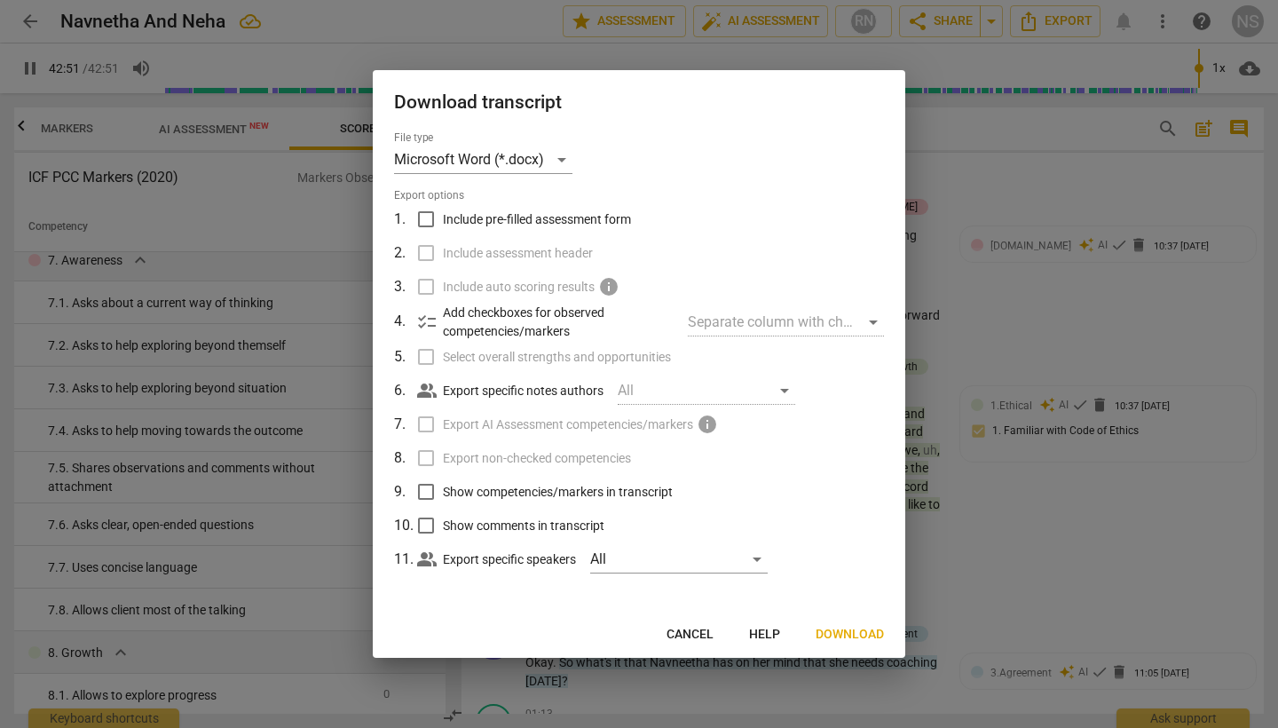
click at [864, 636] on span "Download" at bounding box center [849, 635] width 68 height 18
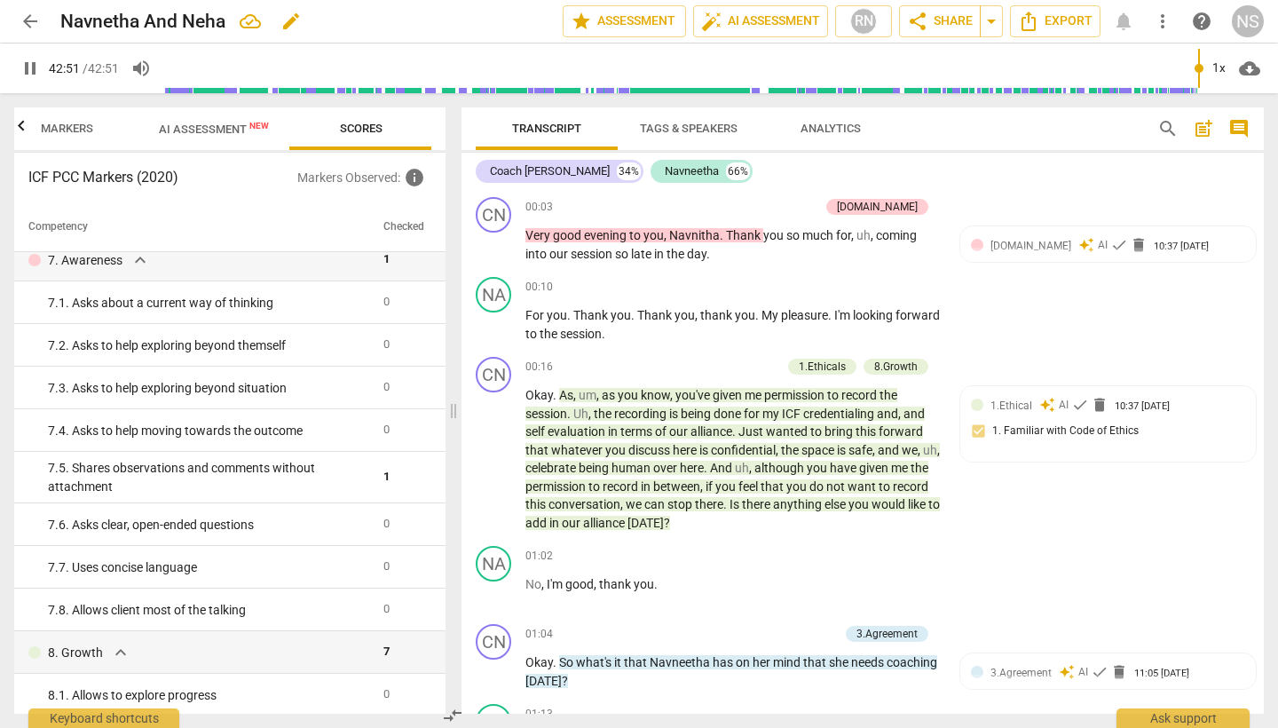
click at [295, 17] on span "edit" at bounding box center [290, 21] width 21 height 21
click at [114, 19] on input "Navnetha And Neha" at bounding box center [272, 21] width 424 height 34
type input "Navneetha And Neha"
click at [497, 21] on span "done" at bounding box center [500, 21] width 21 height 21
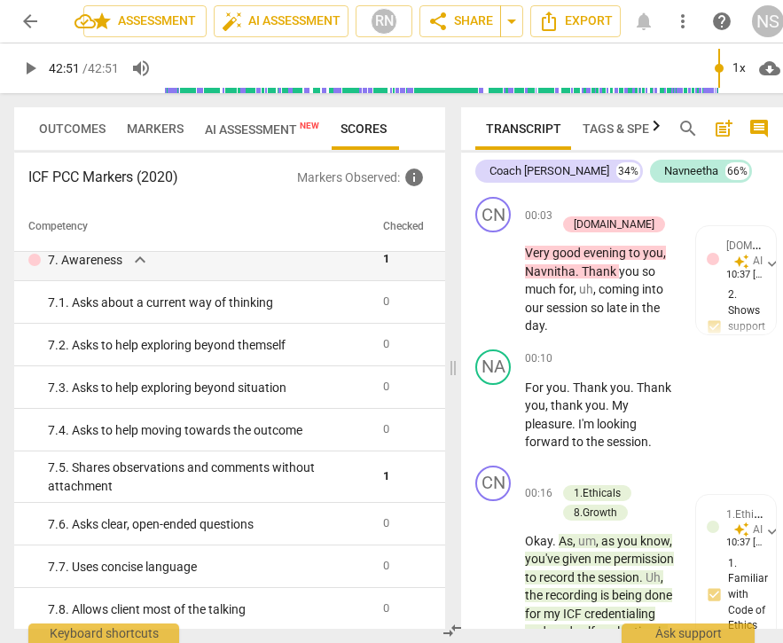
type input "2571"
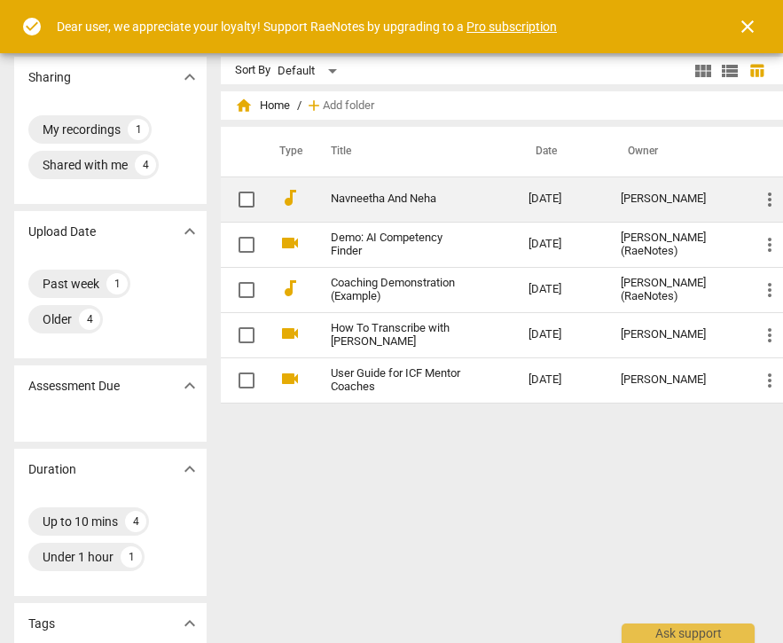
click at [426, 198] on link "Navneetha And Neha" at bounding box center [398, 199] width 134 height 13
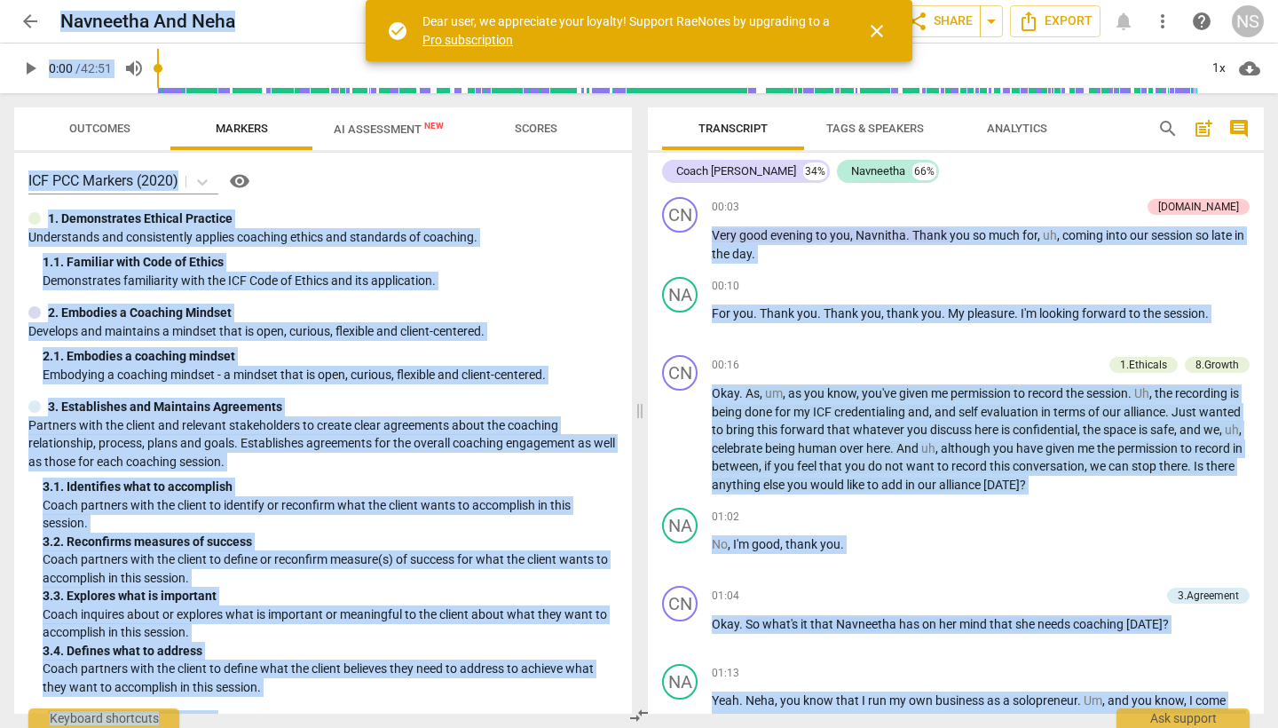
click at [409, 130] on span "AI Assessment New" at bounding box center [389, 128] width 110 height 13
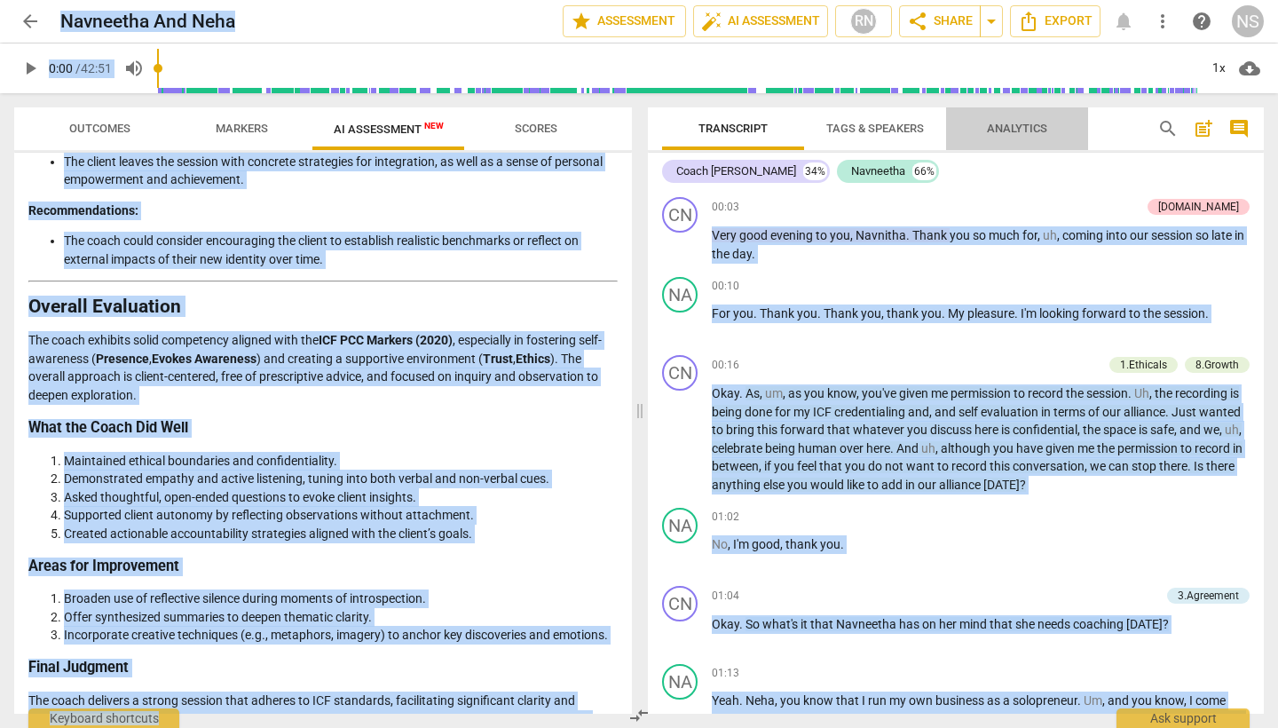
click at [783, 126] on span "Analytics" at bounding box center [1017, 128] width 60 height 13
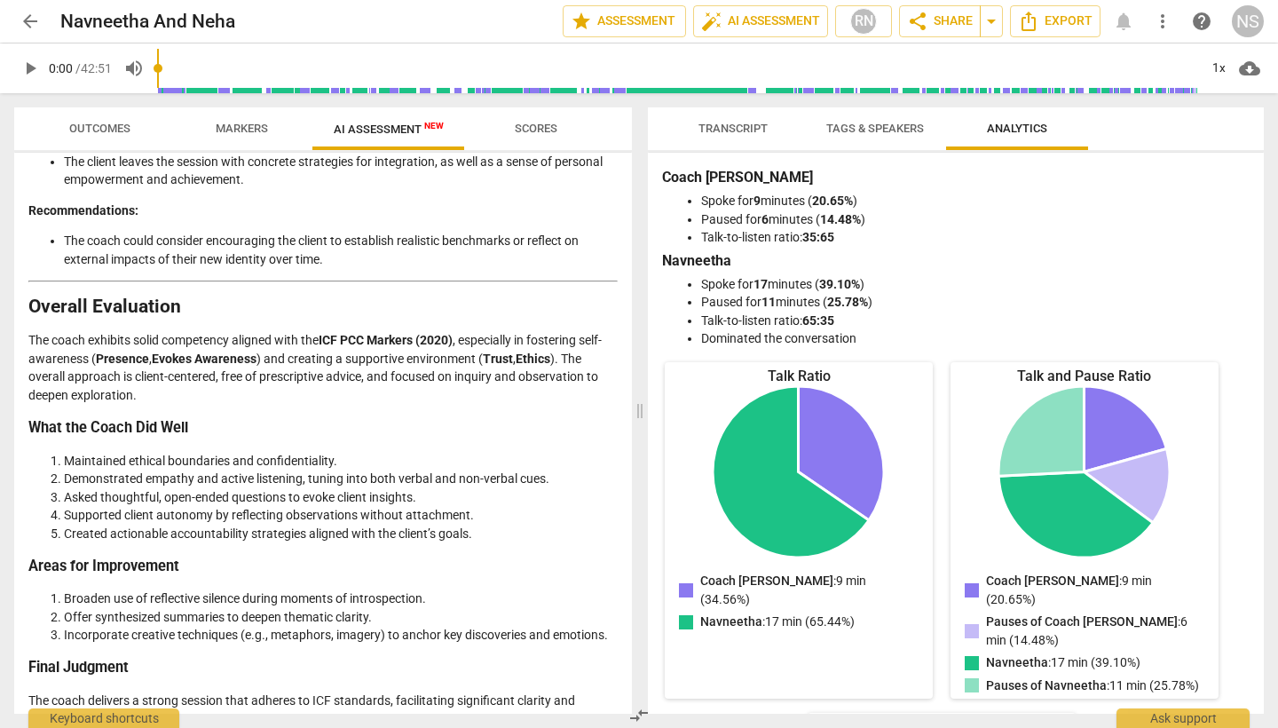
click at [622, 336] on div "Disclaimer: AI can make mistakes. Consult a qualified mentor coach before actin…" at bounding box center [323, 433] width 618 height 561
click at [544, 116] on button "Scores" at bounding box center [536, 128] width 142 height 43
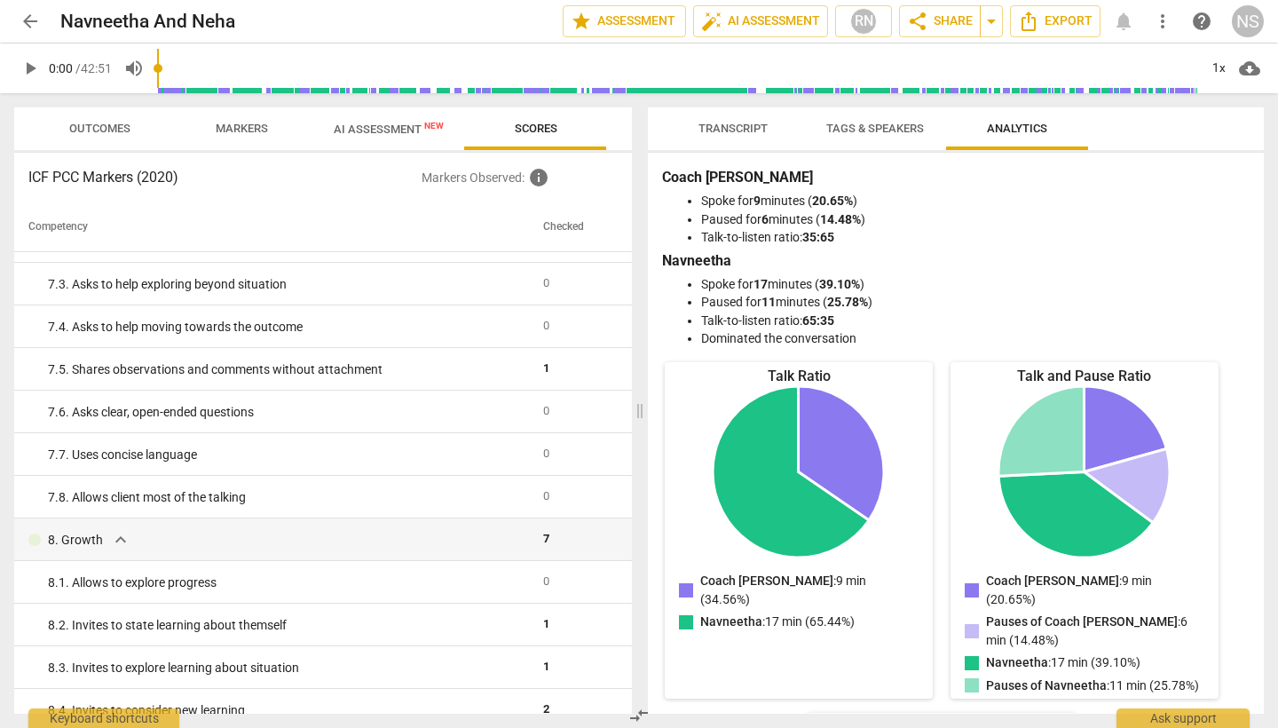
scroll to position [1025, 0]
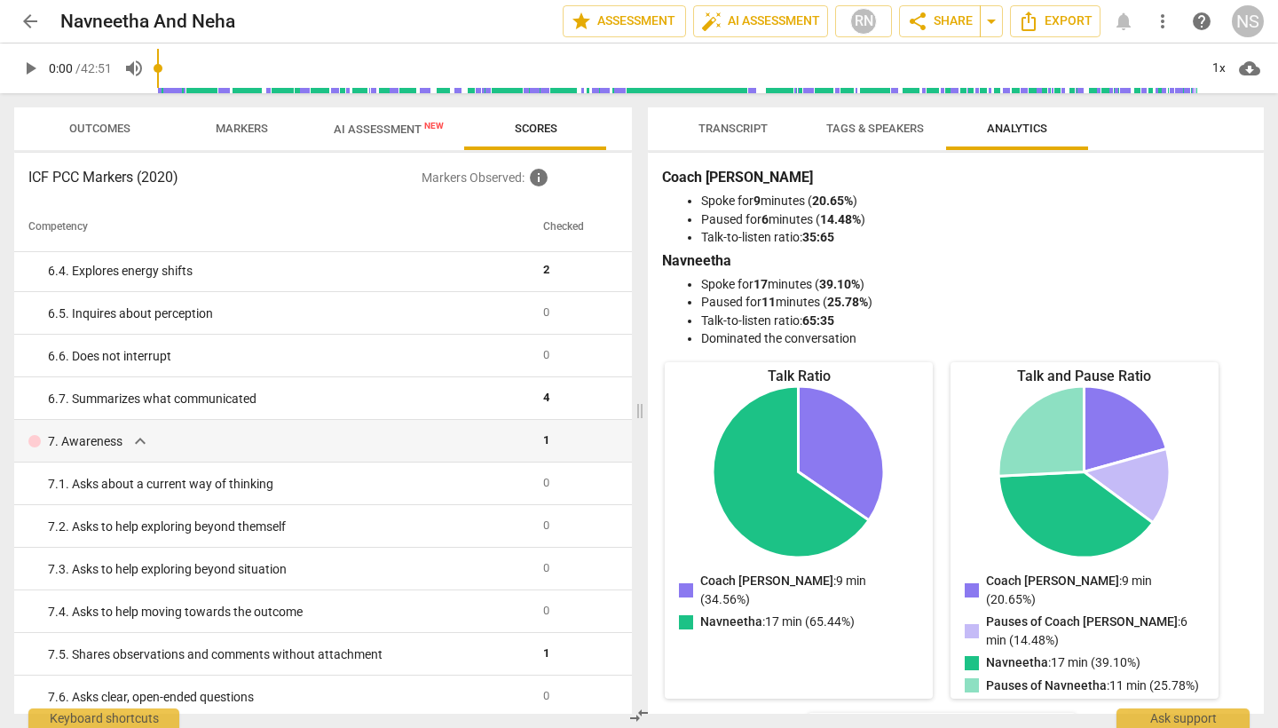
click at [395, 131] on span "AI Assessment New" at bounding box center [389, 128] width 110 height 13
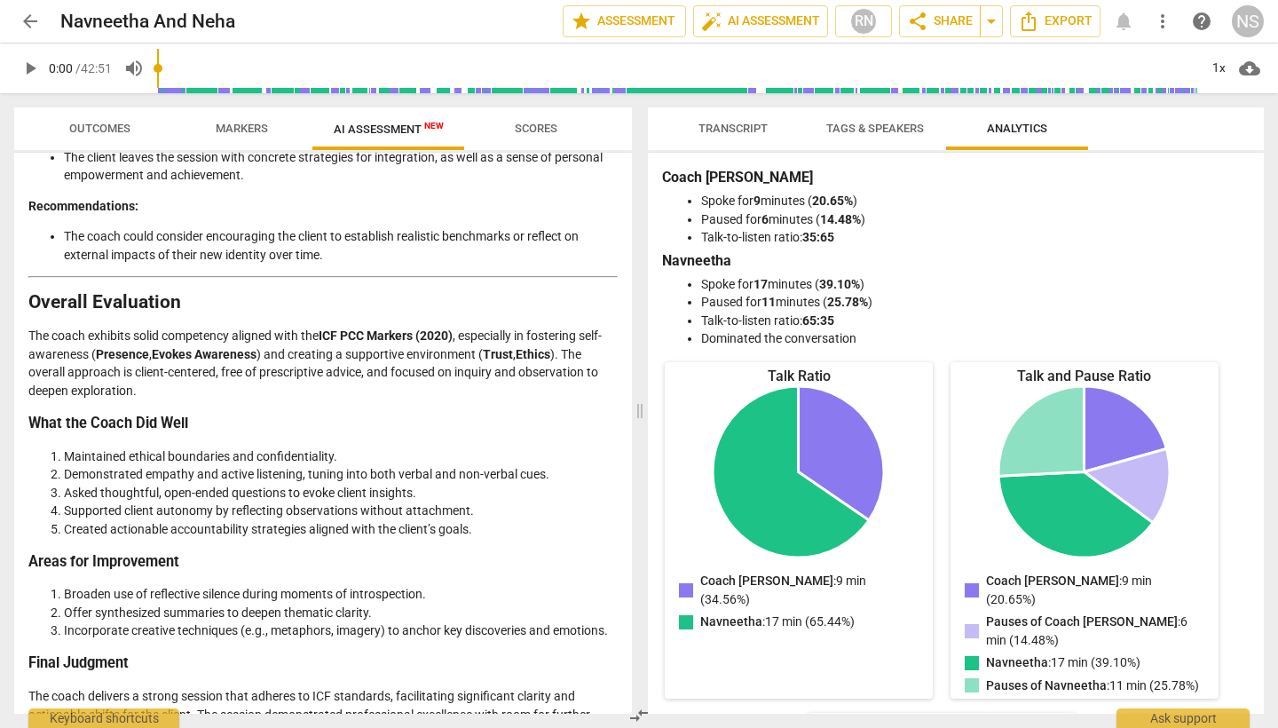
scroll to position [3845, 0]
click at [783, 32] on div "NS" at bounding box center [1248, 21] width 32 height 32
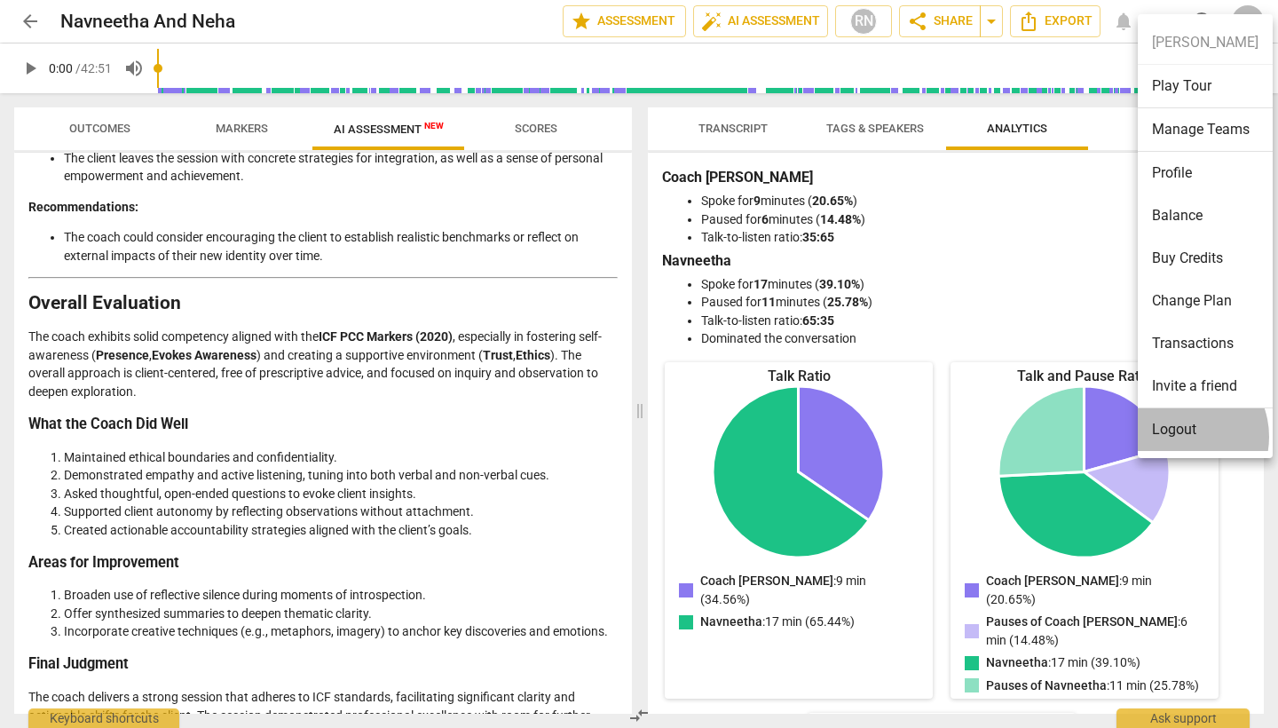
click at [783, 437] on li "Logout" at bounding box center [1204, 429] width 135 height 43
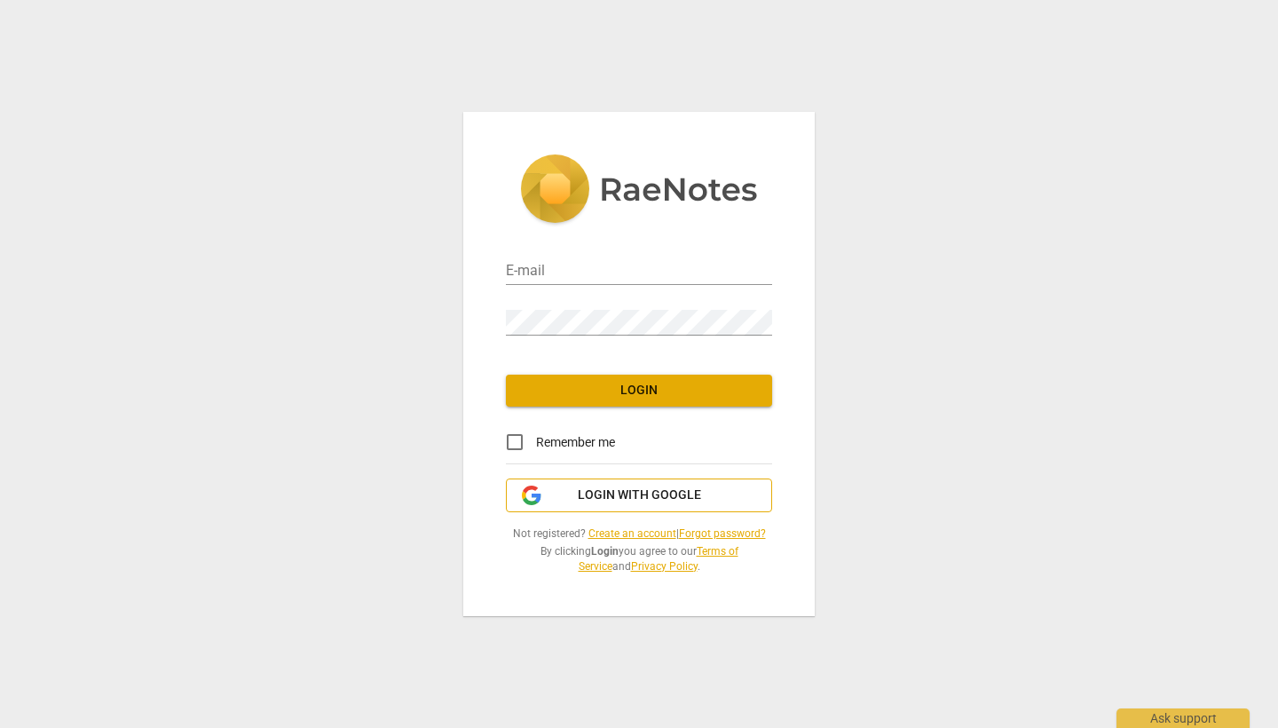
click at [703, 497] on span "Login with Google" at bounding box center [639, 495] width 236 height 18
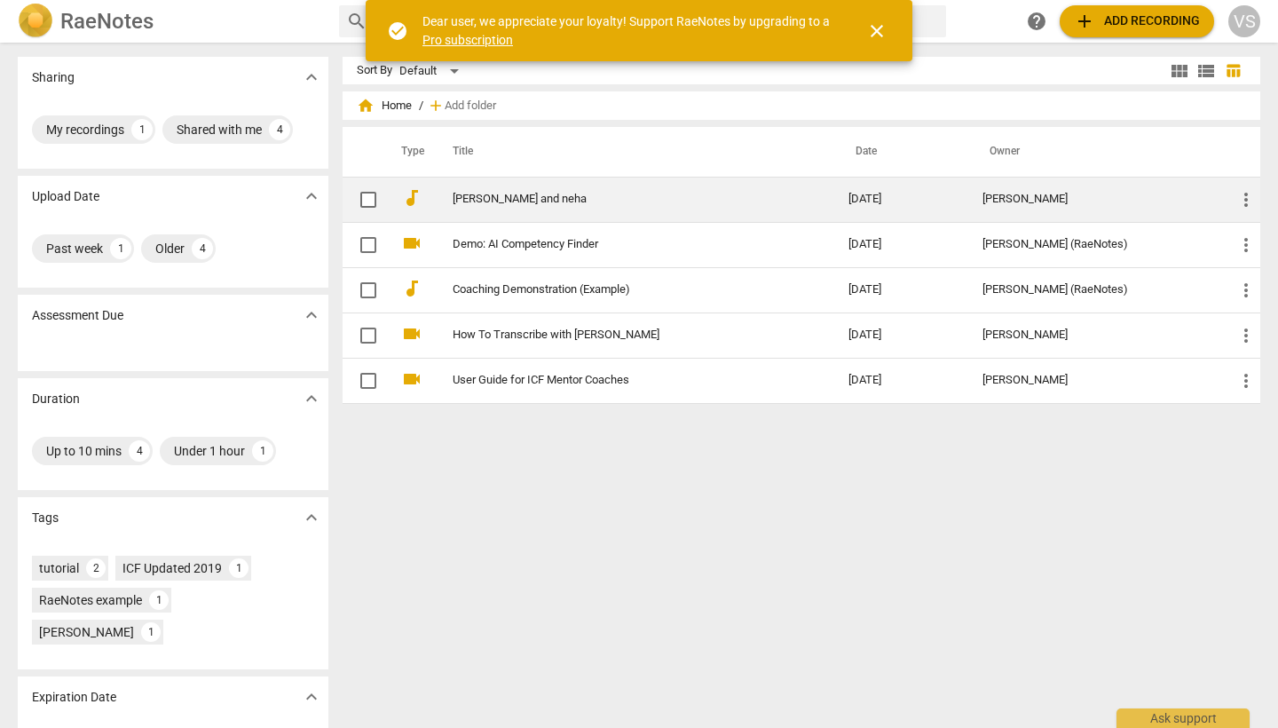
click at [649, 191] on td "[PERSON_NAME] and neha" at bounding box center [632, 199] width 403 height 45
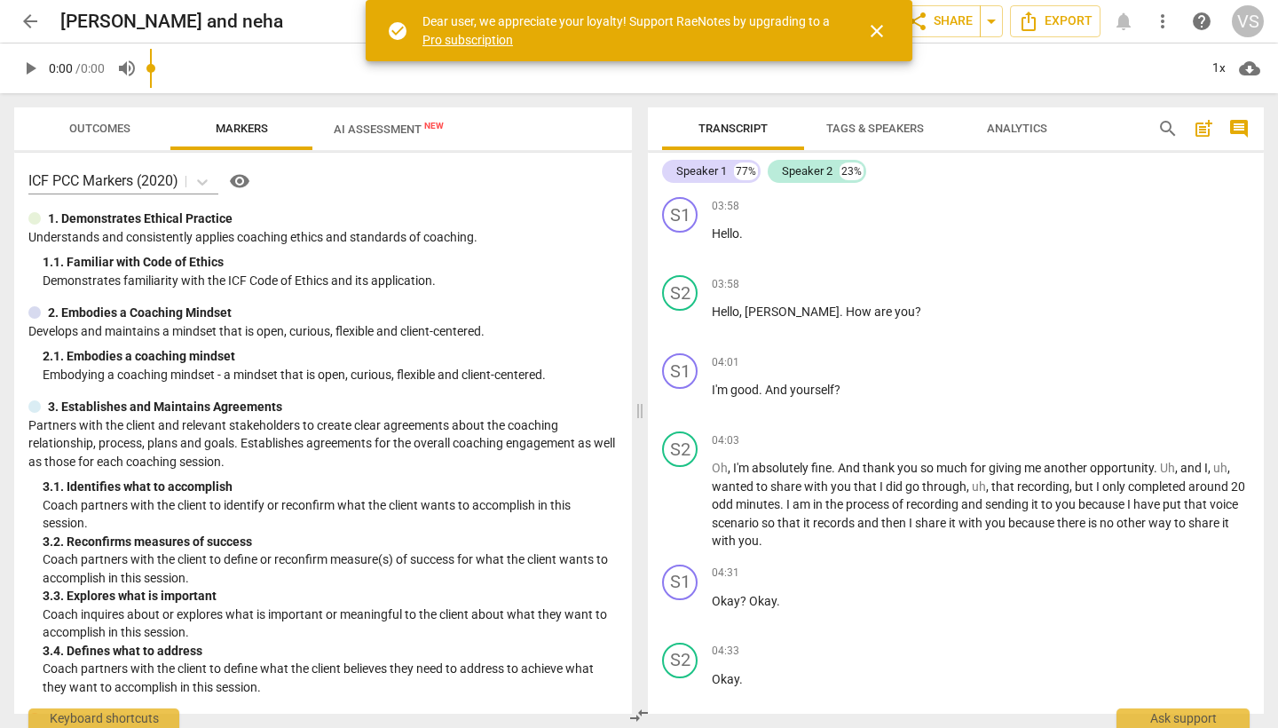
click at [413, 127] on span "AI Assessment New" at bounding box center [389, 128] width 110 height 13
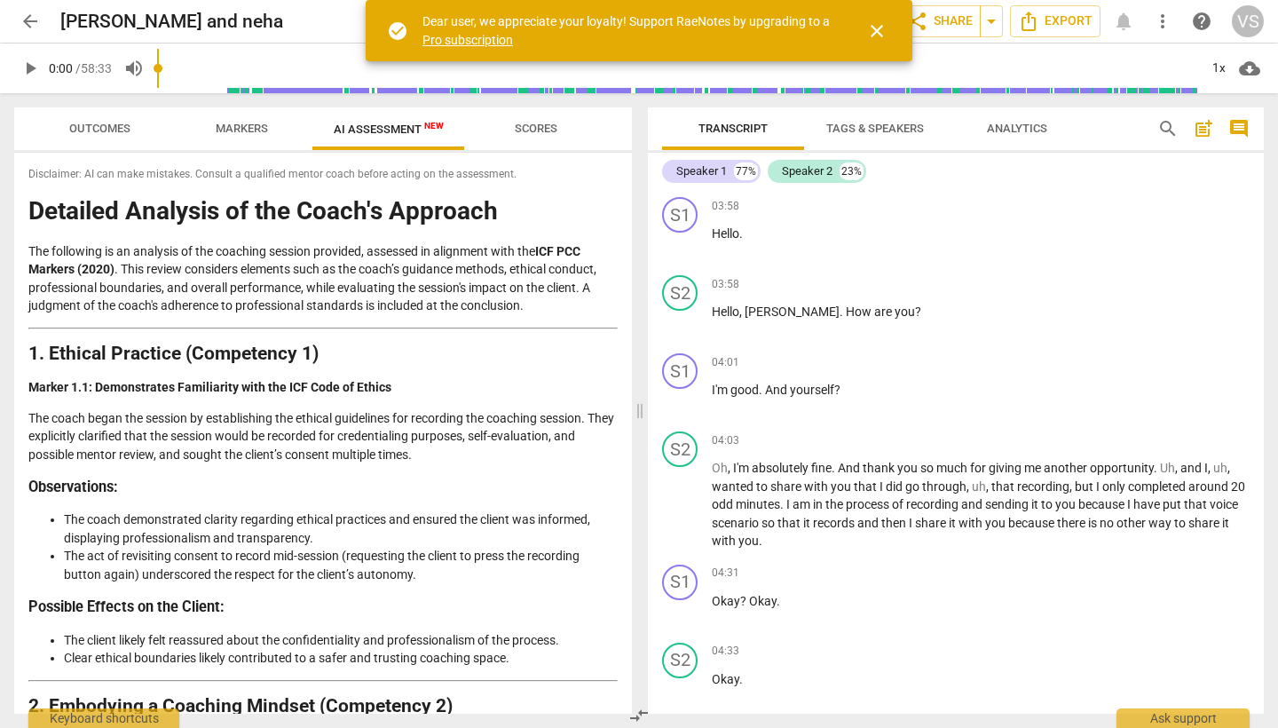
click at [413, 131] on span "AI Assessment New" at bounding box center [389, 128] width 110 height 13
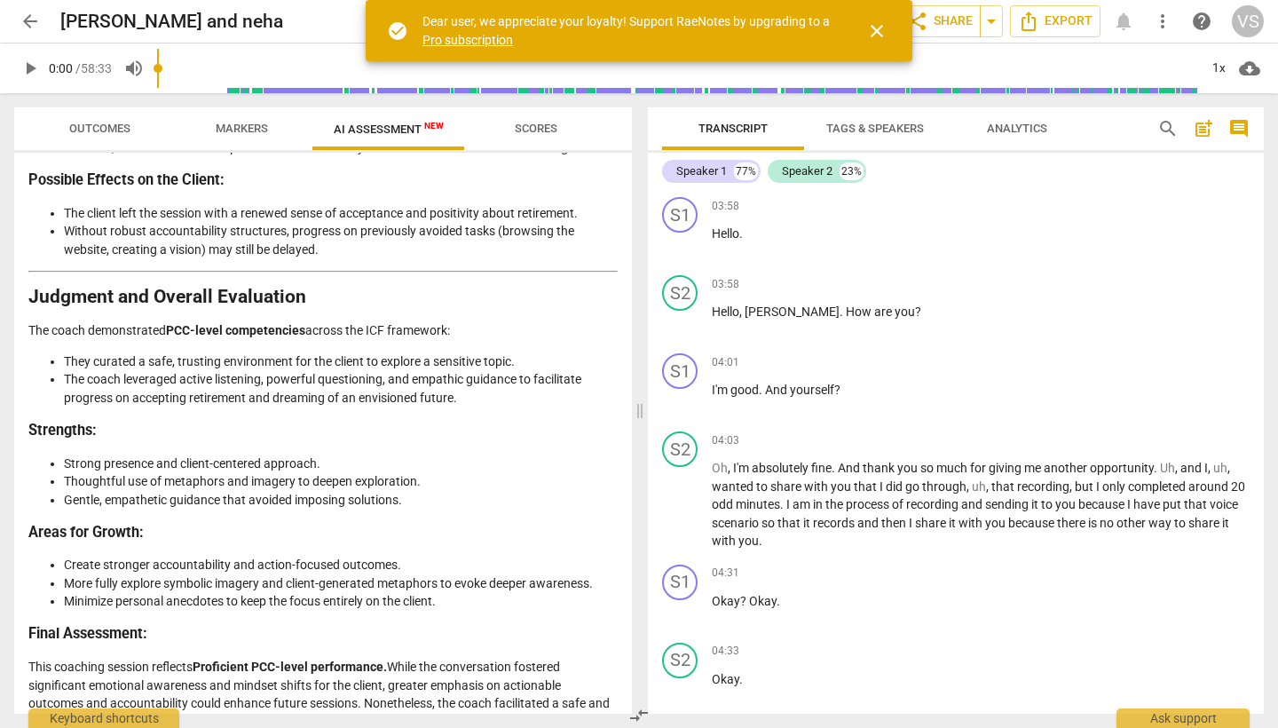
scroll to position [3429, 0]
drag, startPoint x: 391, startPoint y: 618, endPoint x: 198, endPoint y: 615, distance: 193.4
click at [198, 658] on p "This coaching session reflects Proficient PCC-level performance. While the conv…" at bounding box center [322, 703] width 589 height 91
copy p "Proficient PCC-level performance."
